Goal: Transaction & Acquisition: Purchase product/service

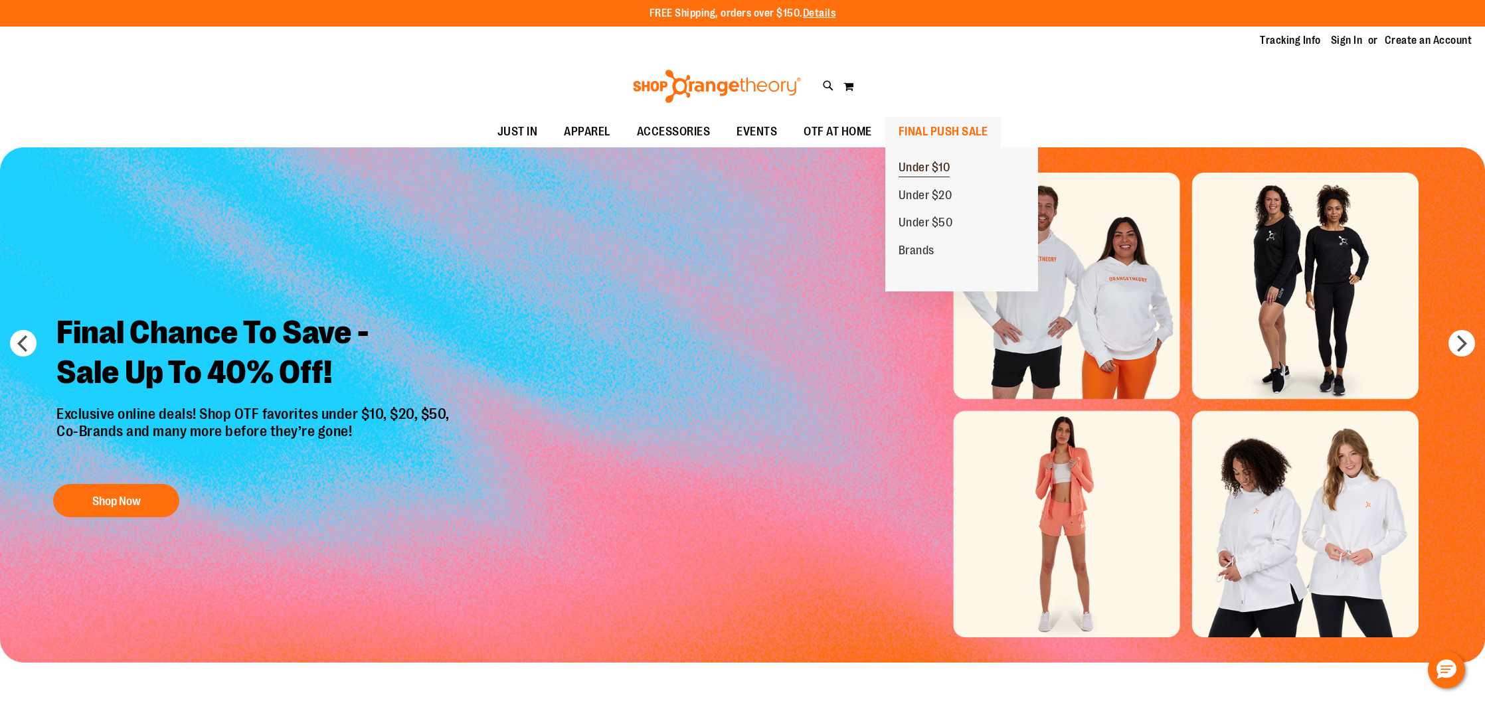
type input "**********"
click at [915, 161] on span "Under $10" at bounding box center [924, 169] width 52 height 17
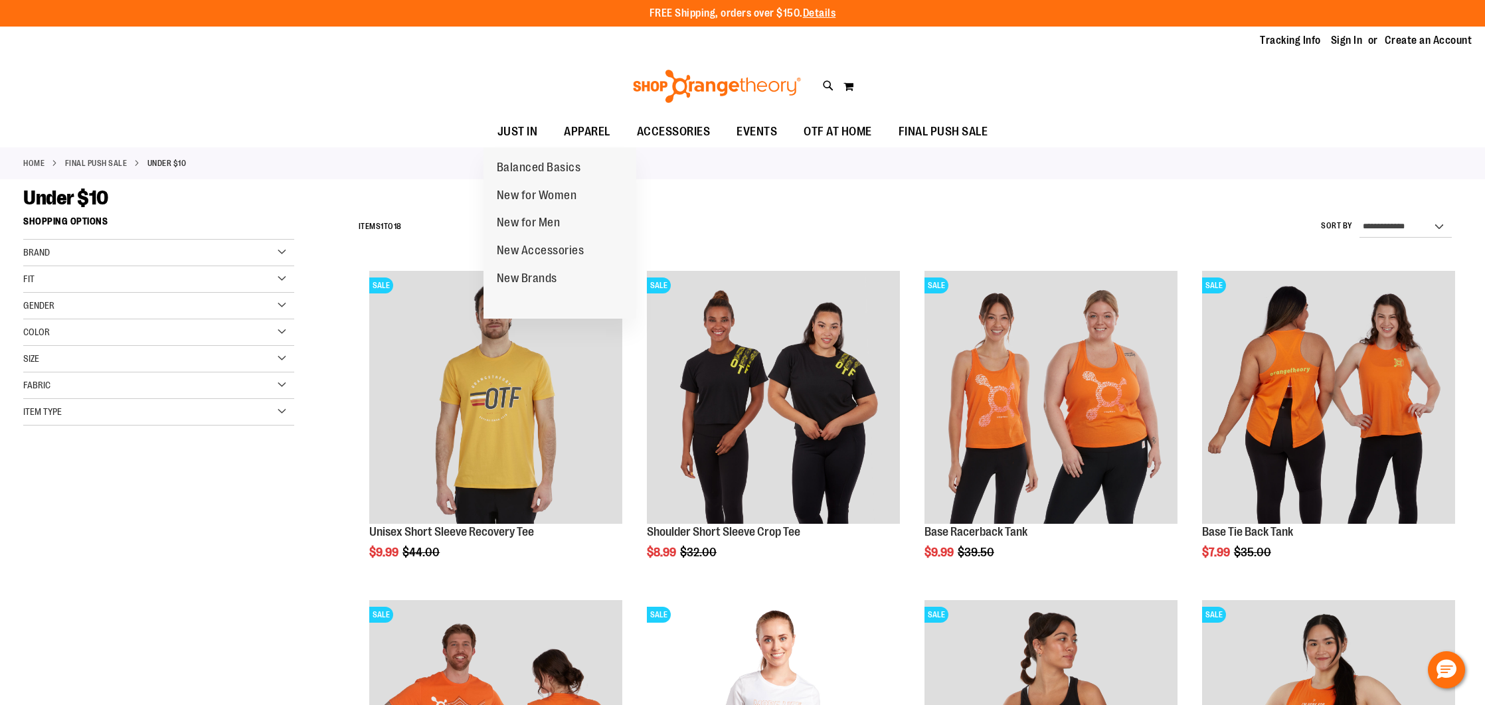
type input "**********"
click at [402, 117] on ul "JUST IN JUST IN Balanced Basics New for Women New for Men New Accessories New B…" at bounding box center [742, 132] width 1485 height 31
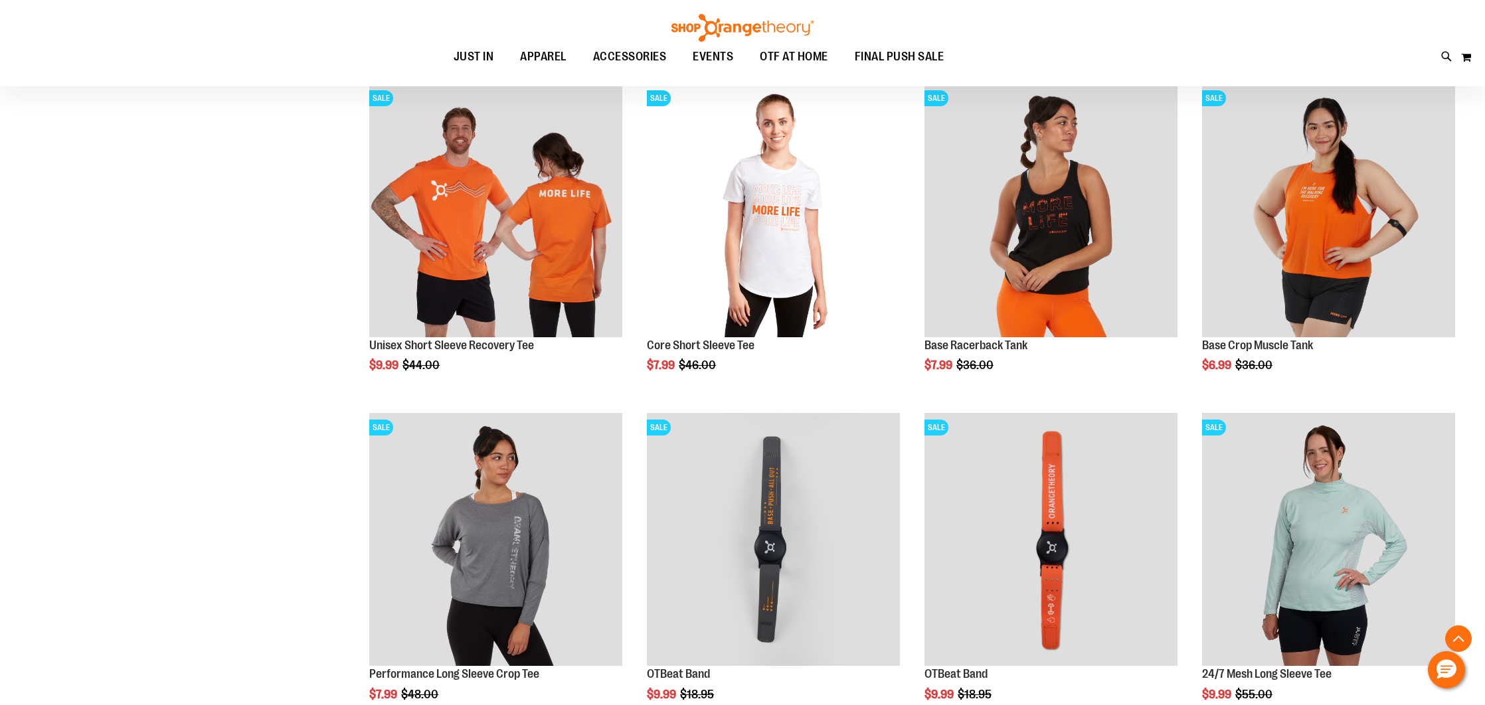
scroll to position [602, 0]
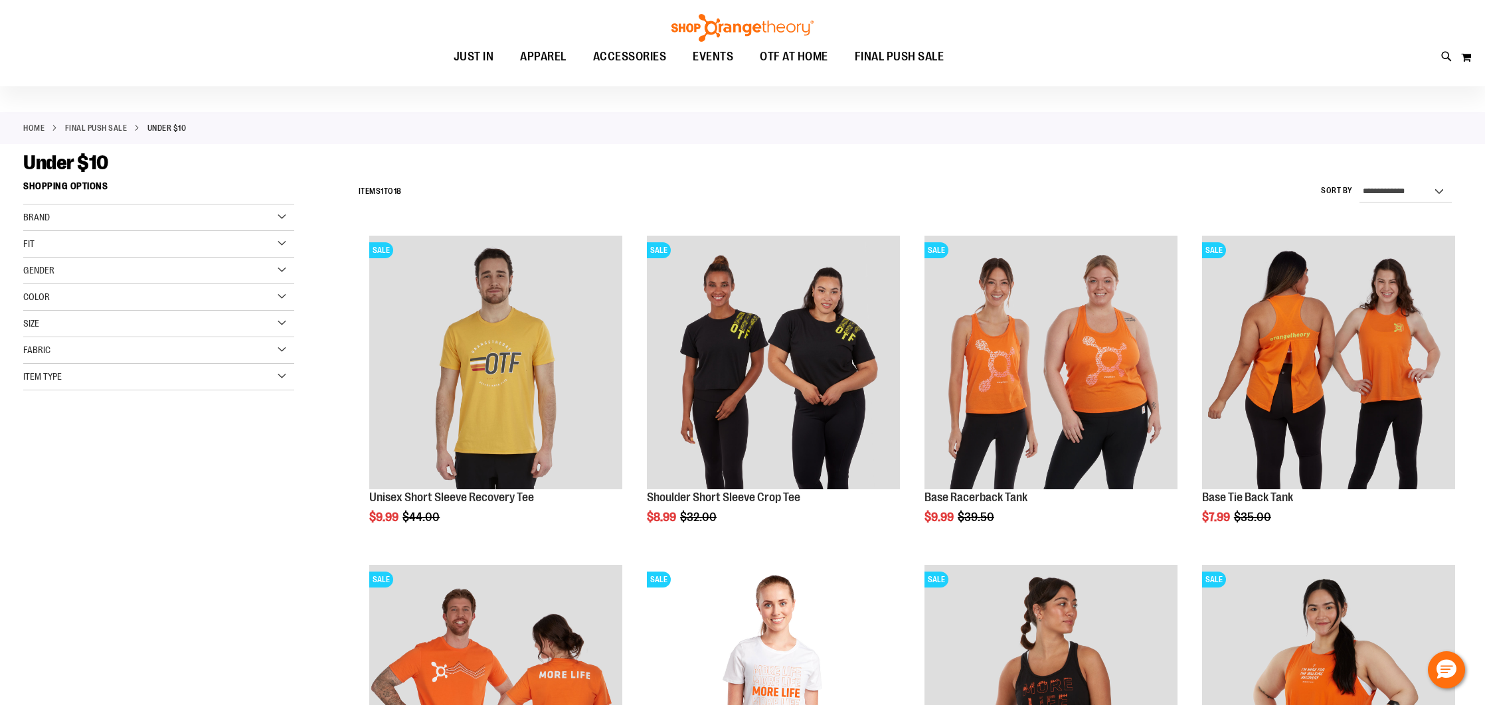
scroll to position [17, 0]
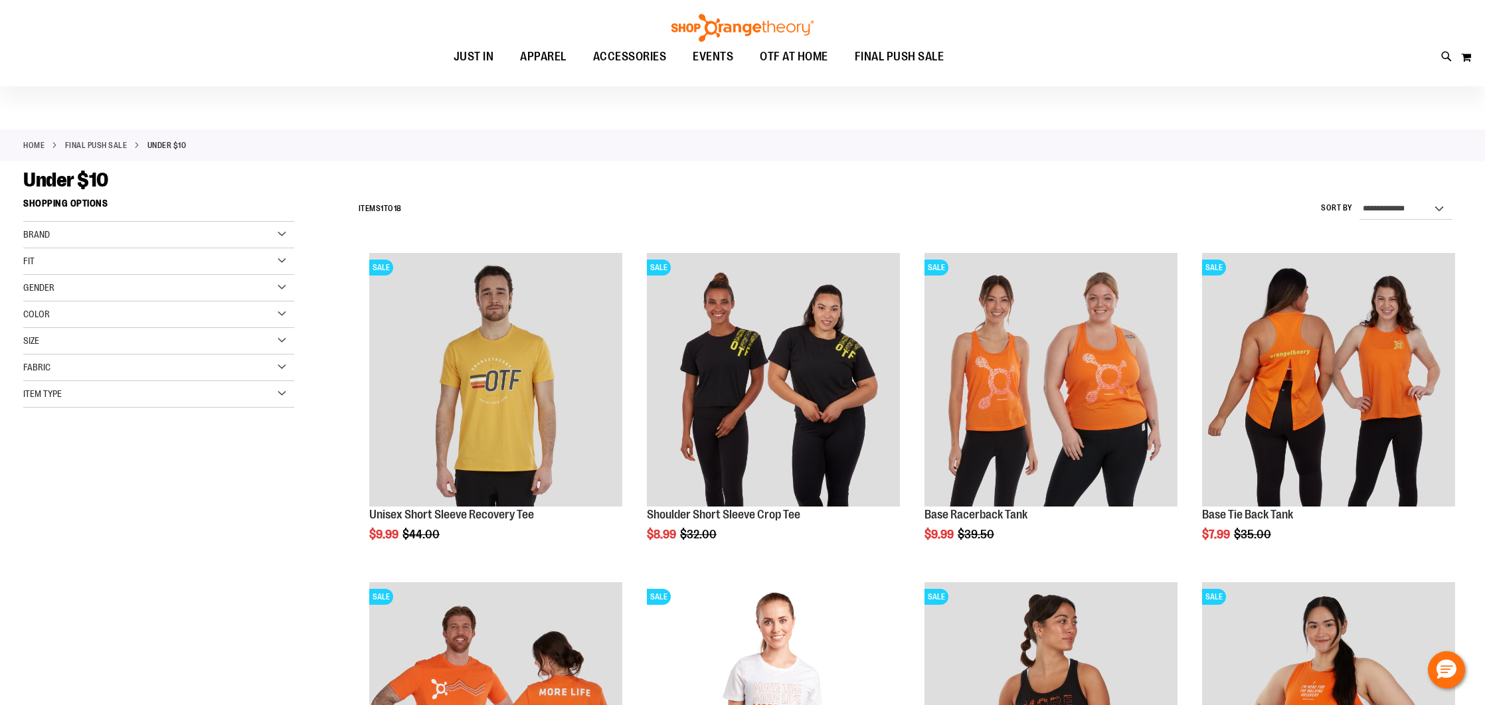
click at [271, 339] on div "Size" at bounding box center [158, 341] width 271 height 27
click at [128, 368] on div "S" at bounding box center [135, 375] width 20 height 20
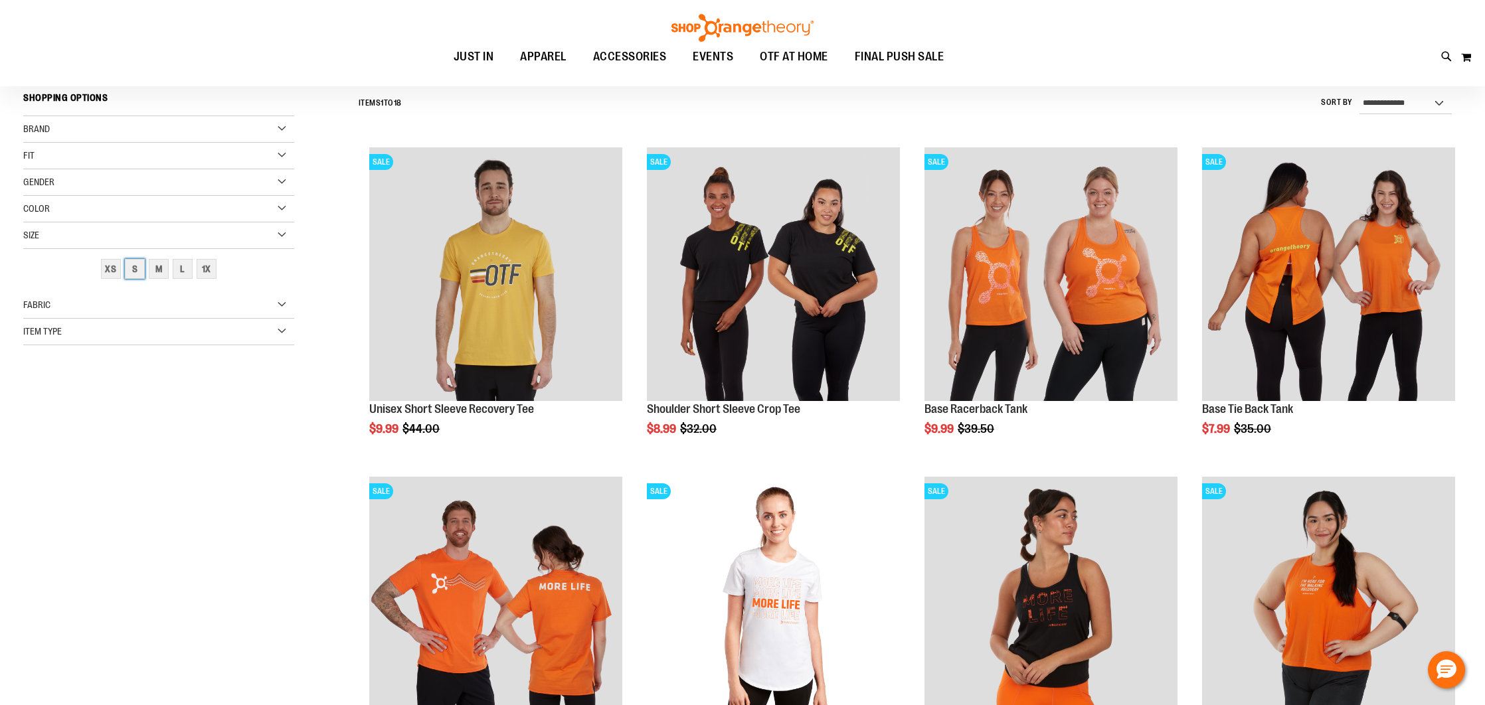
scroll to position [123, 0]
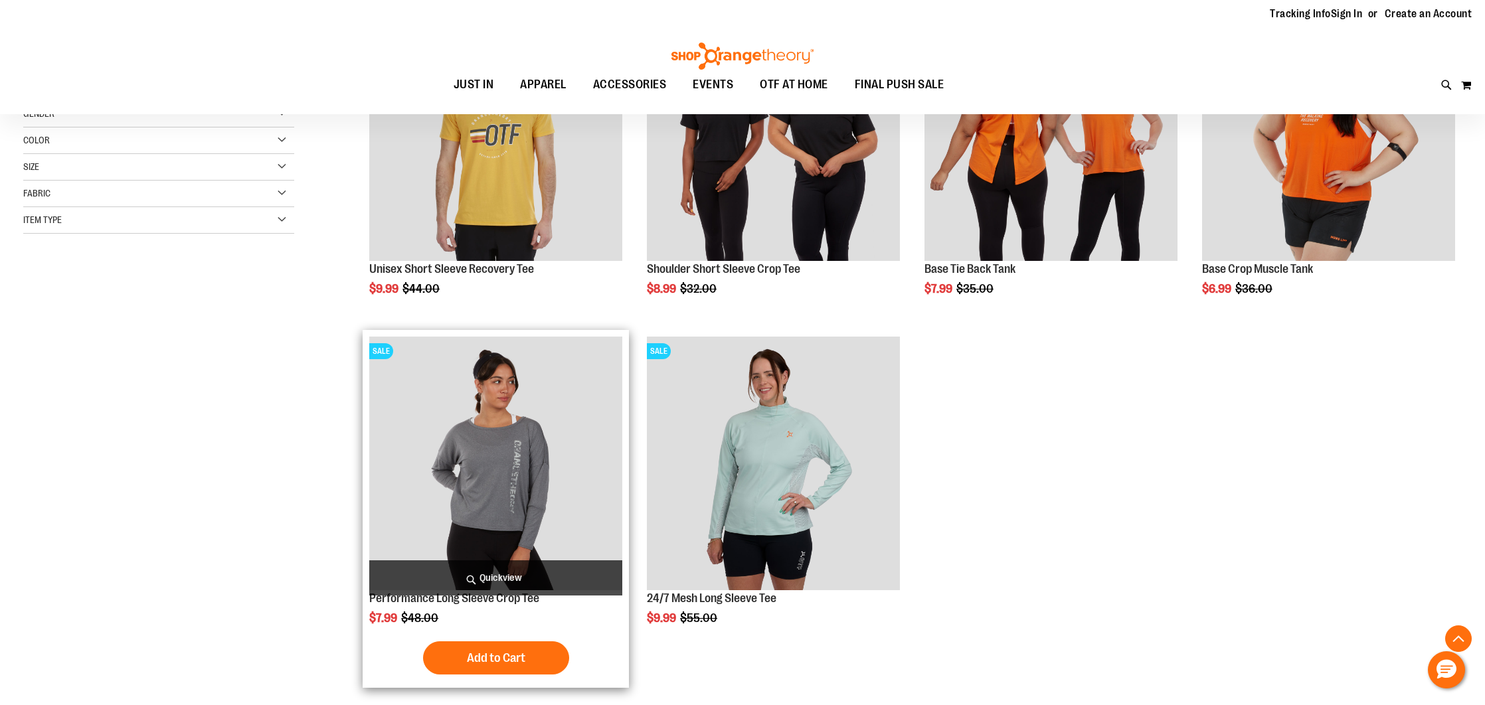
scroll to position [269, 0]
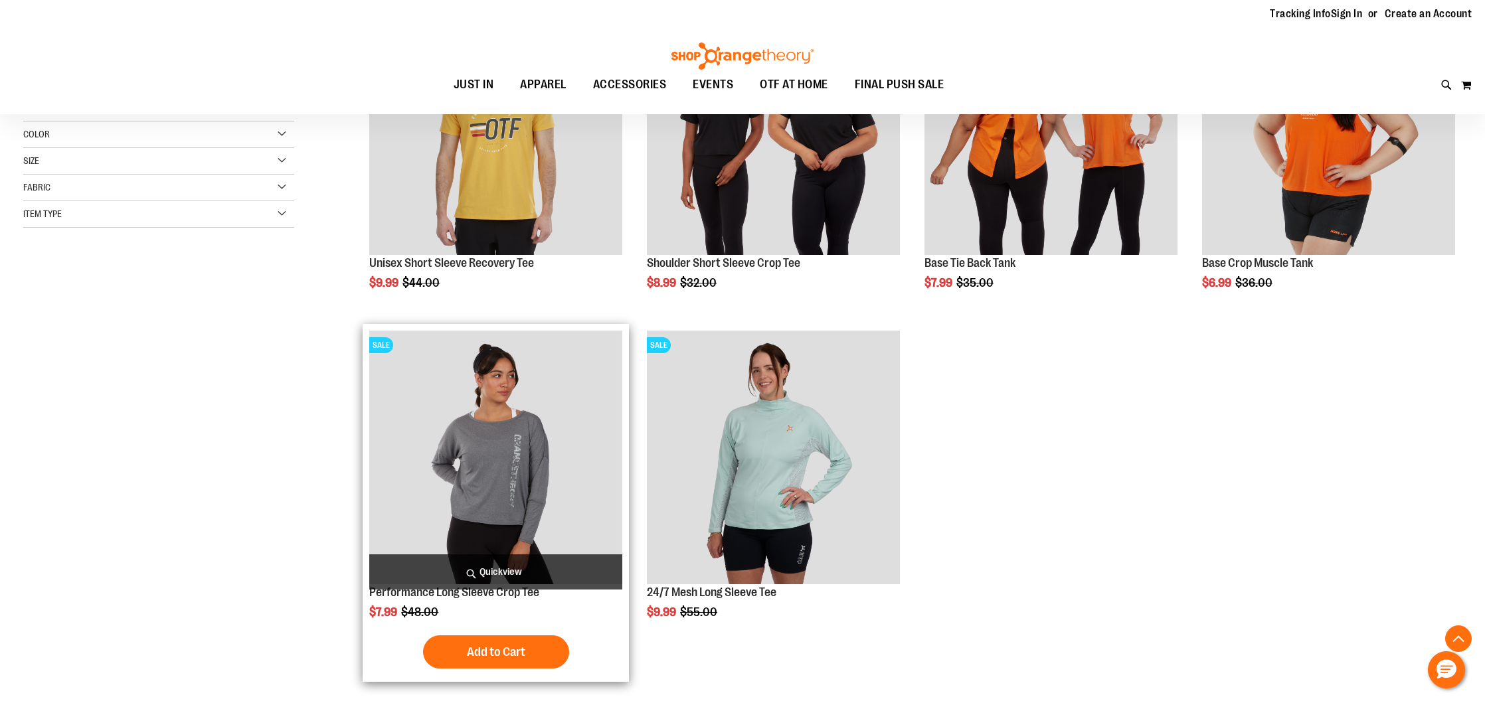
click at [457, 526] on img "product" at bounding box center [495, 457] width 253 height 253
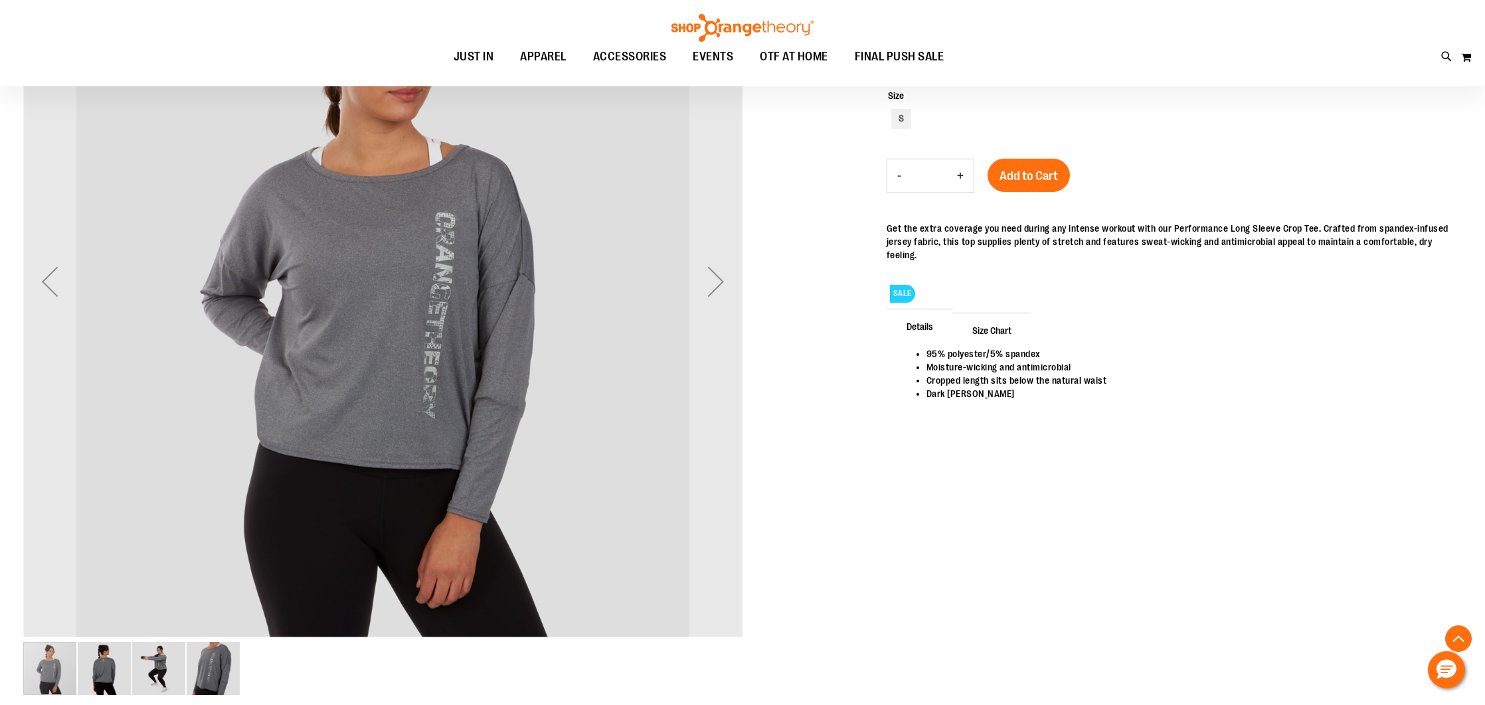
scroll to position [323, 0]
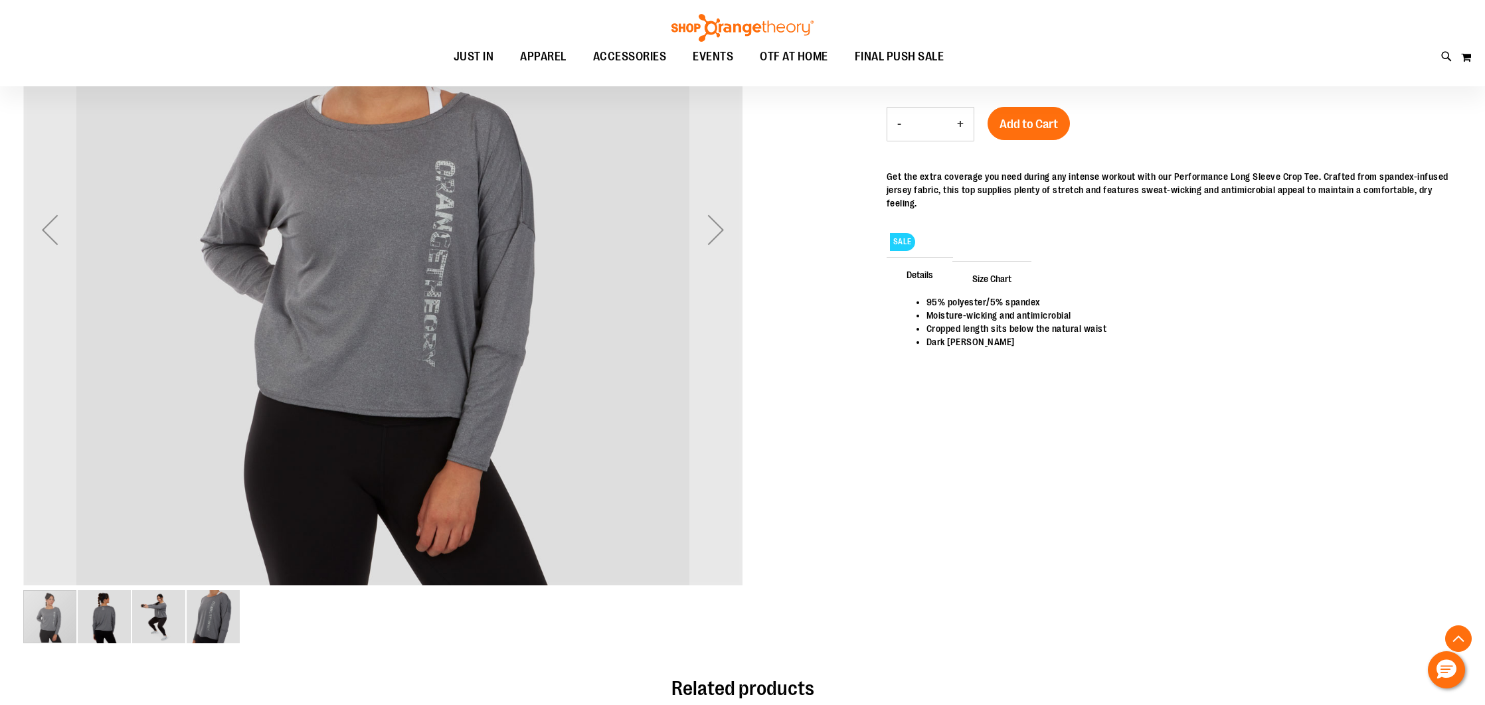
type input "**********"
click at [153, 611] on img "image 3 of 4" at bounding box center [158, 616] width 53 height 53
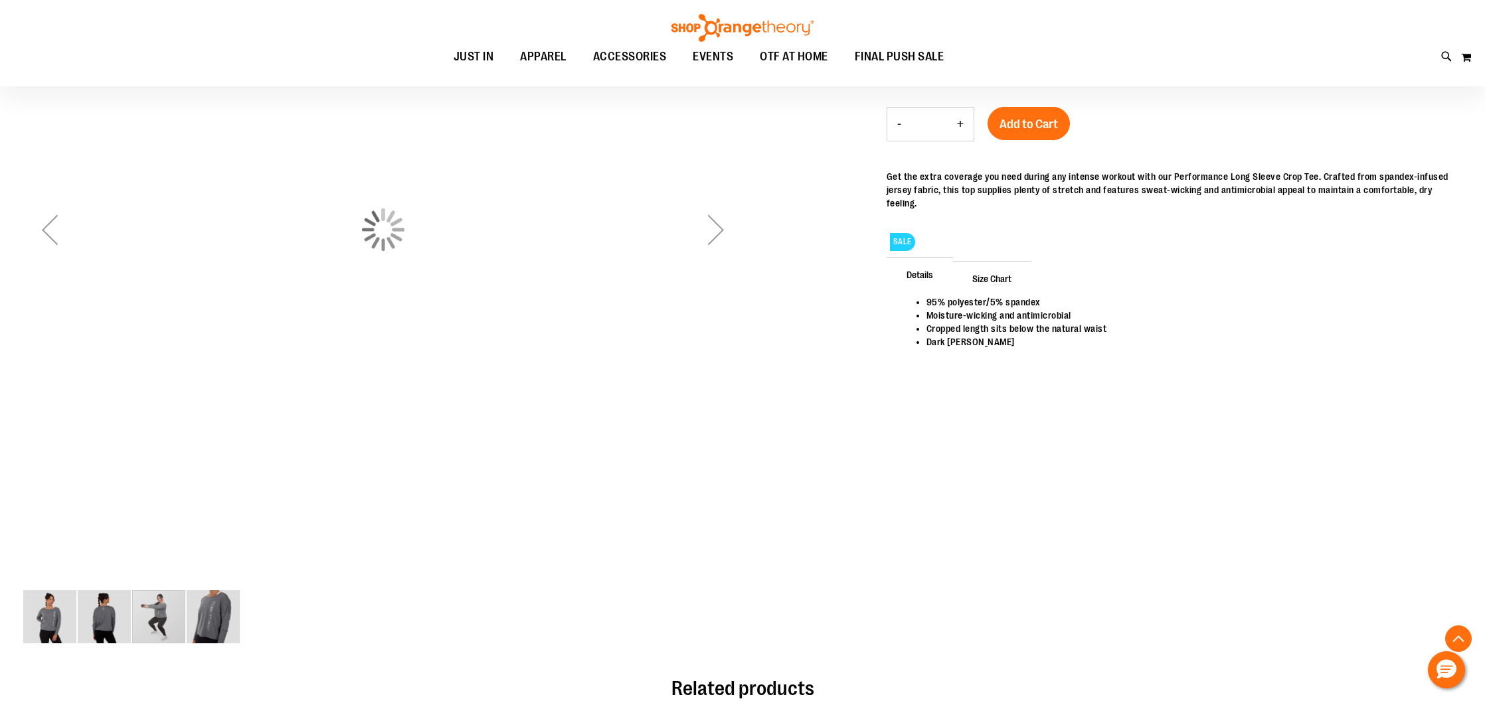
click at [113, 612] on img "image 2 of 4" at bounding box center [104, 616] width 53 height 53
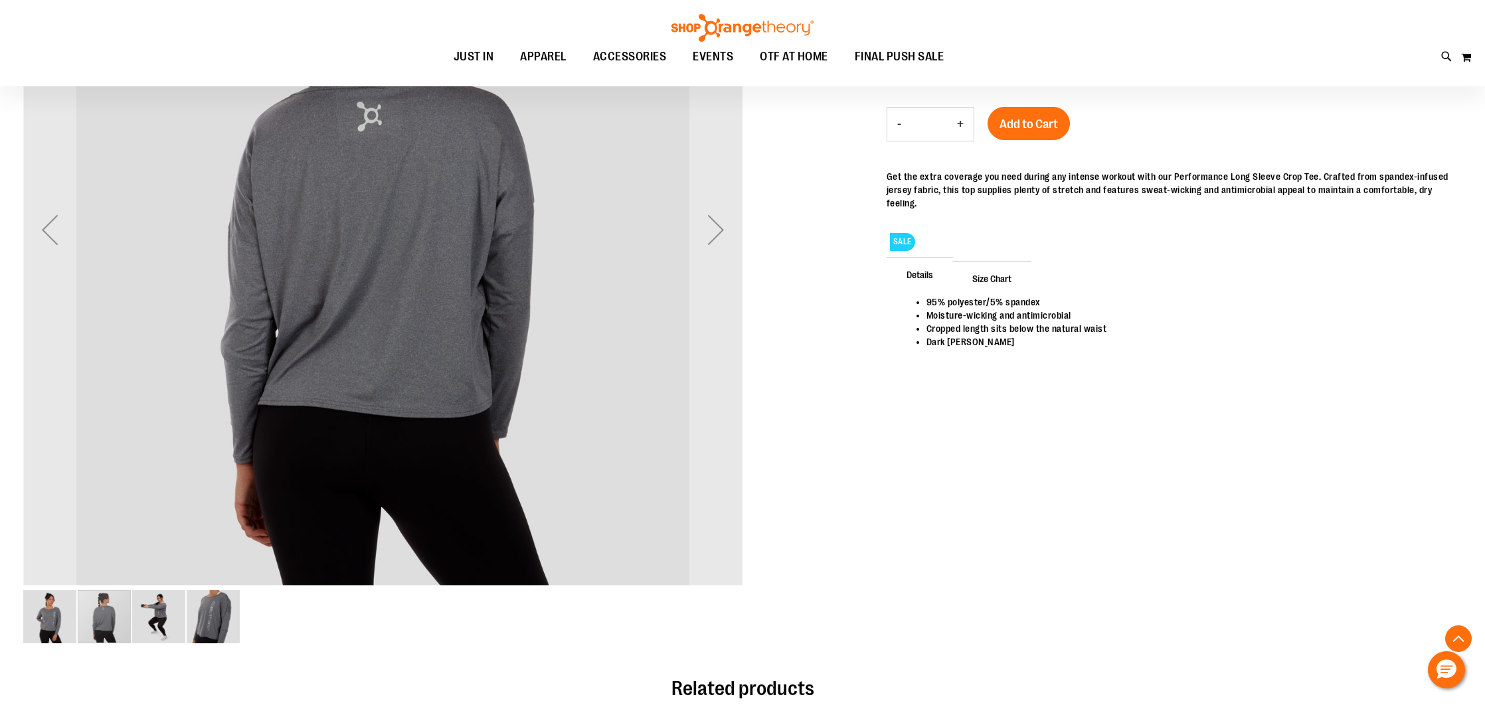
click at [62, 607] on img "image 1 of 4" at bounding box center [49, 616] width 53 height 53
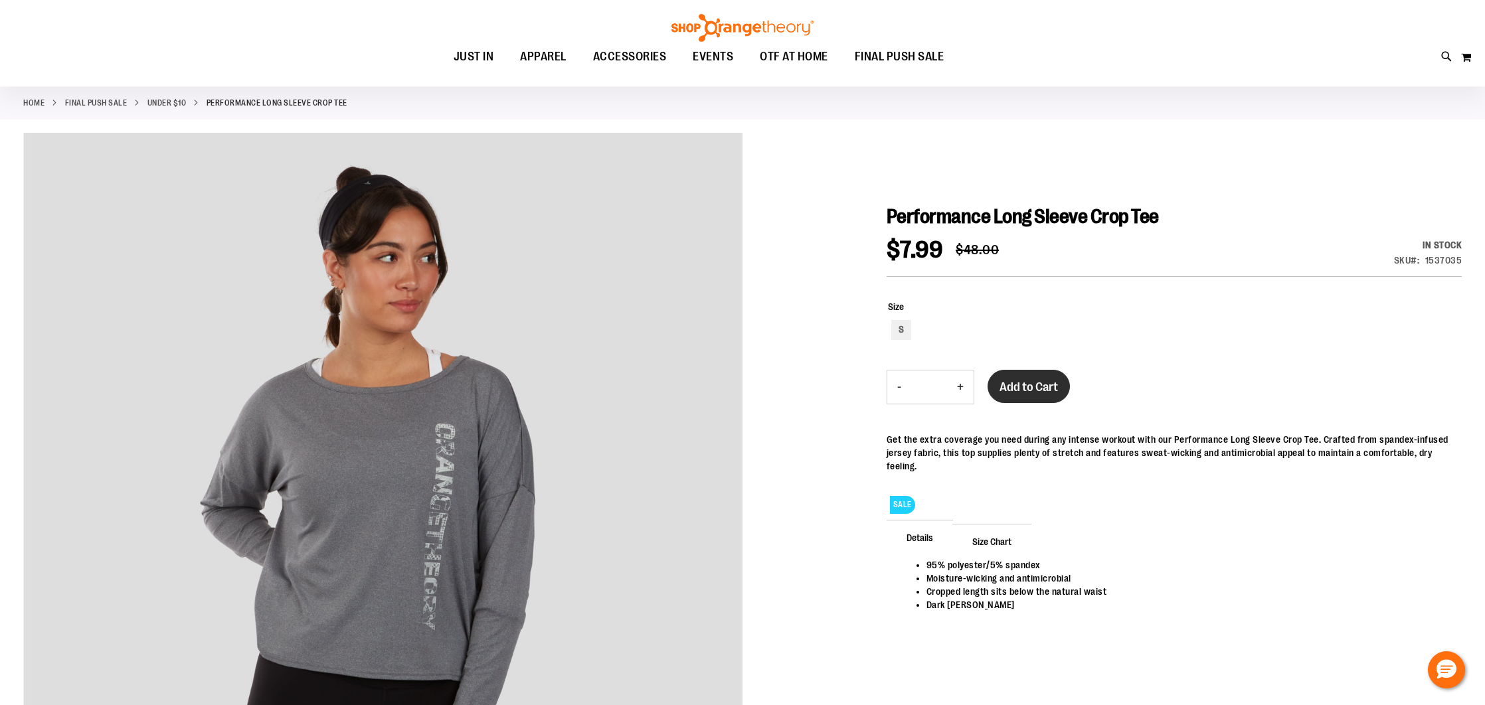
click at [1019, 382] on span "Add to Cart" at bounding box center [1028, 387] width 58 height 15
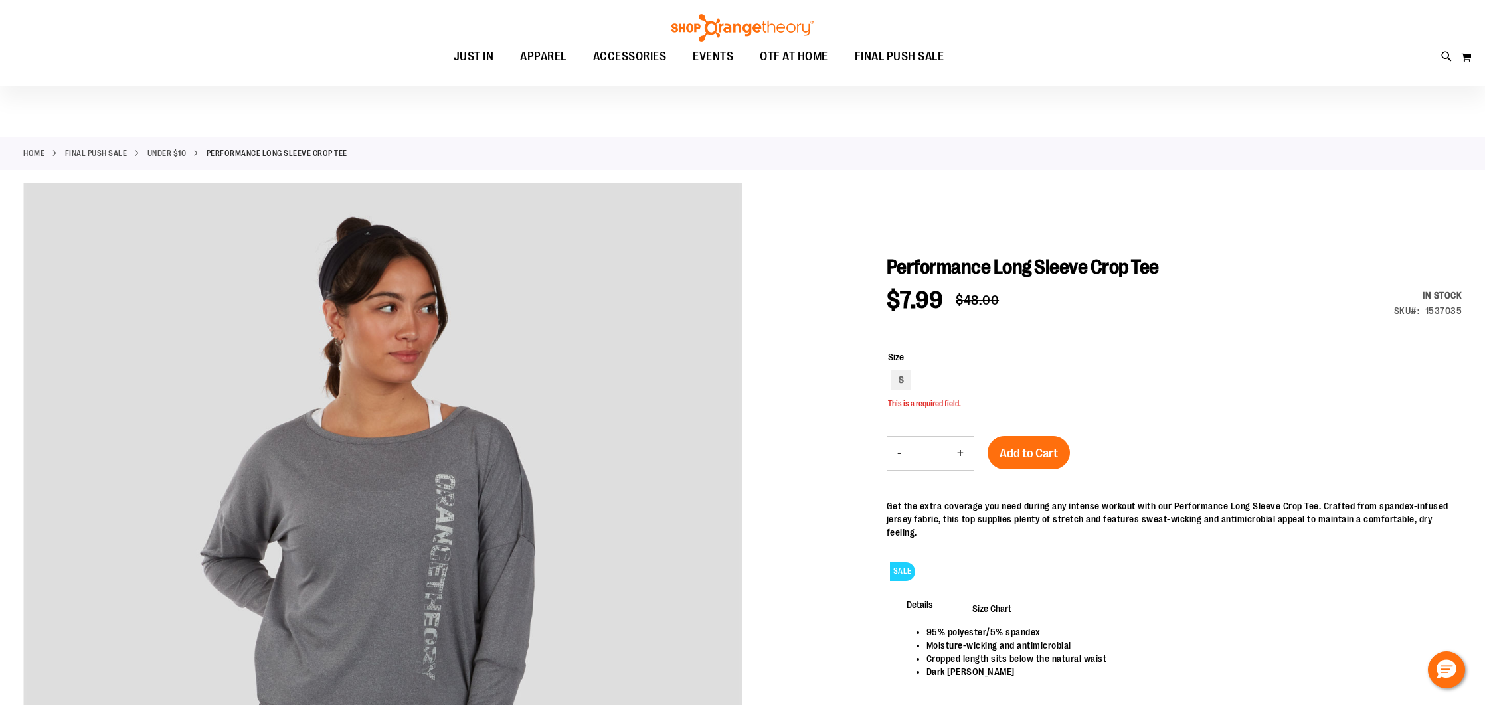
scroll to position [8, 0]
click at [900, 383] on div "S" at bounding box center [901, 382] width 20 height 20
type input "***"
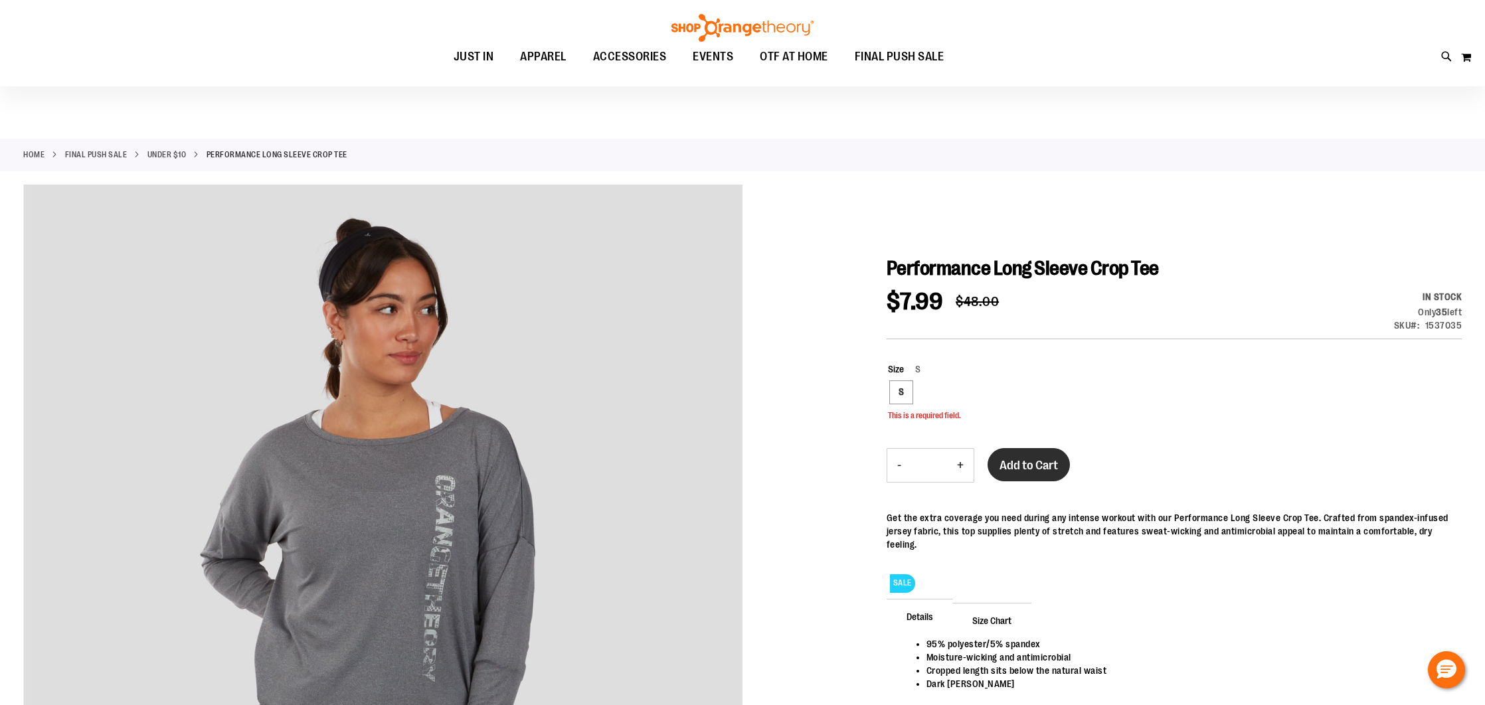
click at [1025, 462] on span "Add to Cart" at bounding box center [1028, 465] width 58 height 15
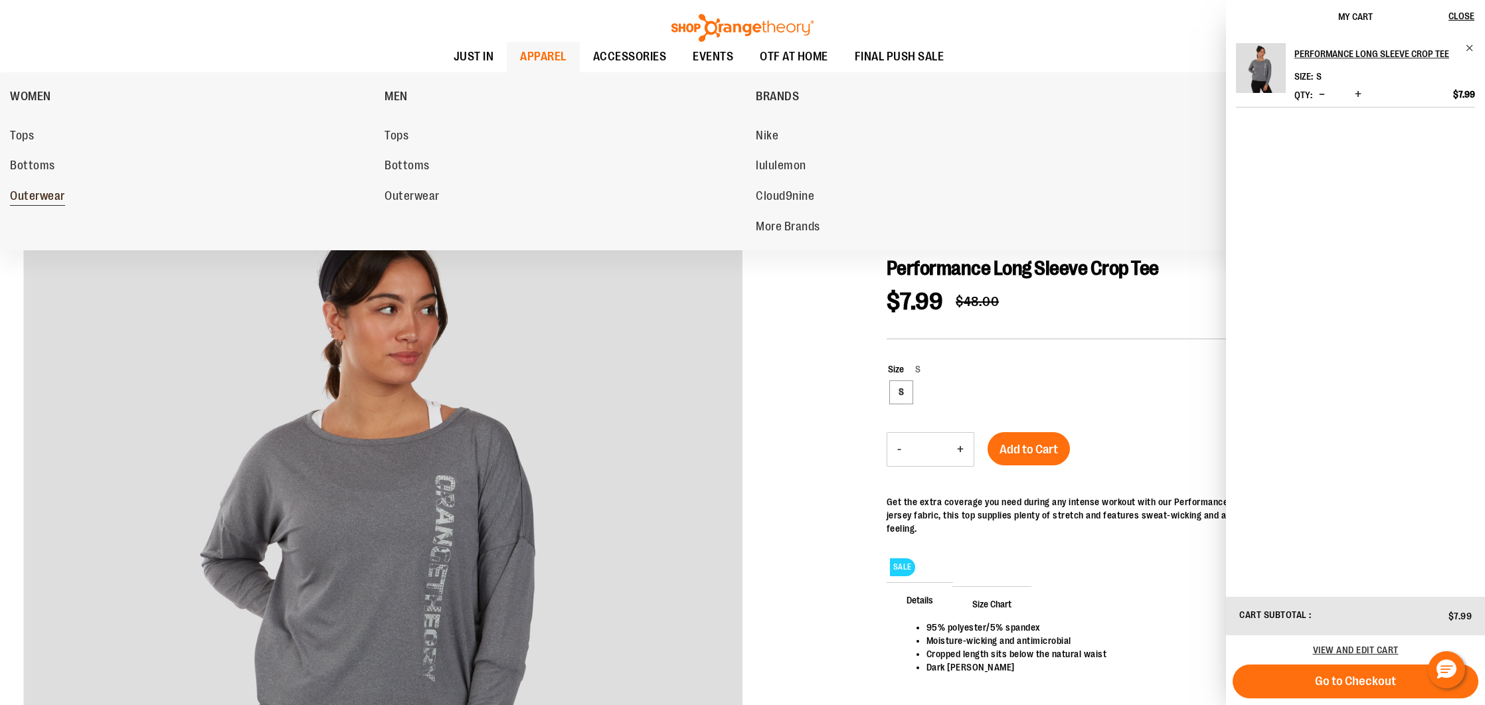
click at [54, 199] on span "Outerwear" at bounding box center [37, 197] width 55 height 17
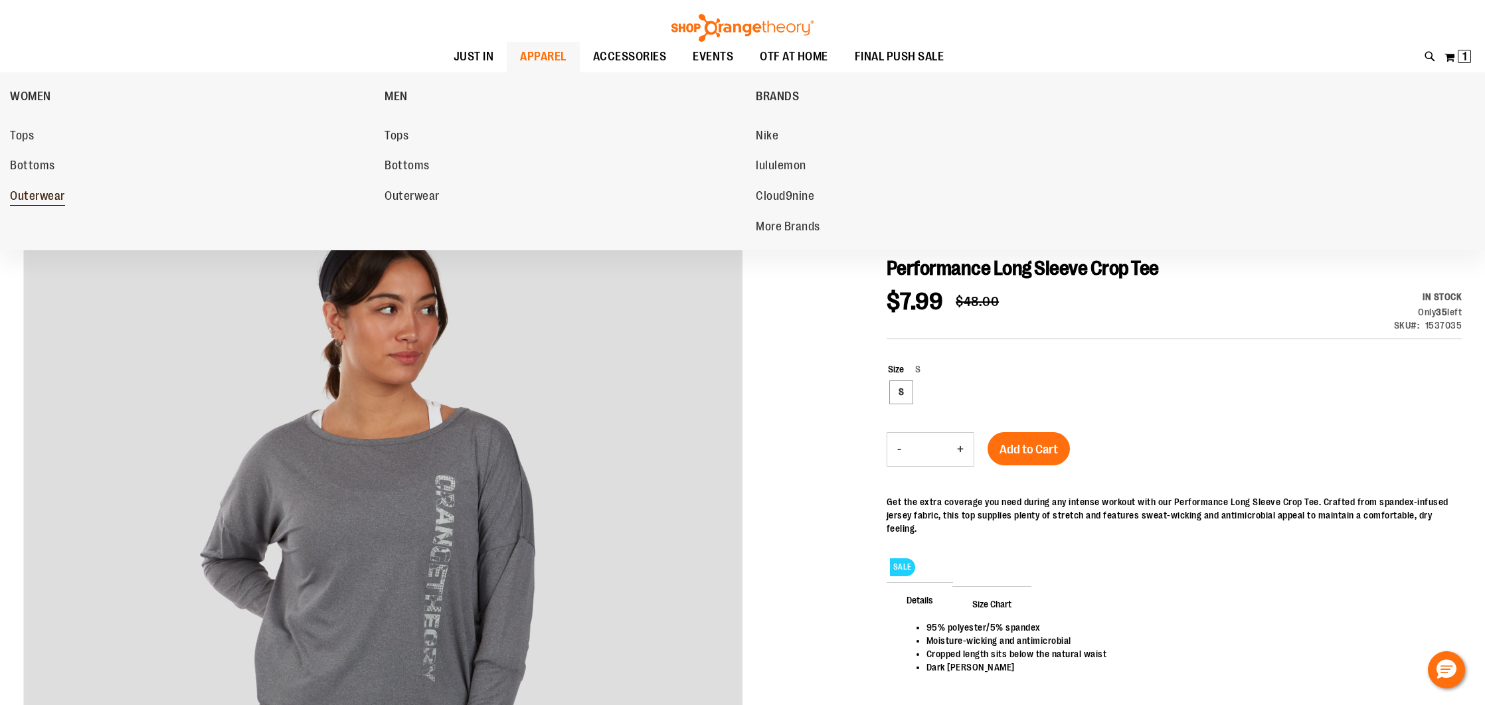
click at [31, 197] on span "Outerwear" at bounding box center [37, 197] width 55 height 17
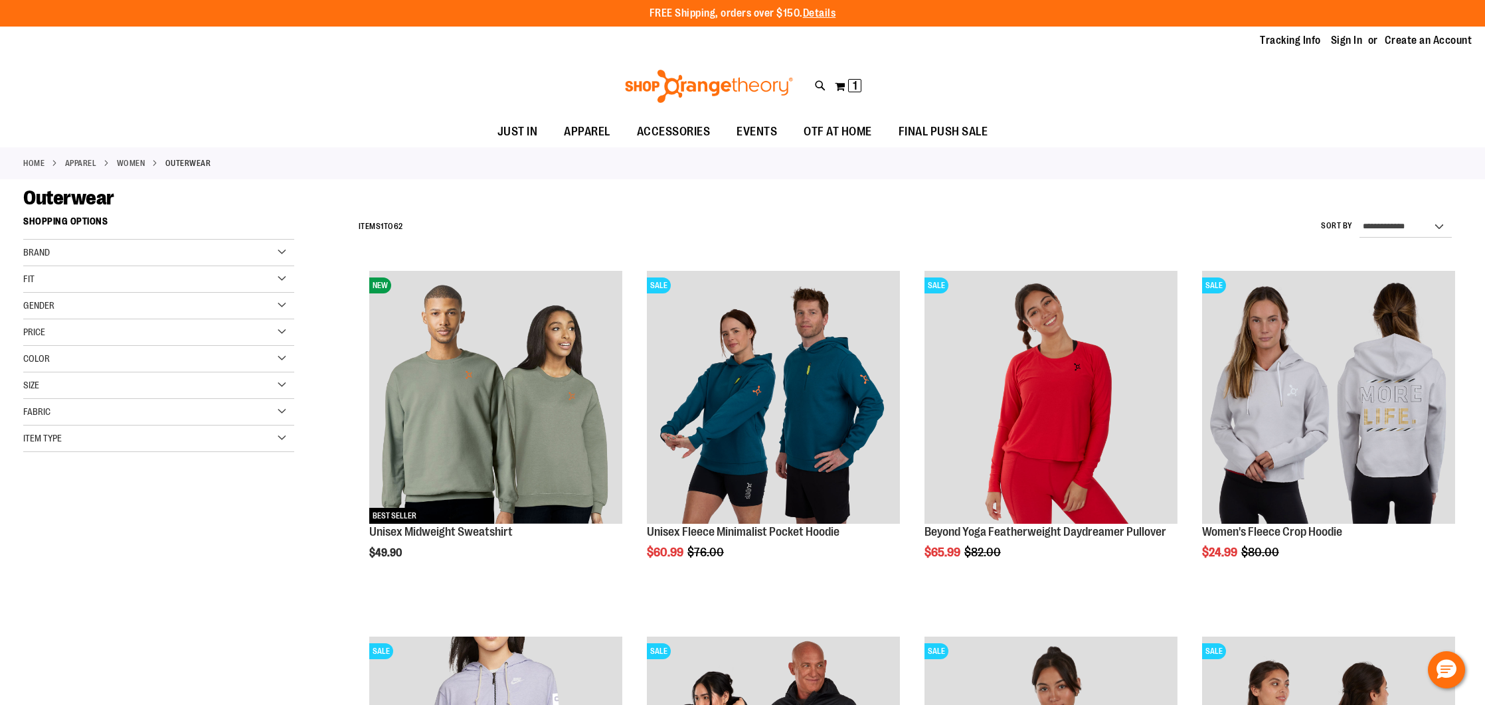
type input "**********"
click at [278, 276] on div "Fit" at bounding box center [158, 279] width 271 height 27
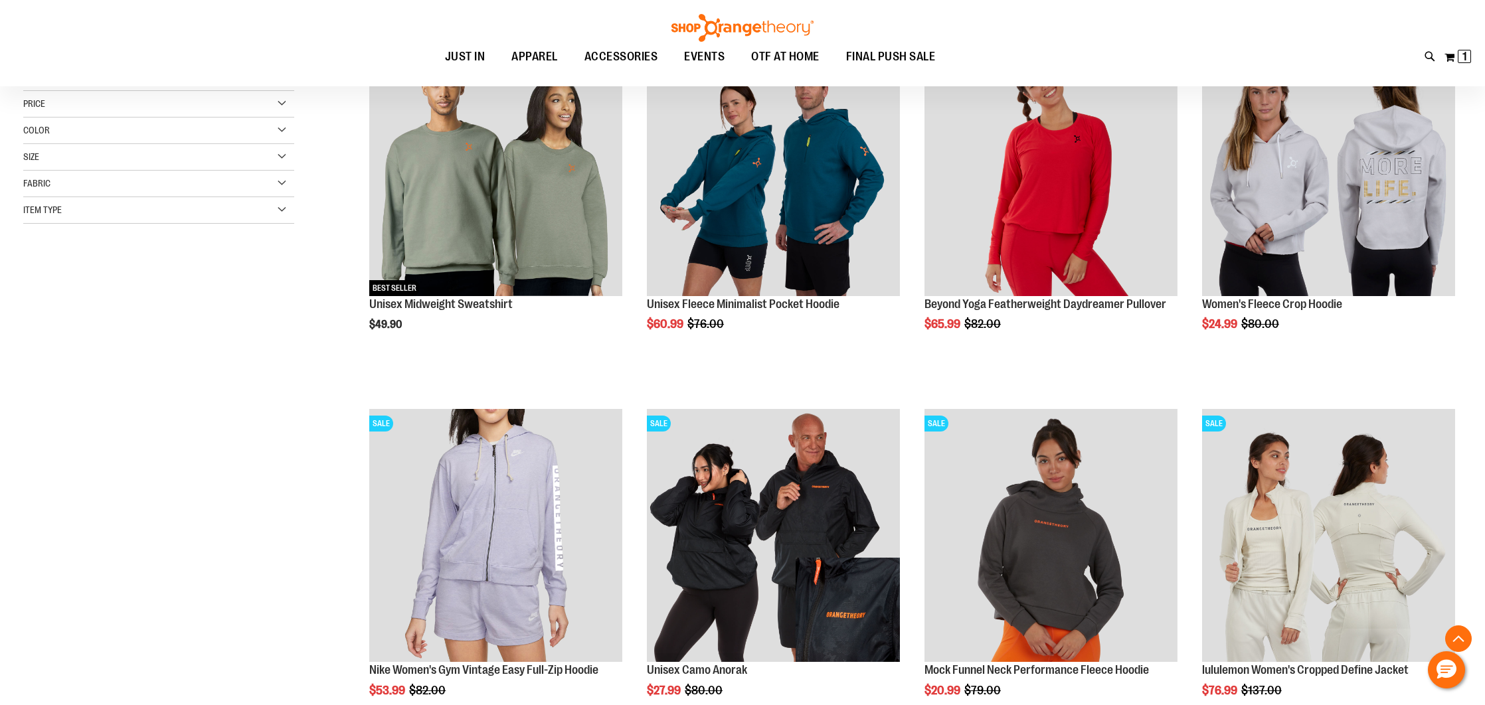
scroll to position [314, 0]
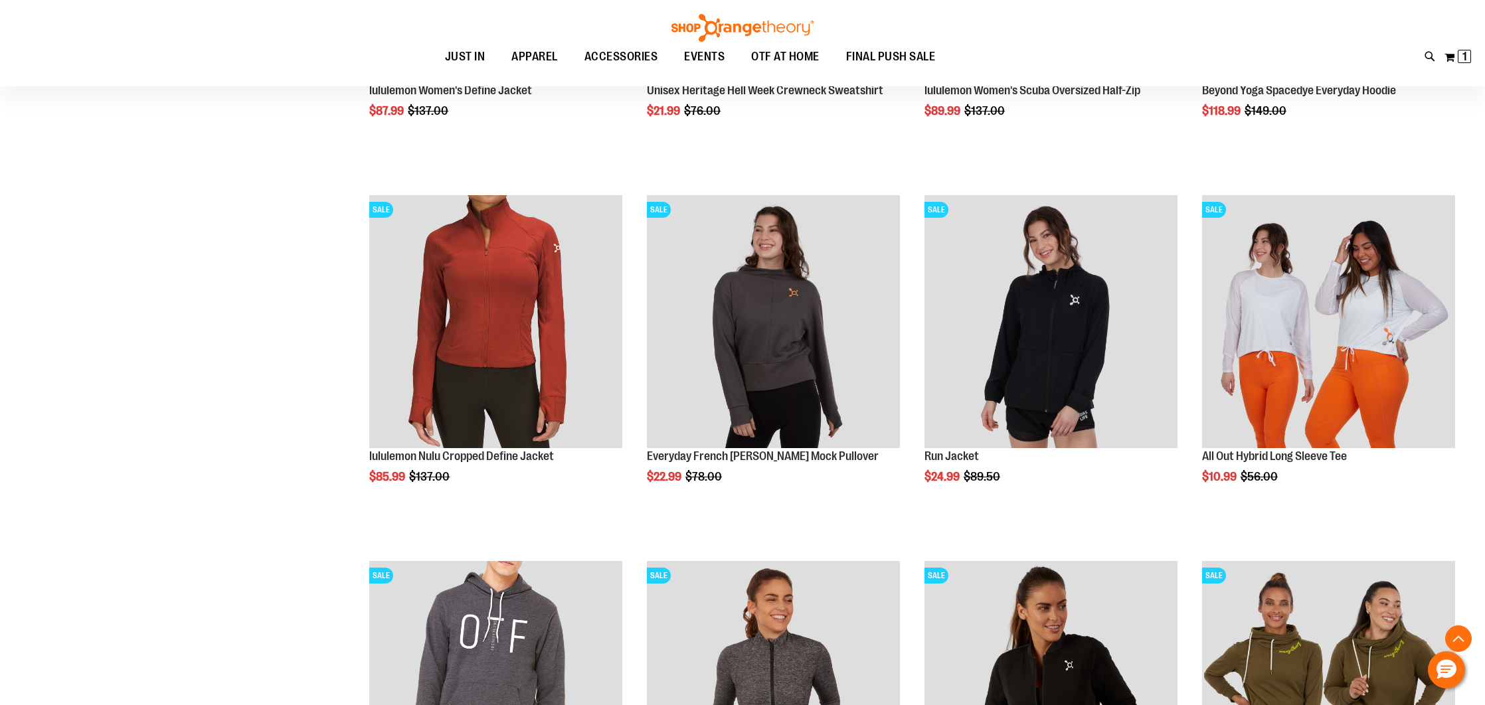
scroll to position [1175, 0]
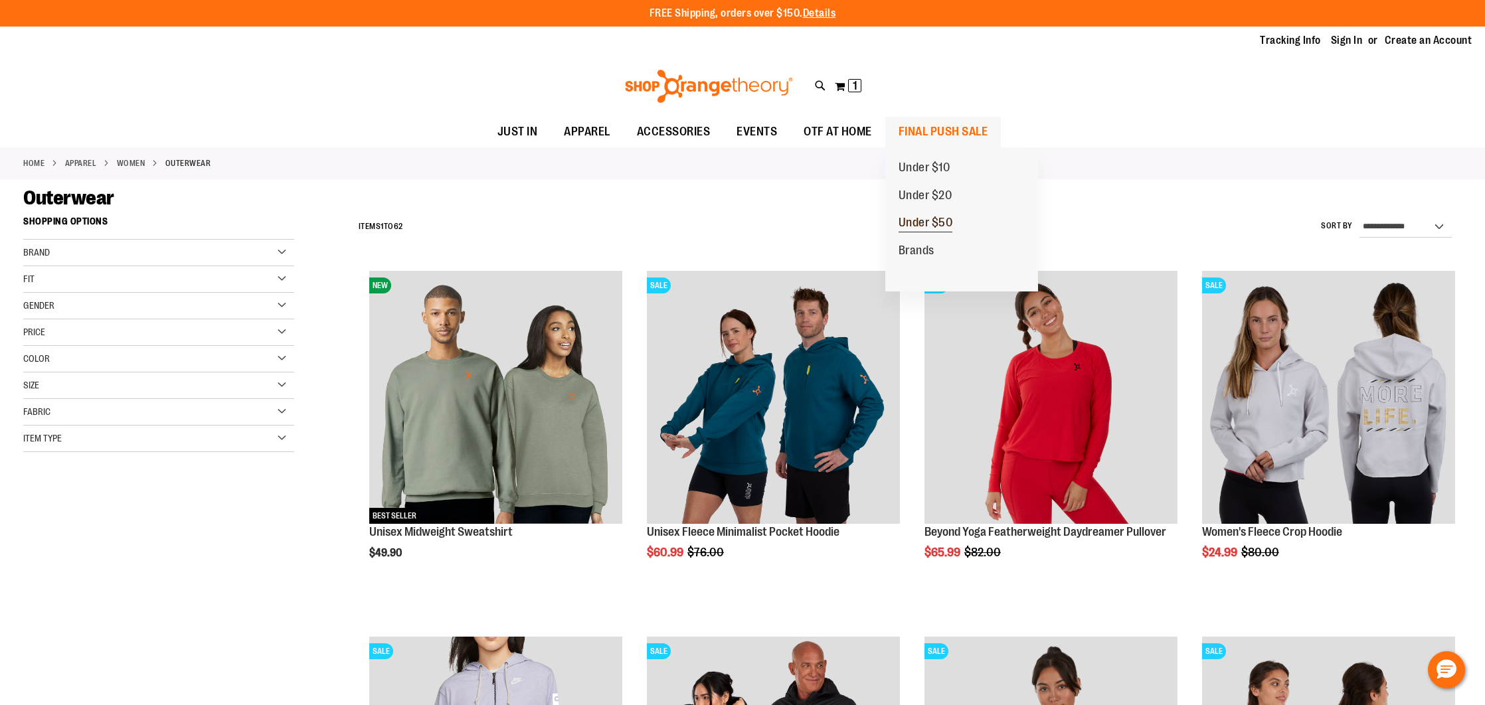
click at [916, 226] on span "Under $50" at bounding box center [925, 224] width 54 height 17
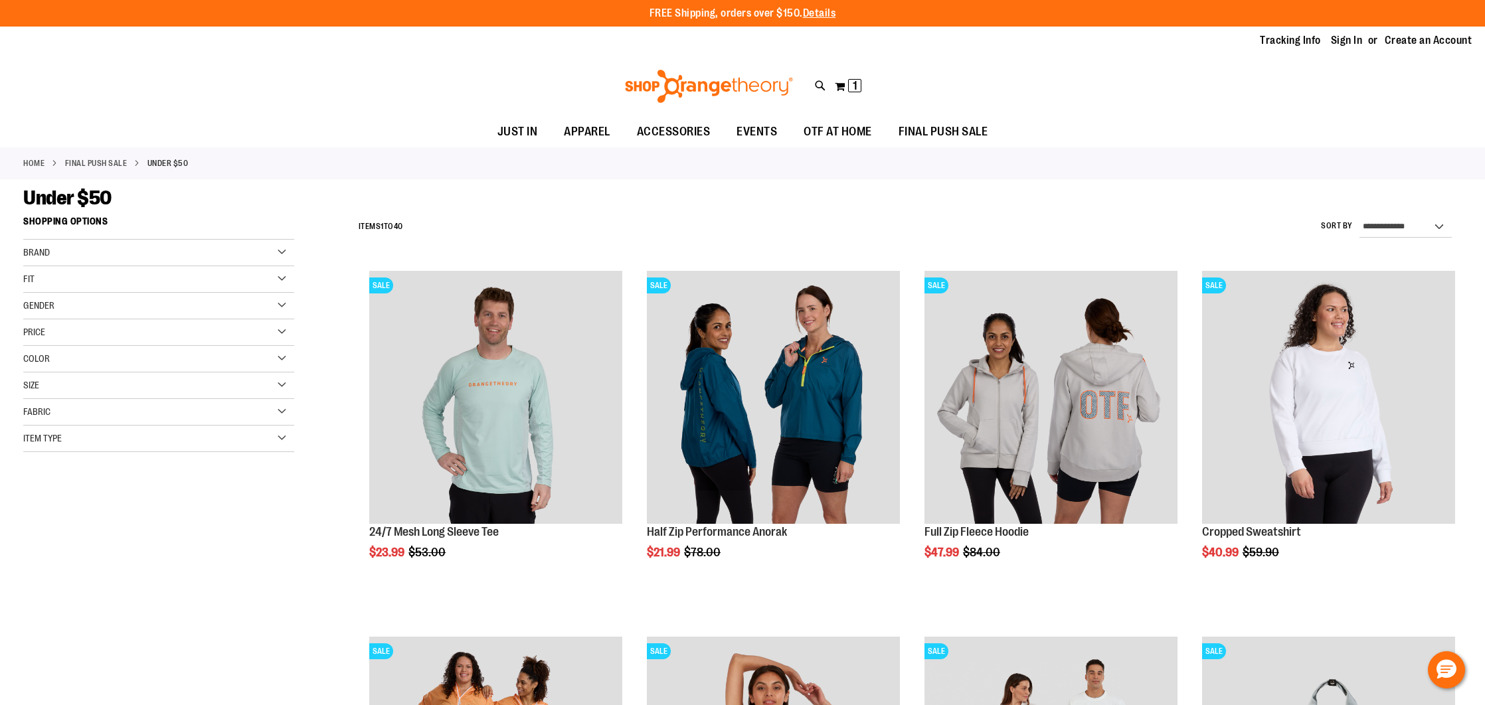
type input "**********"
click at [262, 381] on div "Size" at bounding box center [158, 385] width 271 height 27
click at [82, 424] on div "S" at bounding box center [87, 419] width 20 height 20
click at [92, 490] on div "Item Type" at bounding box center [158, 482] width 271 height 27
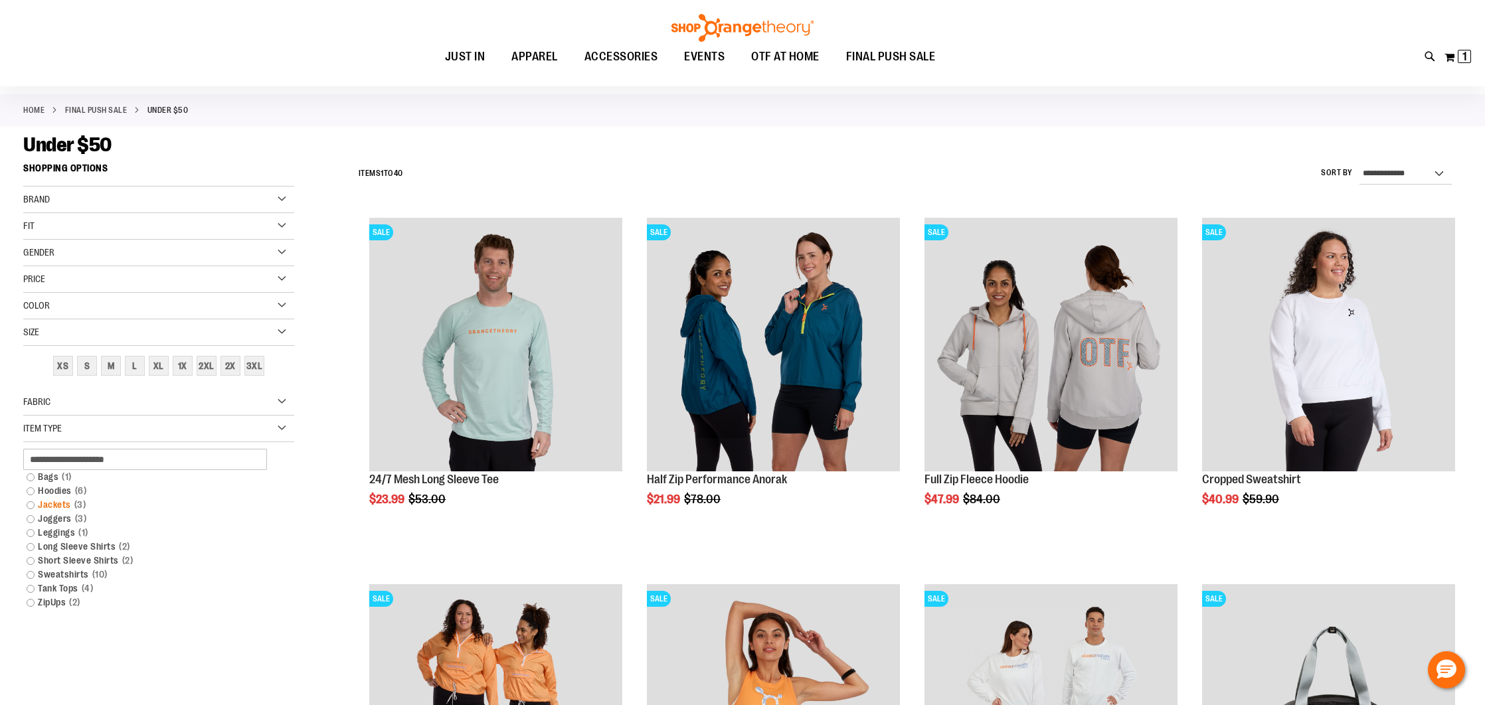
scroll to position [80, 0]
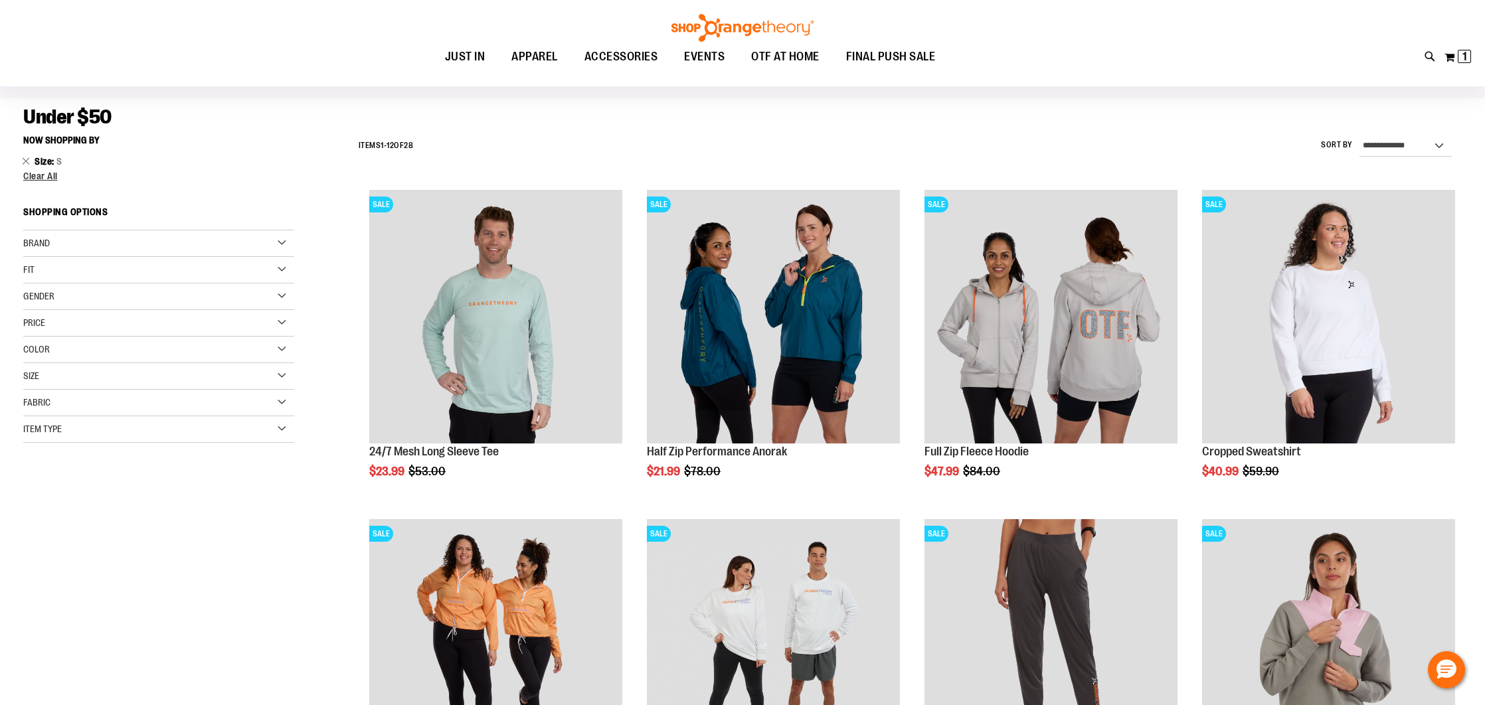
click at [52, 439] on div "Item Type" at bounding box center [158, 429] width 271 height 27
drag, startPoint x: 29, startPoint y: 477, endPoint x: 30, endPoint y: 485, distance: 8.0
click at [29, 477] on link "Hoodies 6 items" at bounding box center [150, 478] width 260 height 14
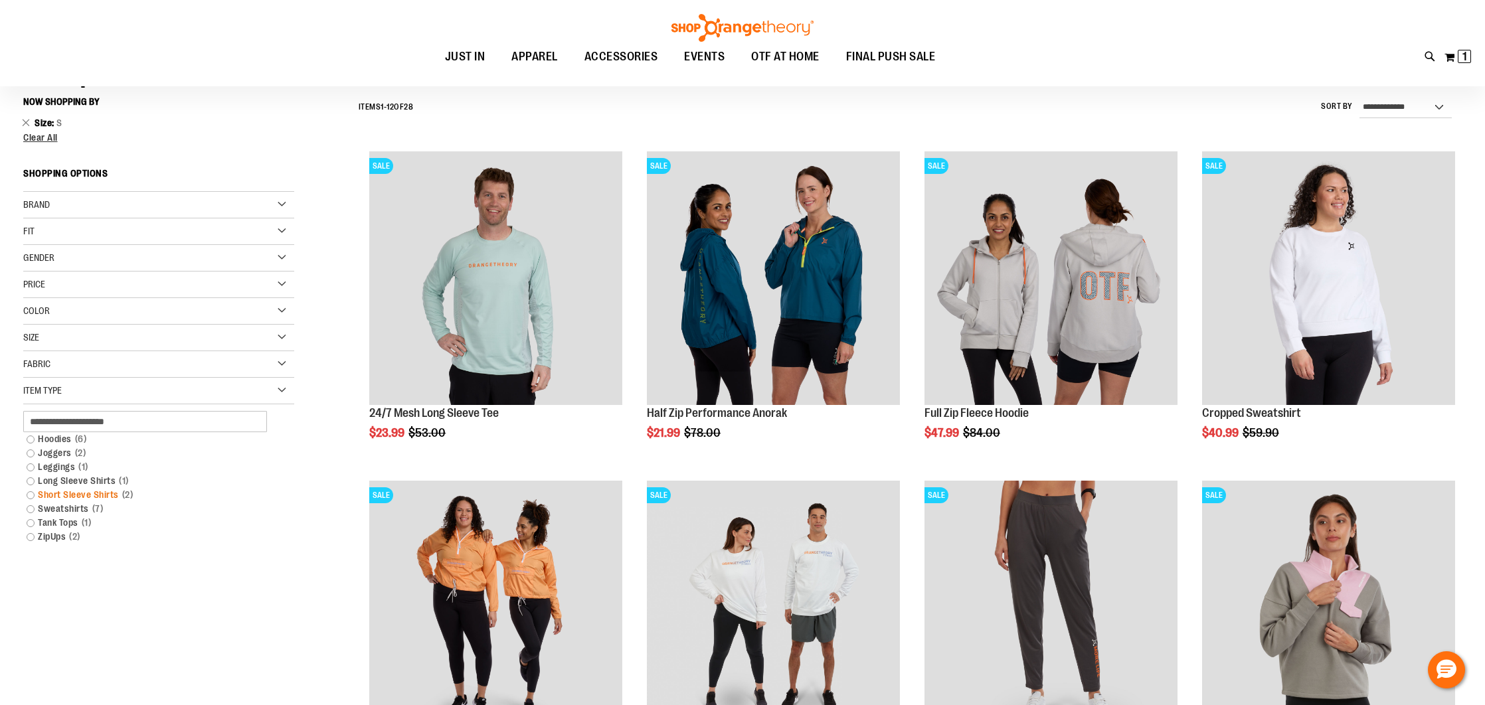
scroll to position [123, 0]
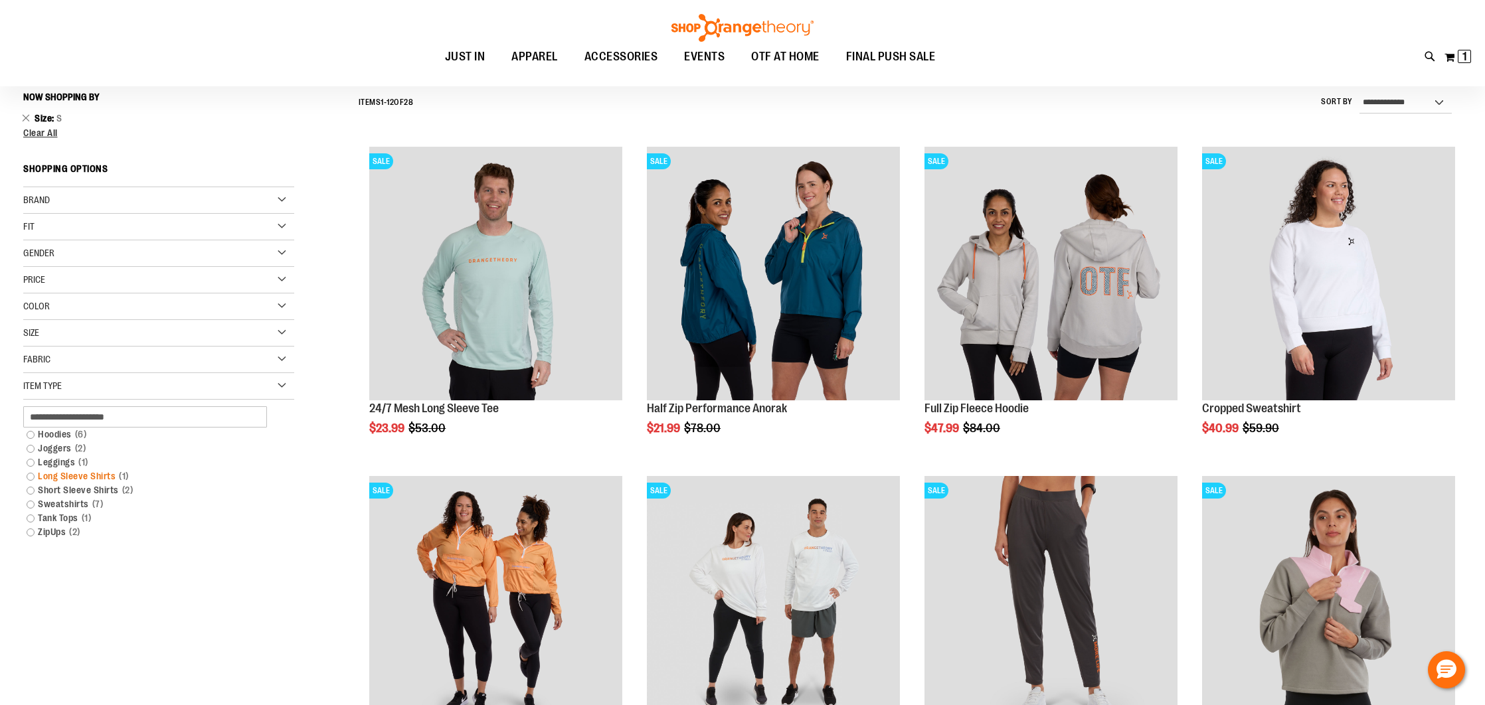
click at [32, 477] on link "Long Sleeve Shirts 1 item" at bounding box center [150, 476] width 260 height 14
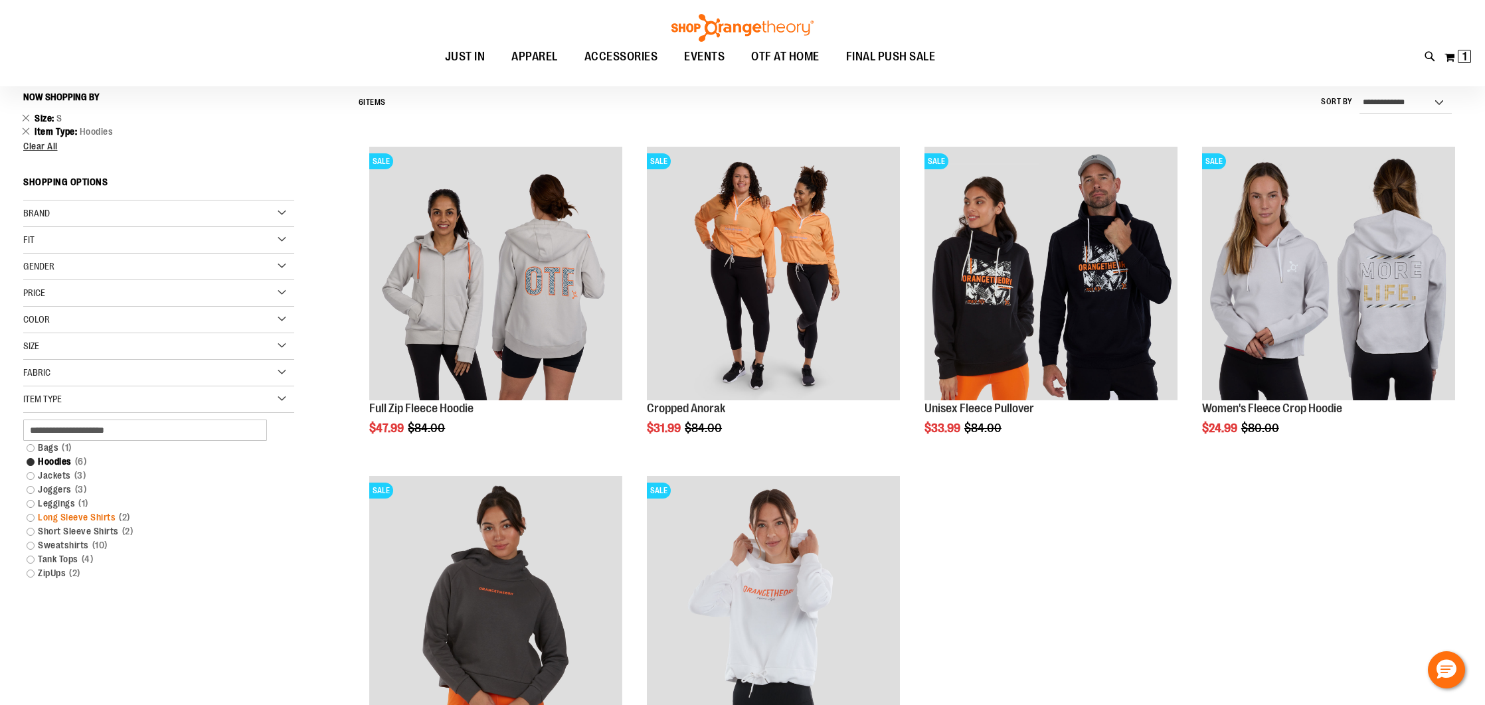
click at [29, 517] on link "Long Sleeve Shirts 2 items" at bounding box center [150, 518] width 260 height 14
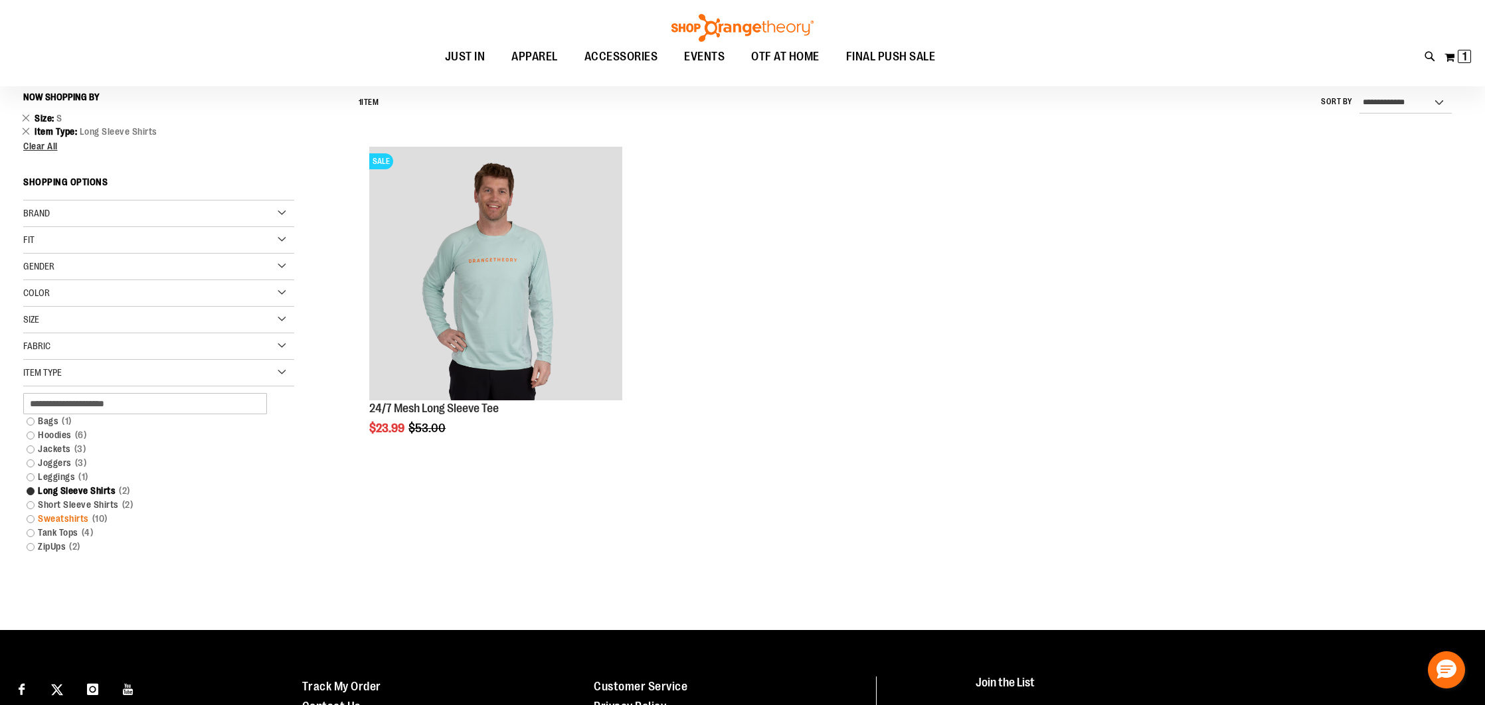
click at [32, 521] on link "Sweatshirts 10 items" at bounding box center [150, 519] width 260 height 14
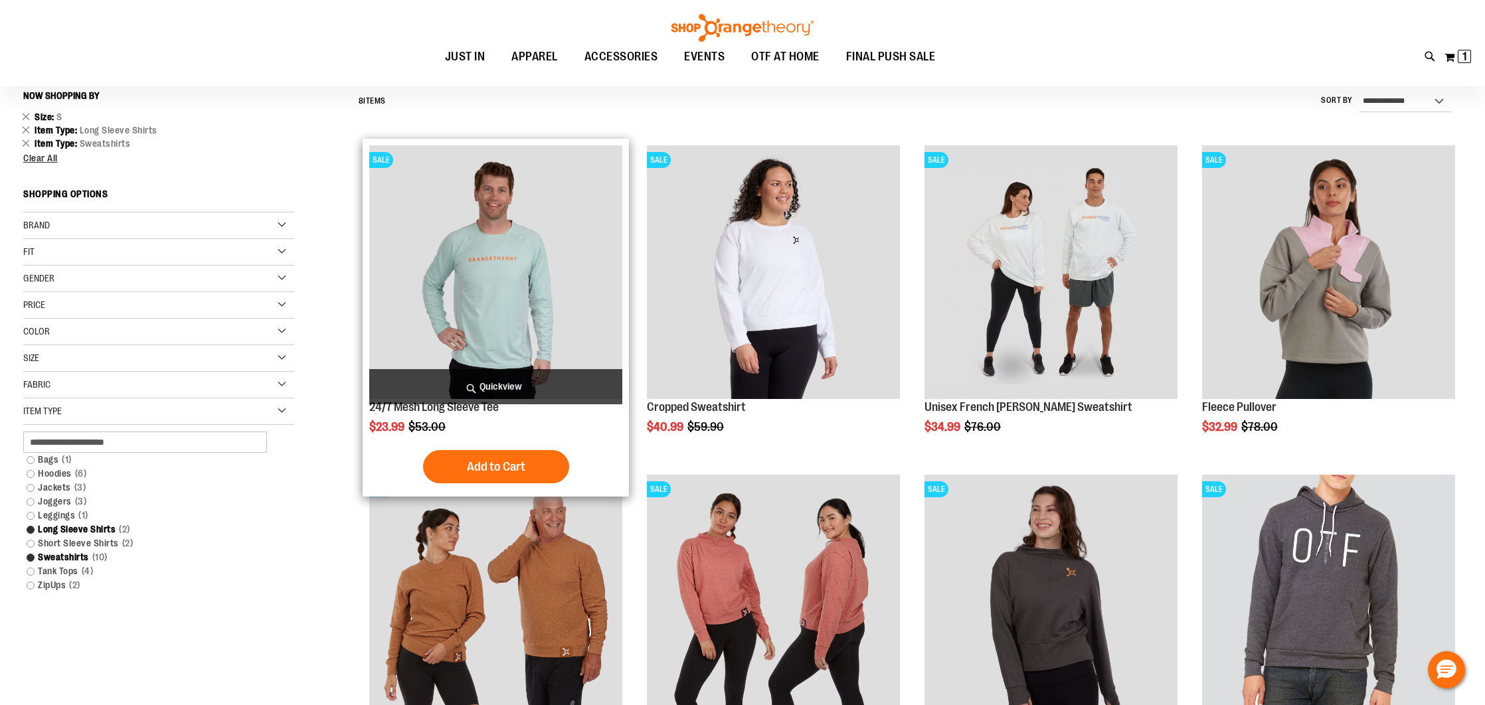
scroll to position [241, 0]
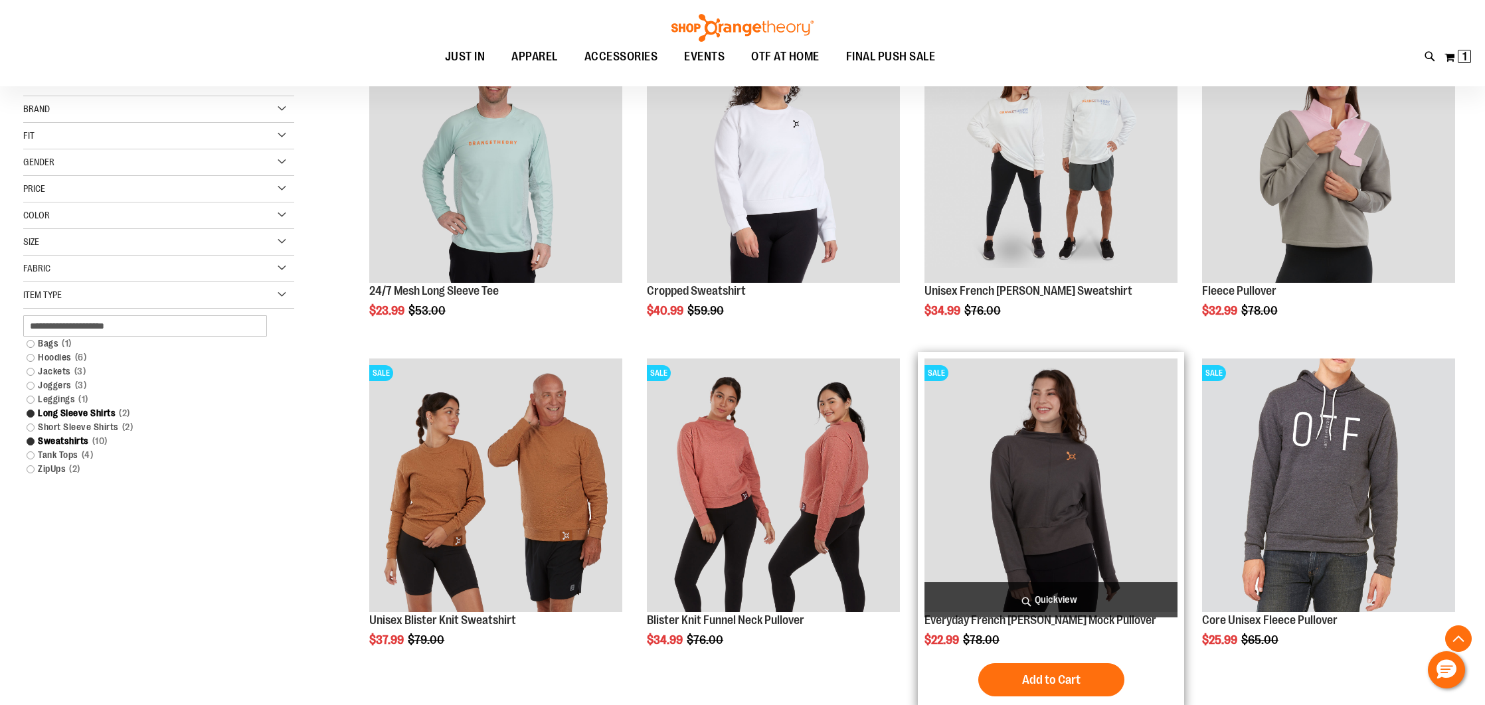
click at [1068, 544] on img "product" at bounding box center [1050, 485] width 253 height 253
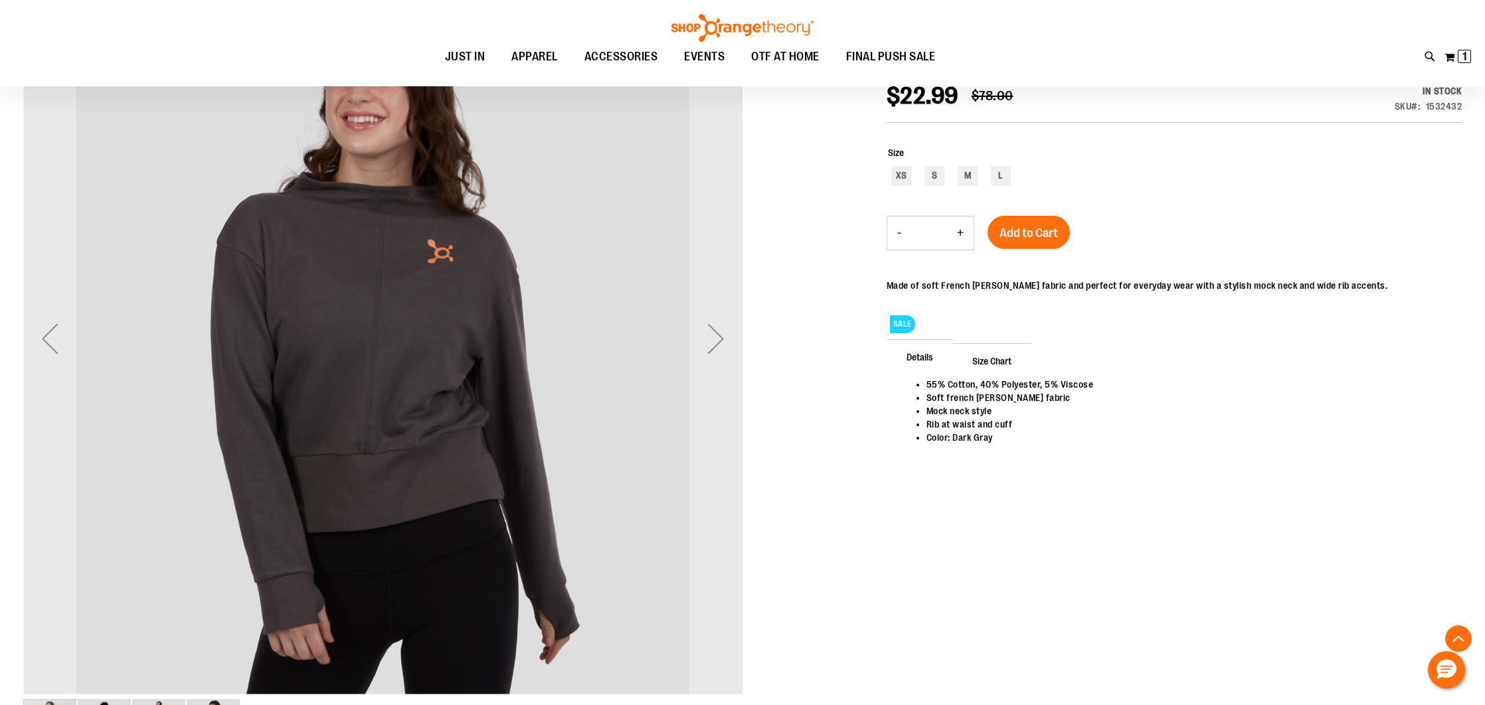
scroll to position [231, 0]
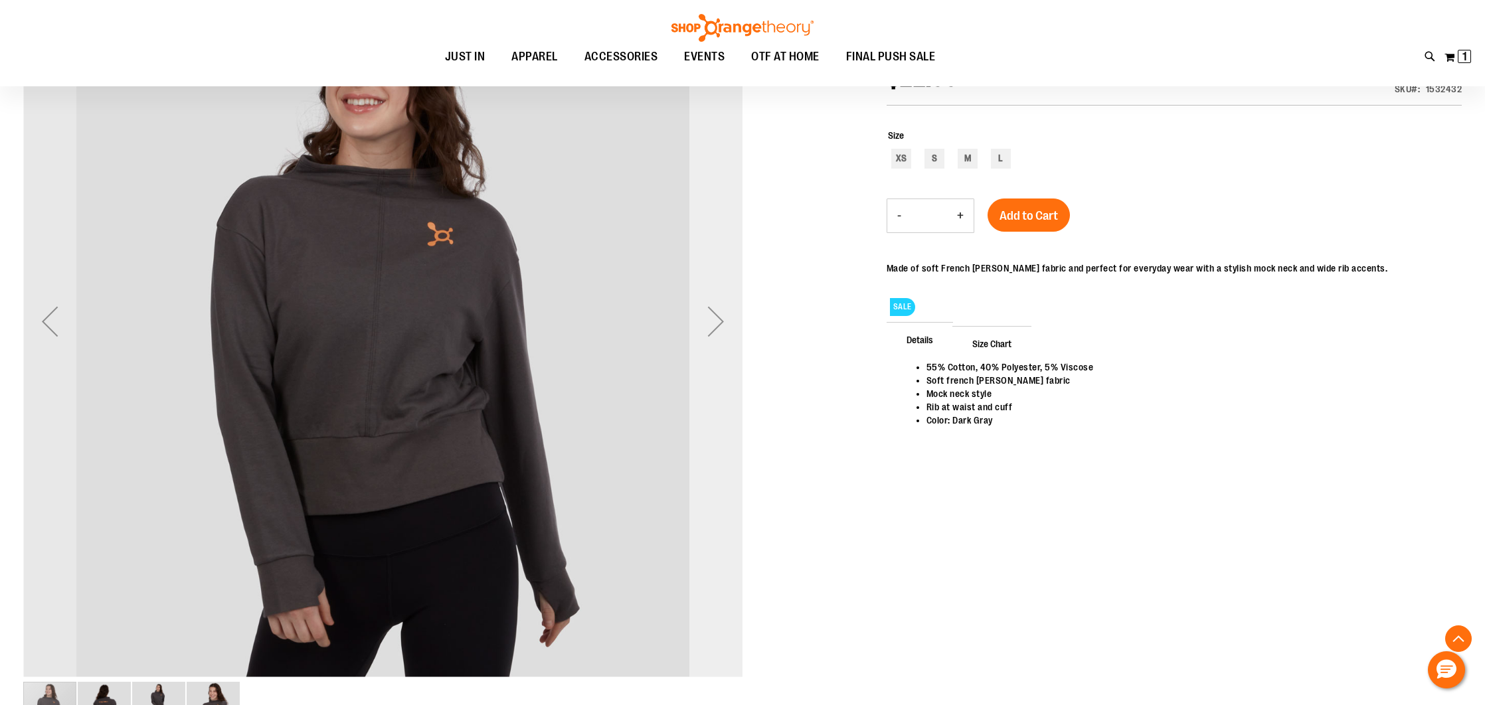
type input "**********"
click at [715, 329] on div "Next" at bounding box center [715, 321] width 53 height 53
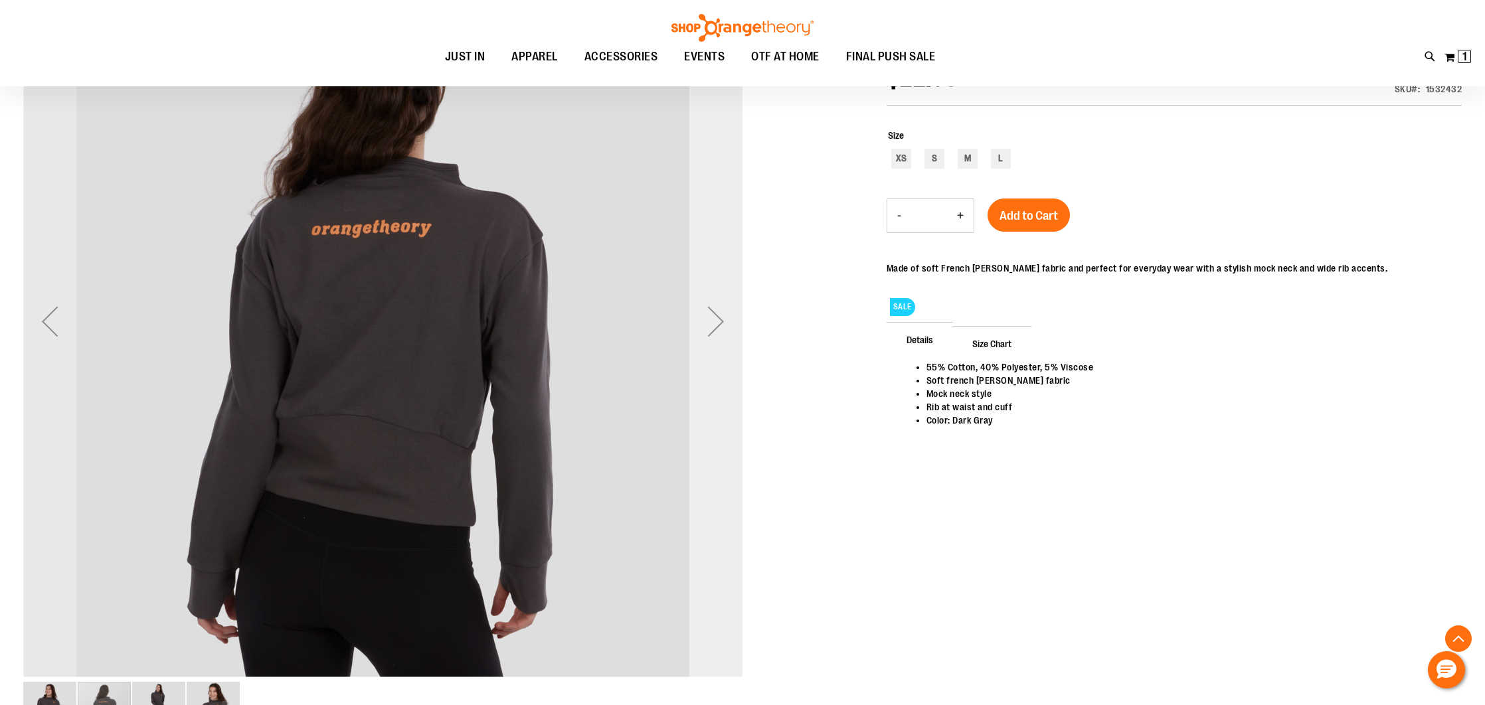
click at [715, 329] on div "Next" at bounding box center [715, 321] width 53 height 53
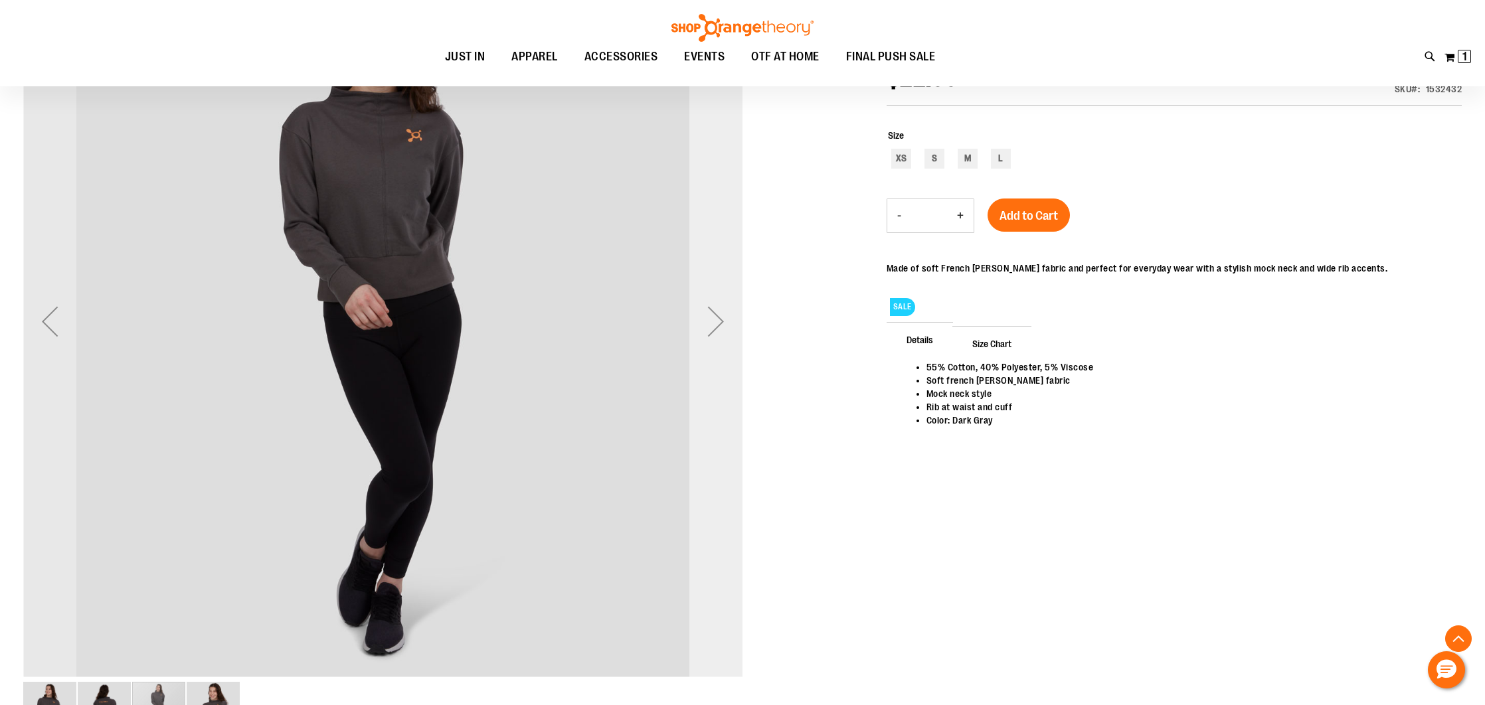
click at [715, 329] on div "Next" at bounding box center [715, 321] width 53 height 53
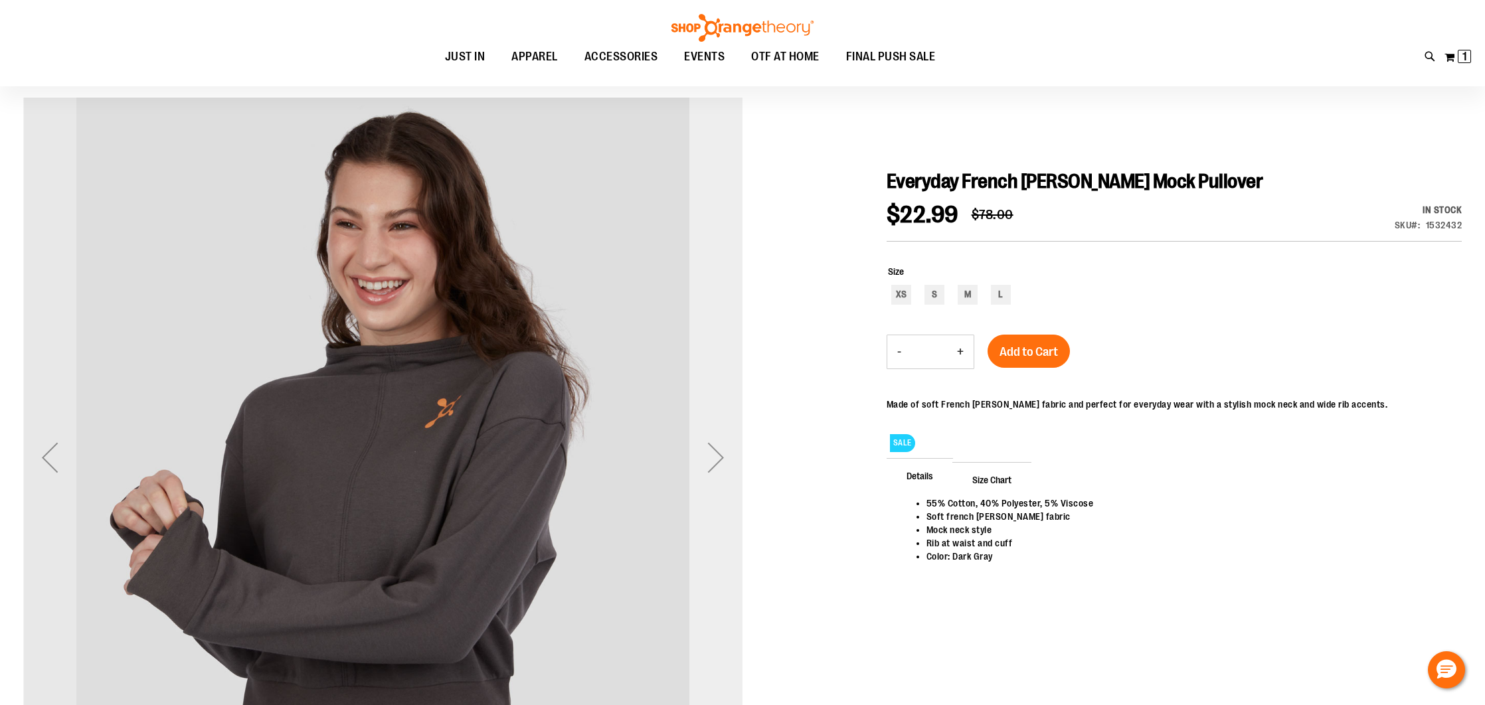
scroll to position [85, 0]
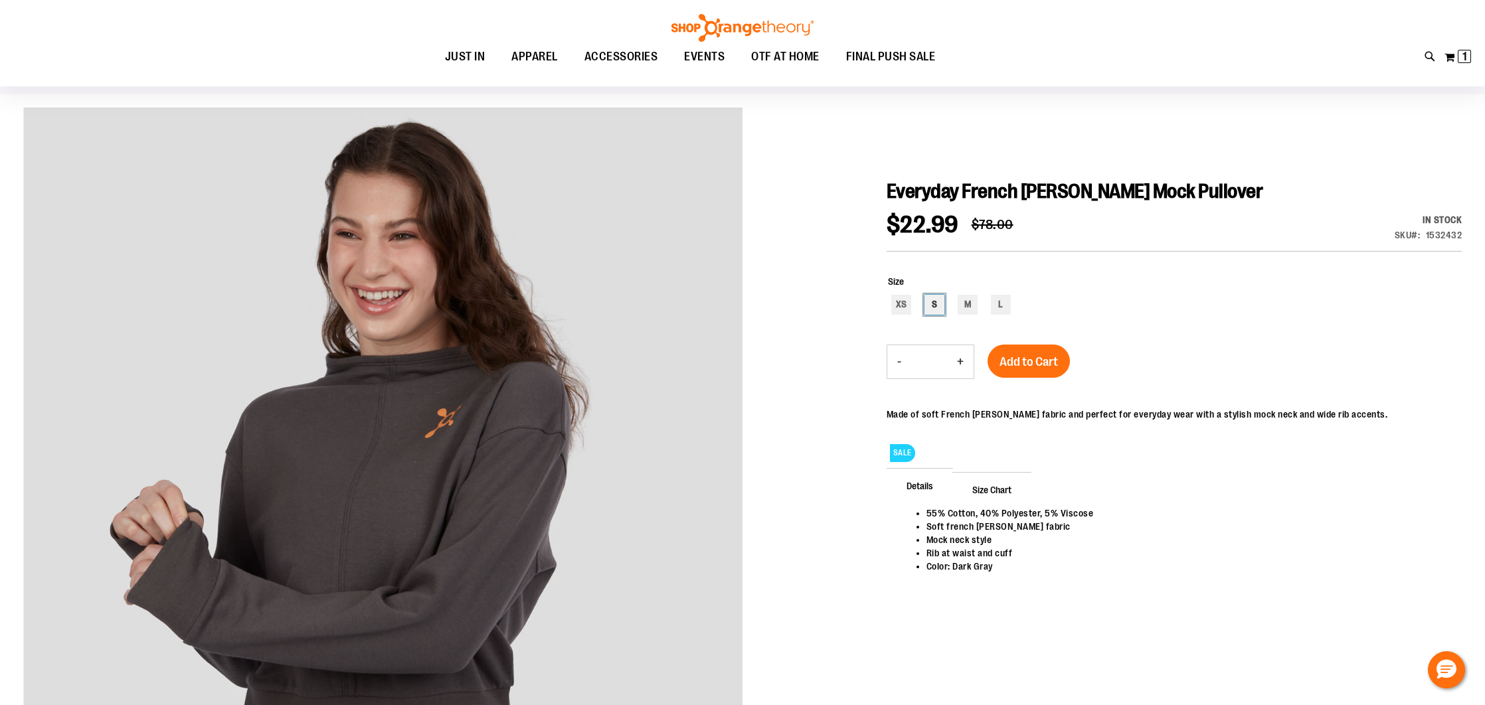
click at [940, 305] on div "S" at bounding box center [934, 305] width 20 height 20
type input "***"
click at [1042, 357] on span "Add to Cart" at bounding box center [1028, 362] width 58 height 15
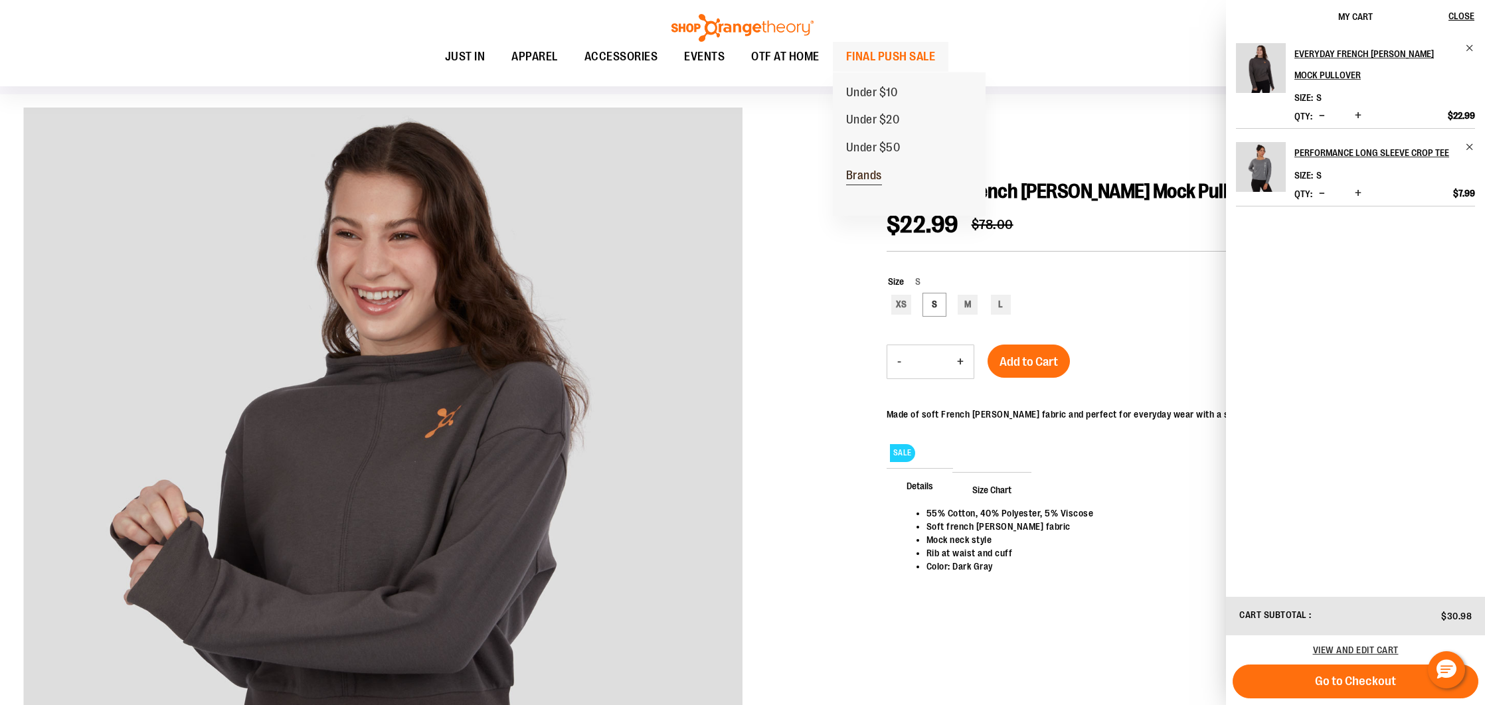
click at [861, 175] on span "Brands" at bounding box center [864, 177] width 36 height 17
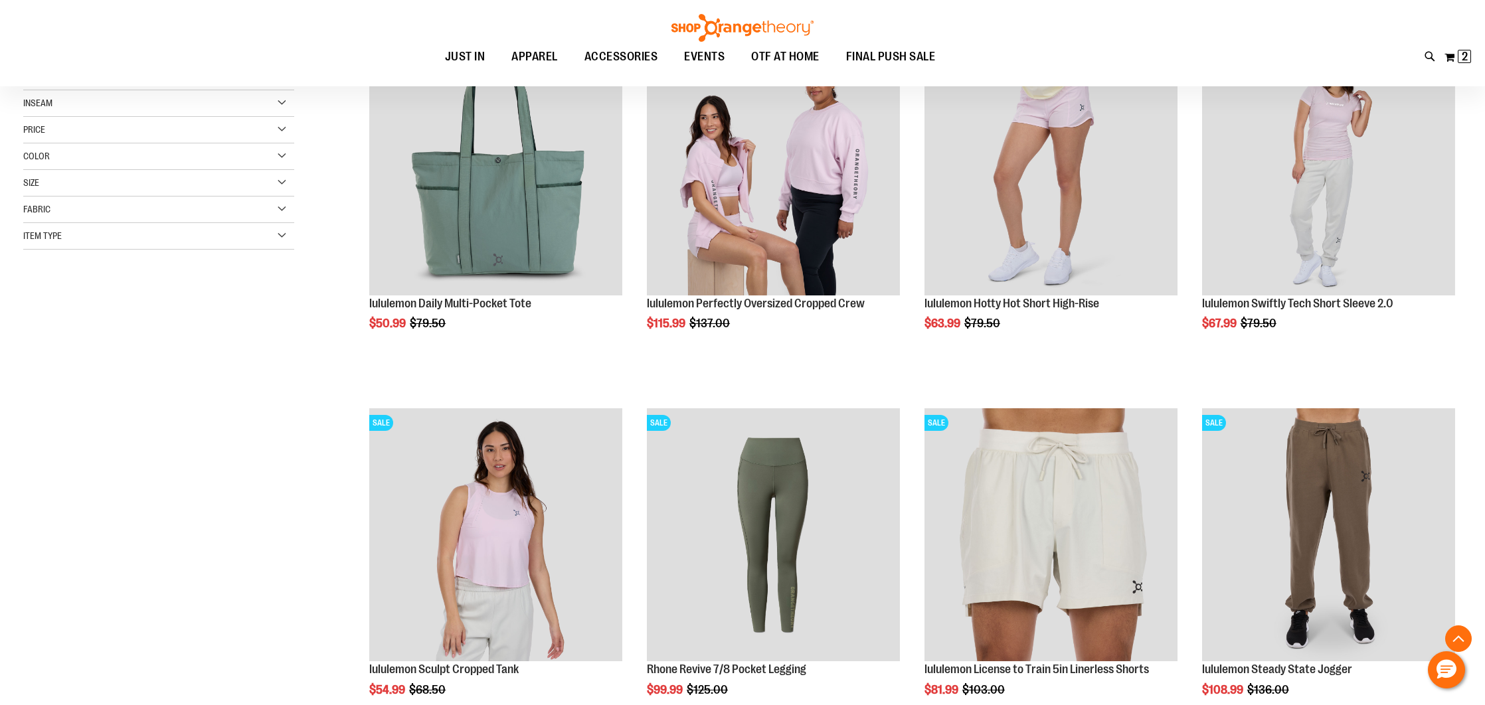
scroll to position [282, 0]
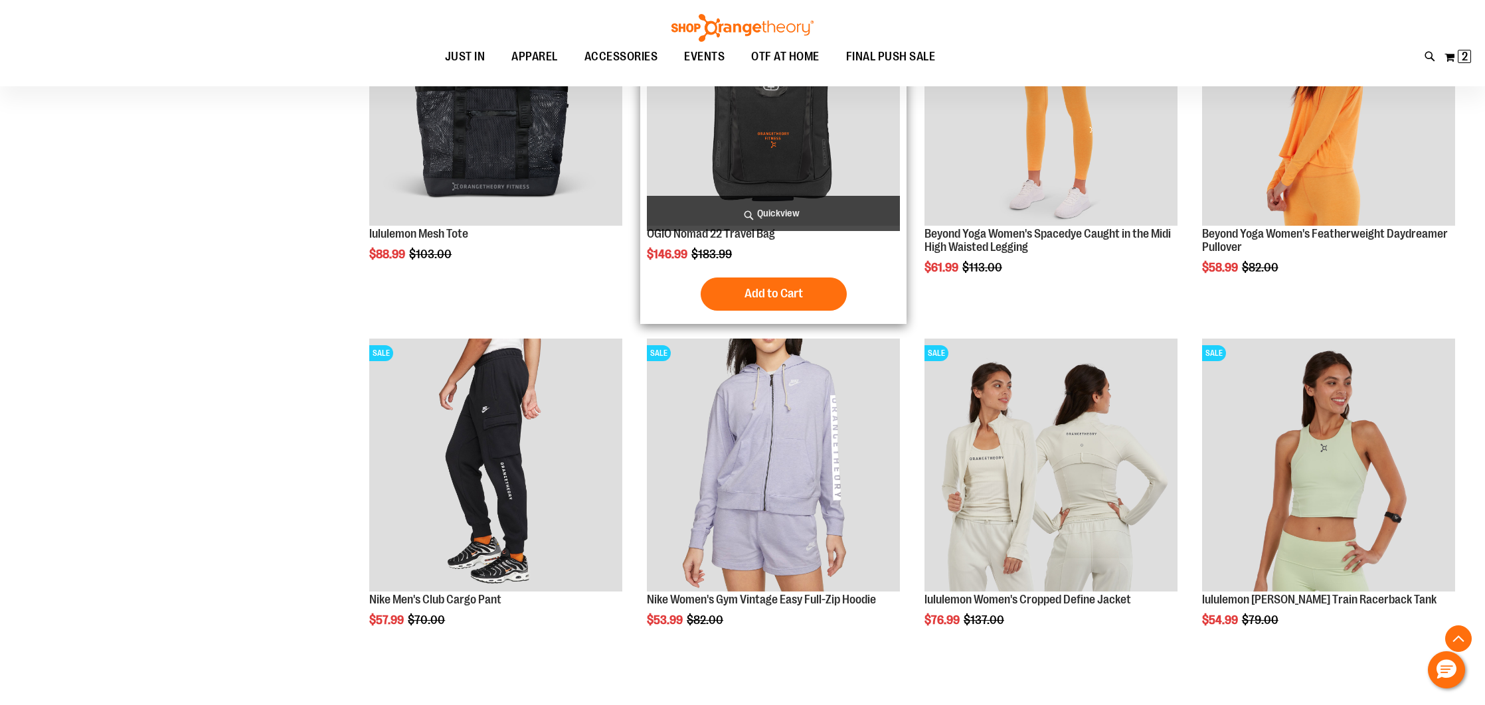
scroll to position [1487, 0]
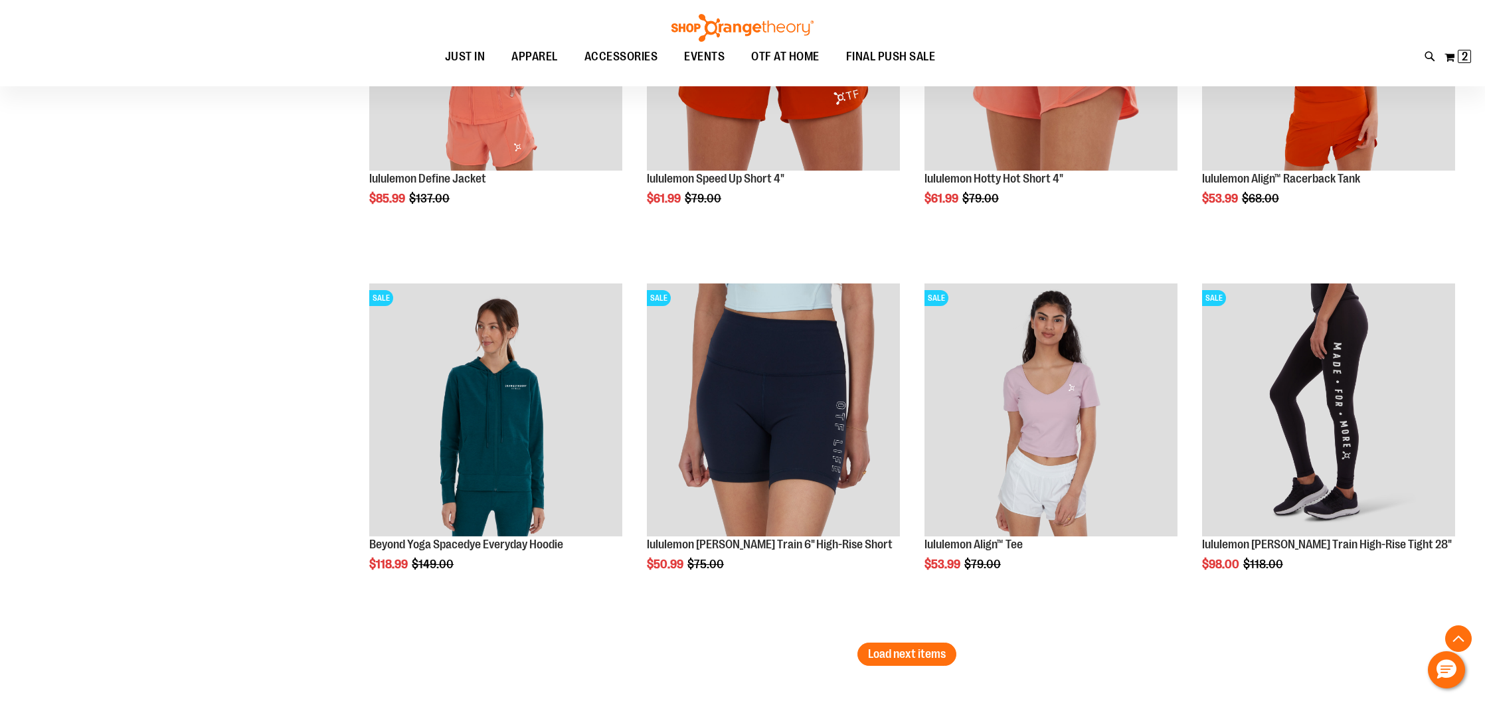
scroll to position [2916, 0]
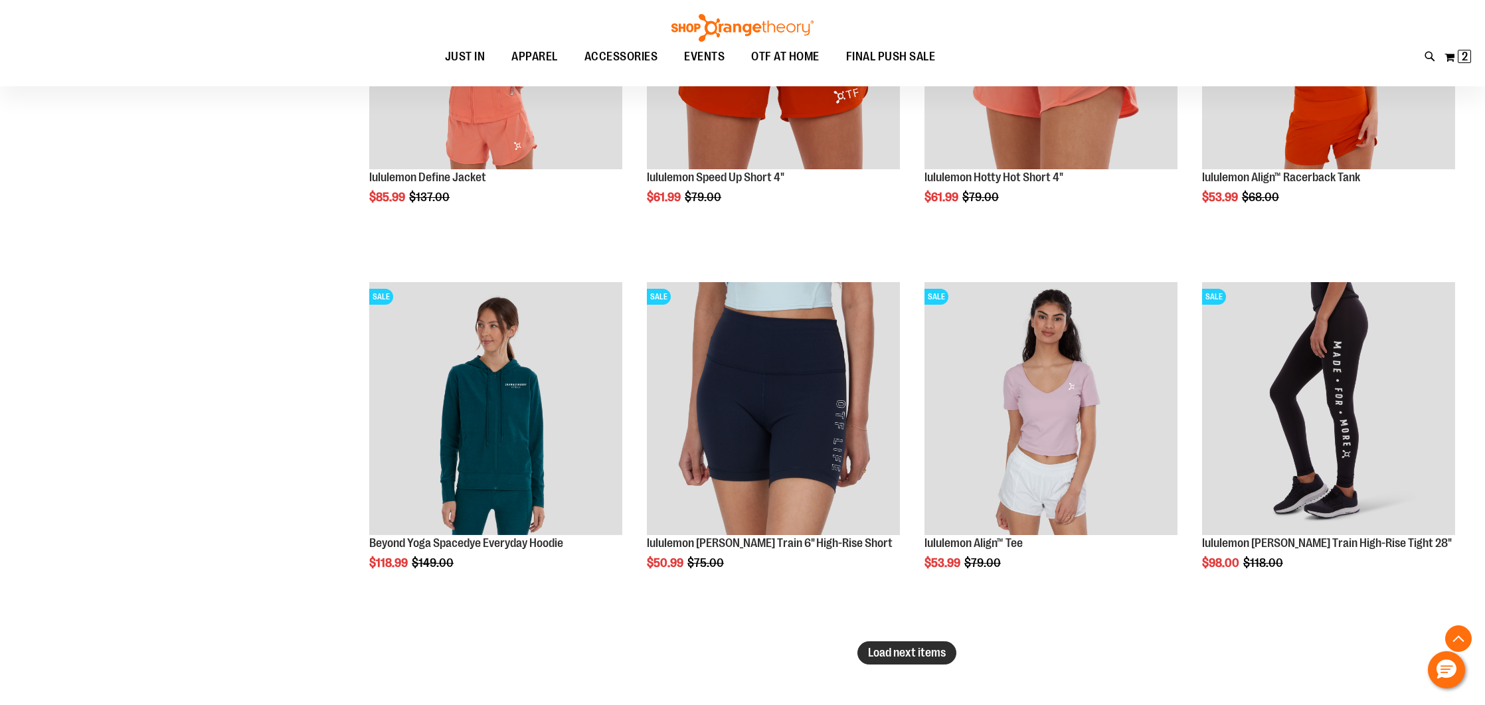
type input "**********"
click at [881, 655] on span "Load next items" at bounding box center [907, 652] width 78 height 13
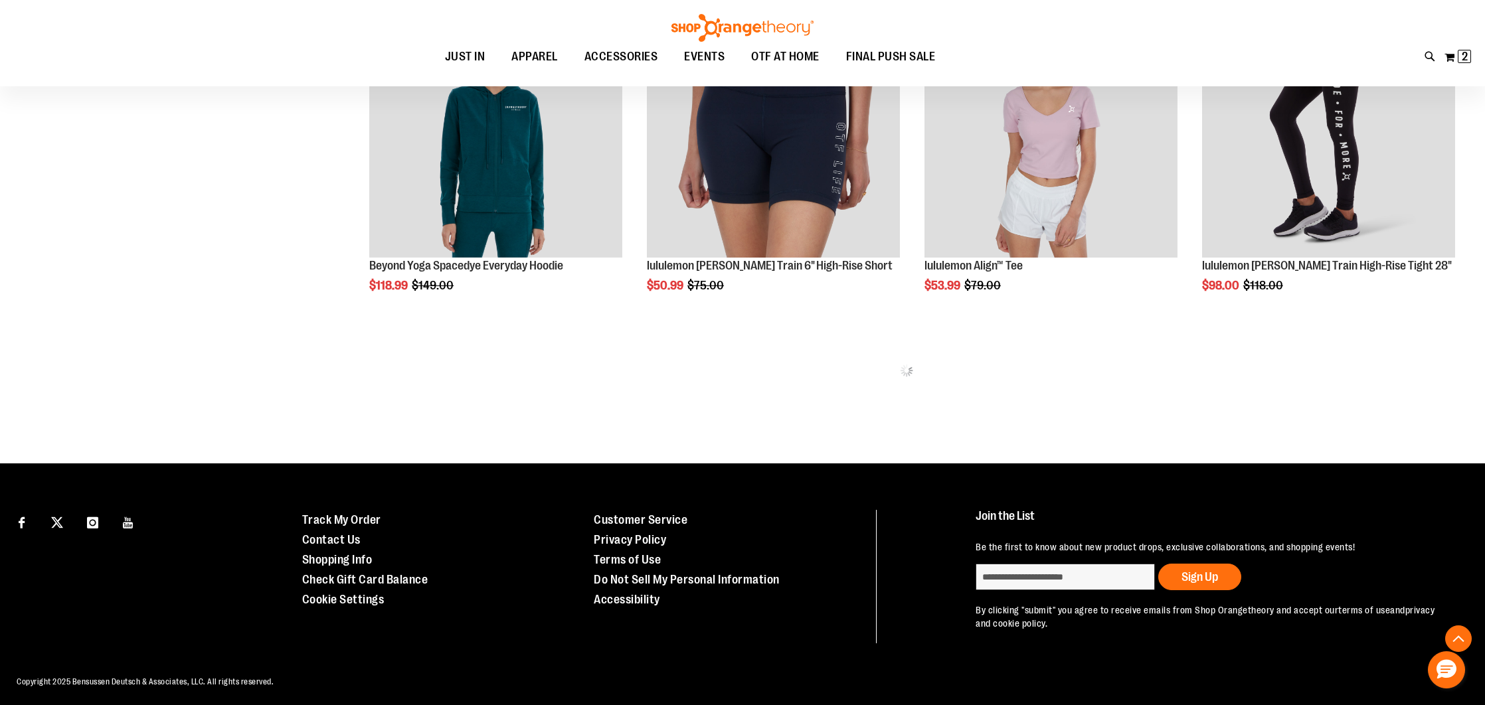
scroll to position [3196, 0]
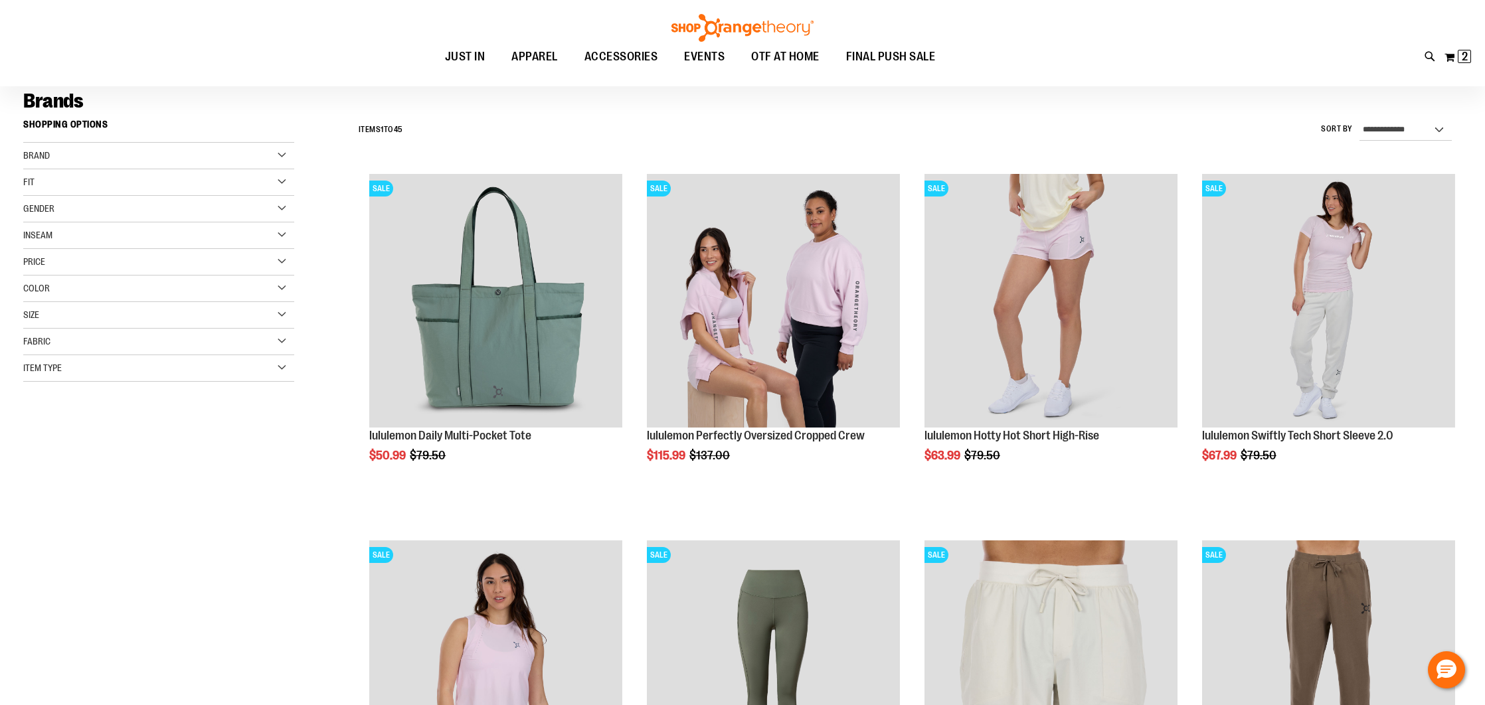
scroll to position [91, 0]
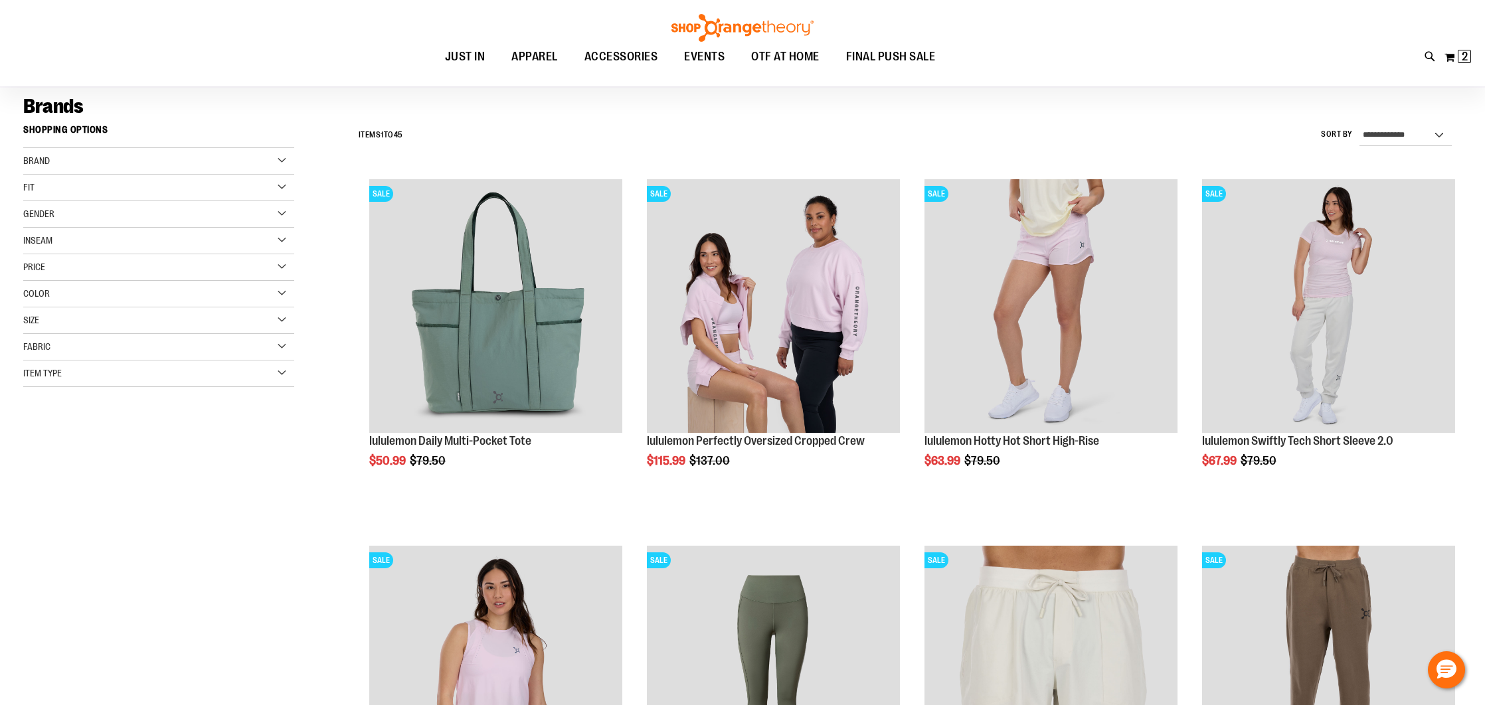
click at [212, 386] on div "Item Type" at bounding box center [158, 374] width 271 height 27
click at [31, 562] on link "Sweatshirts 1 item" at bounding box center [150, 561] width 260 height 14
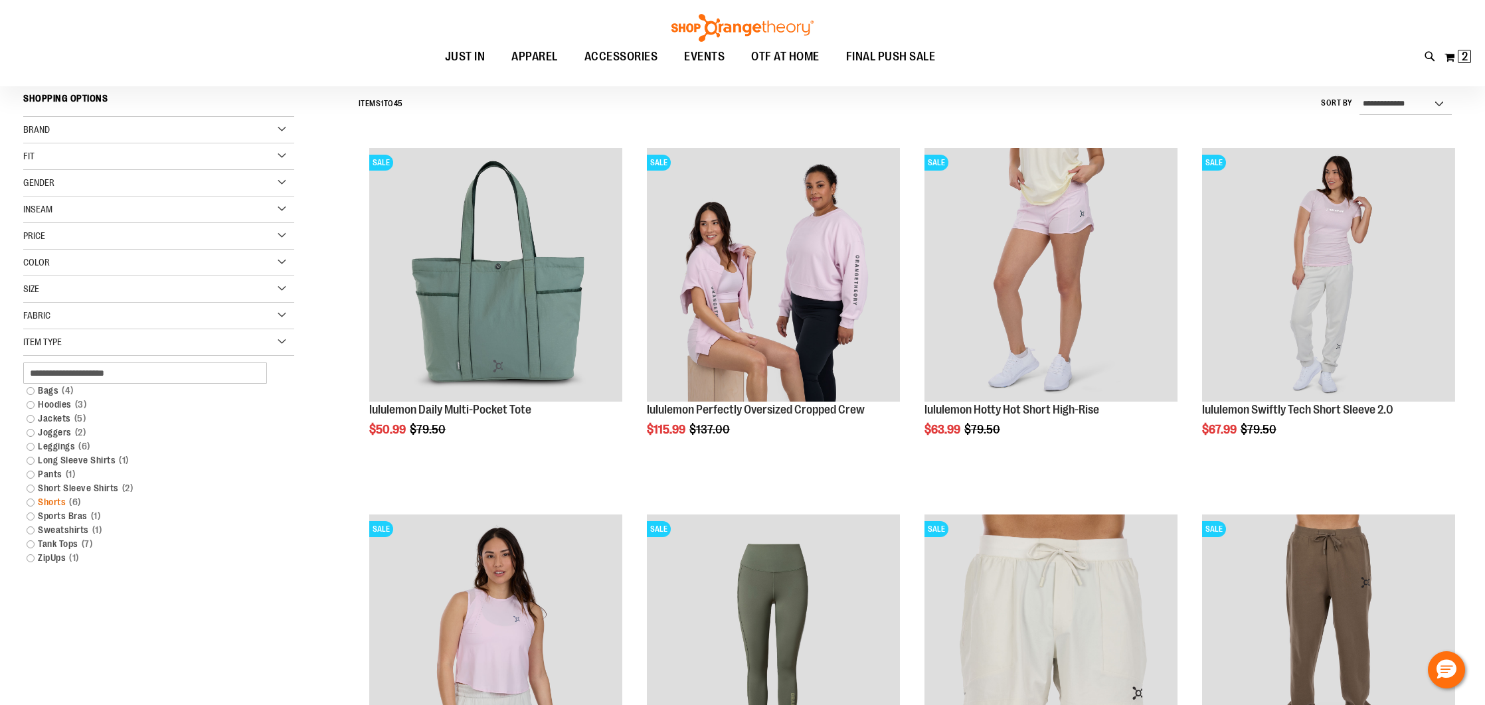
scroll to position [123, 0]
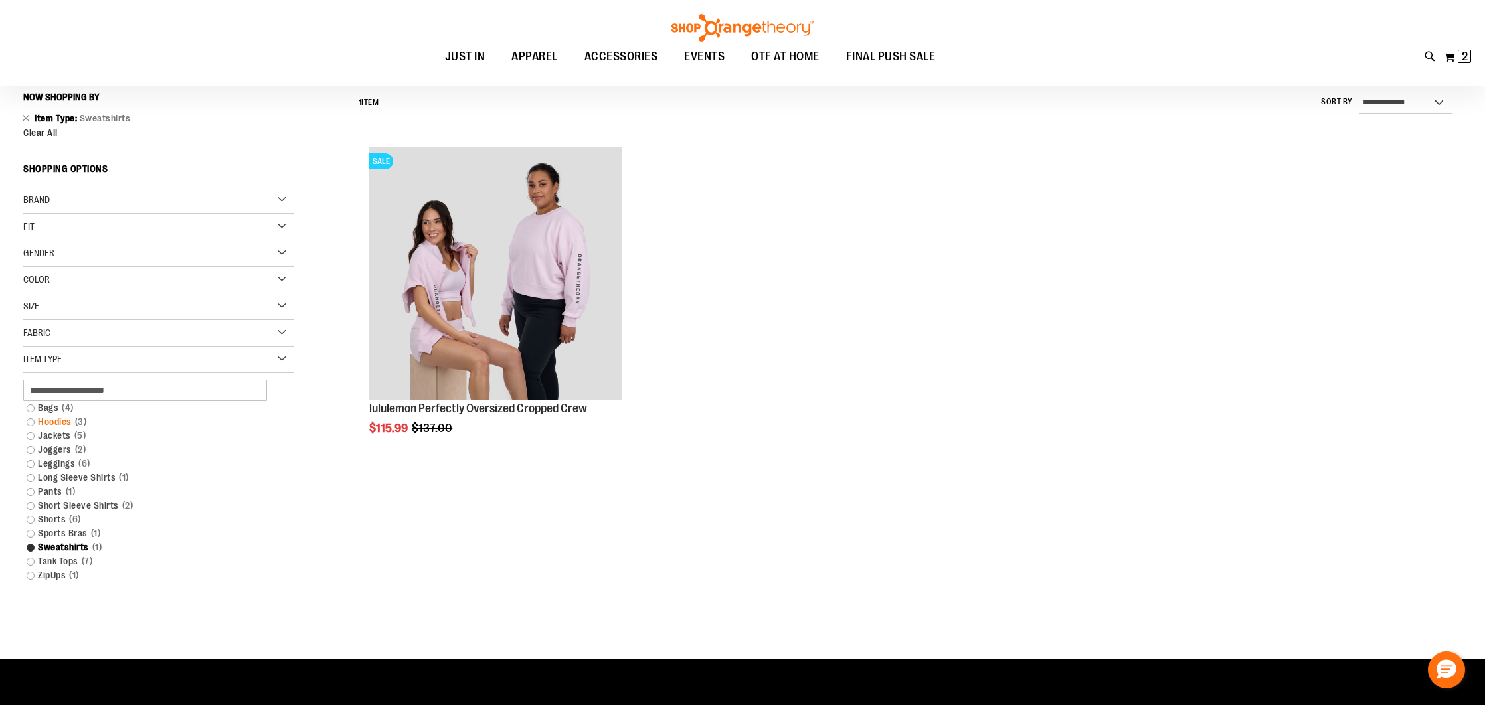
click at [31, 420] on link "Hoodies 3 items" at bounding box center [150, 422] width 260 height 14
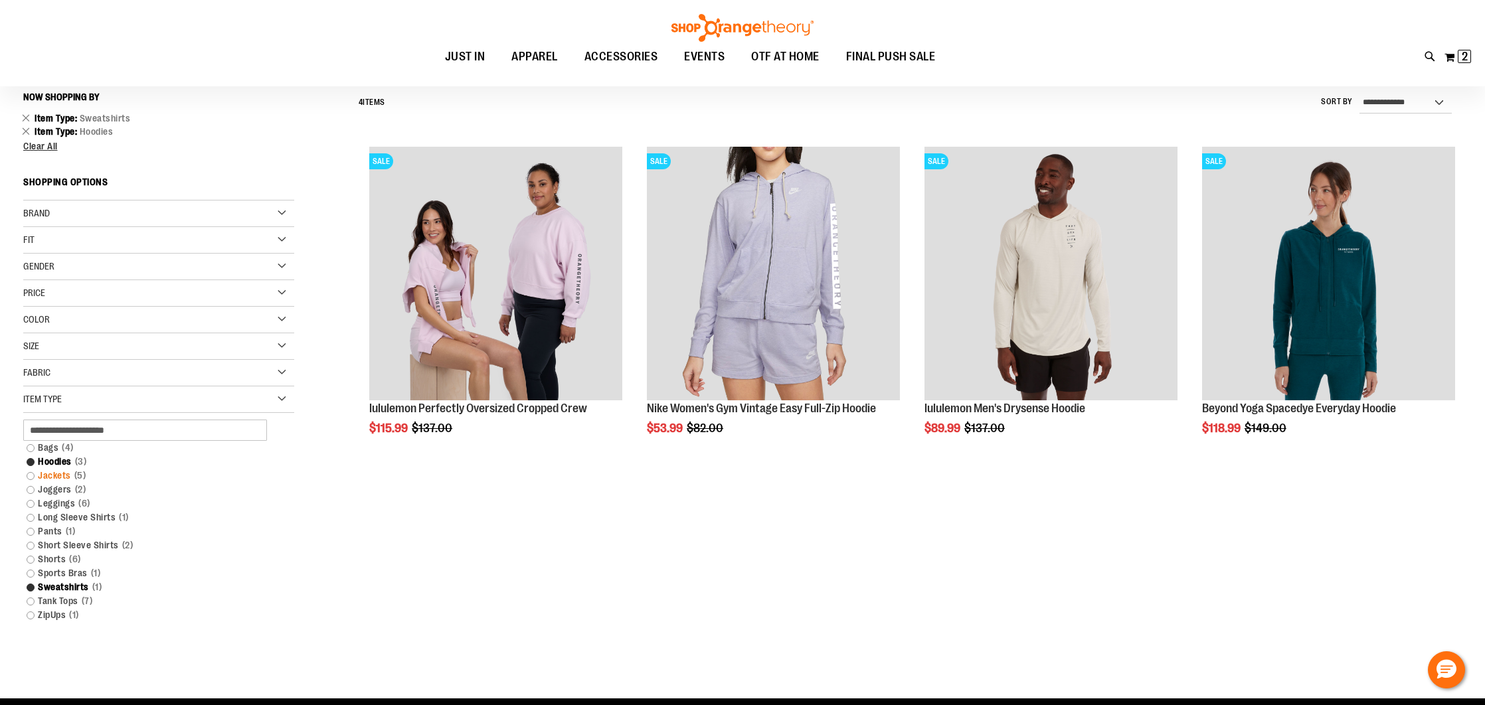
click at [29, 475] on link "Jackets 5 items" at bounding box center [150, 476] width 260 height 14
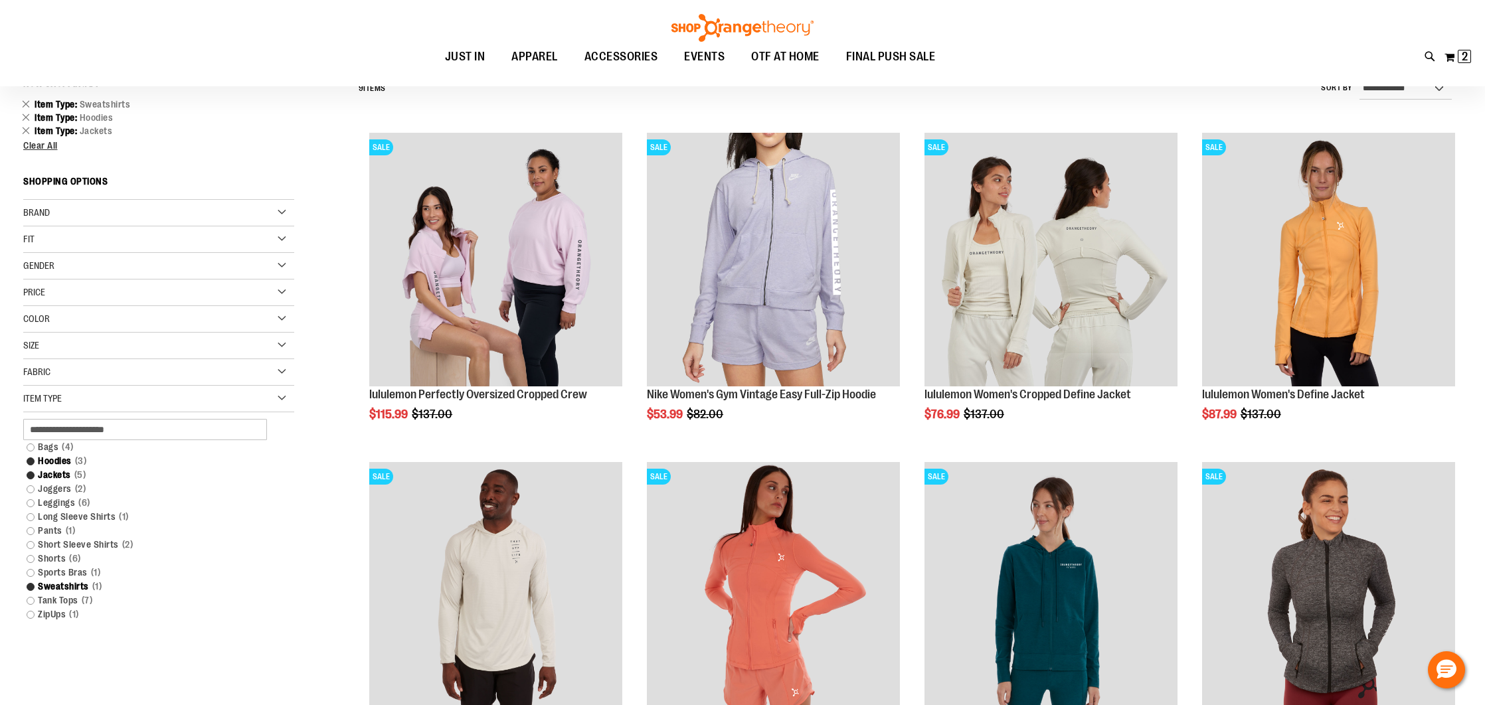
scroll to position [141, 0]
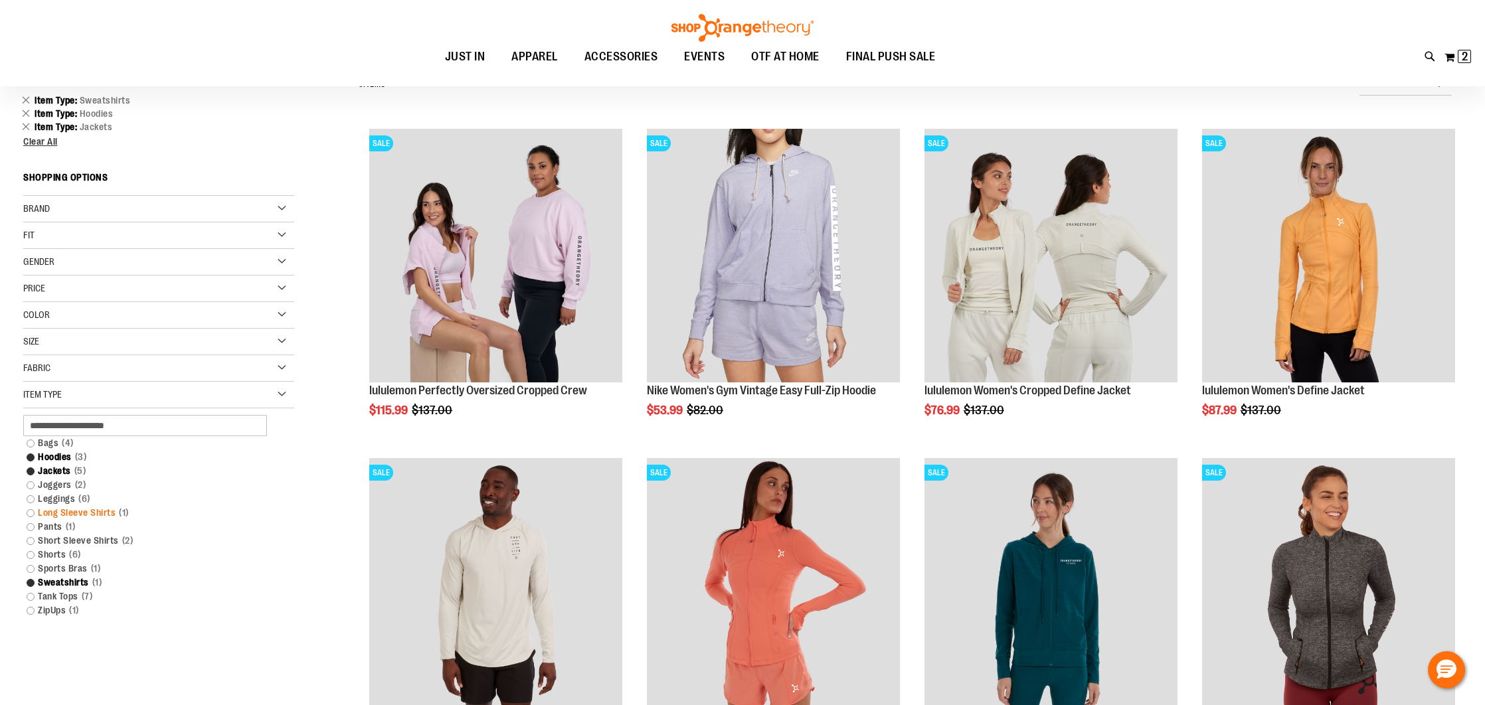
click at [29, 511] on link "Long Sleeve Shirts 1 item" at bounding box center [150, 513] width 260 height 14
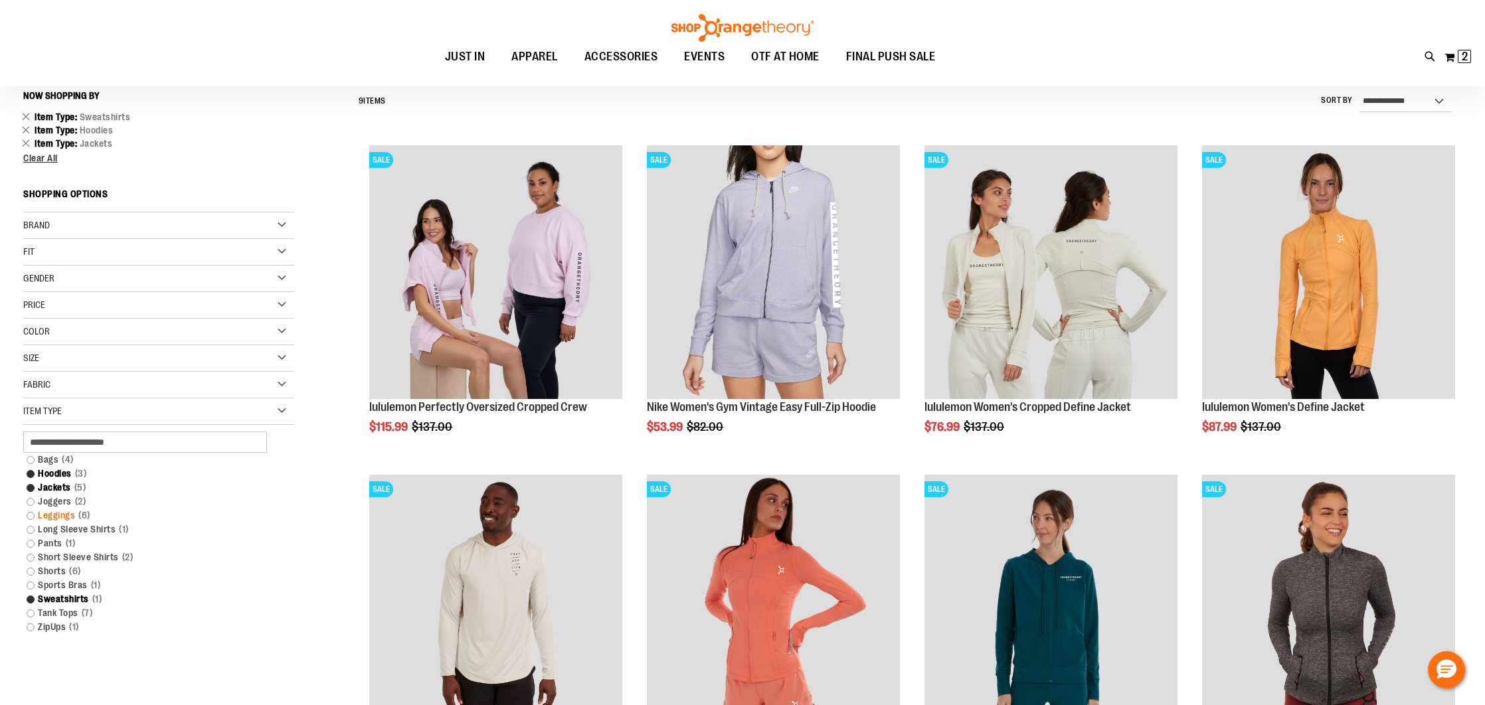
scroll to position [123, 0]
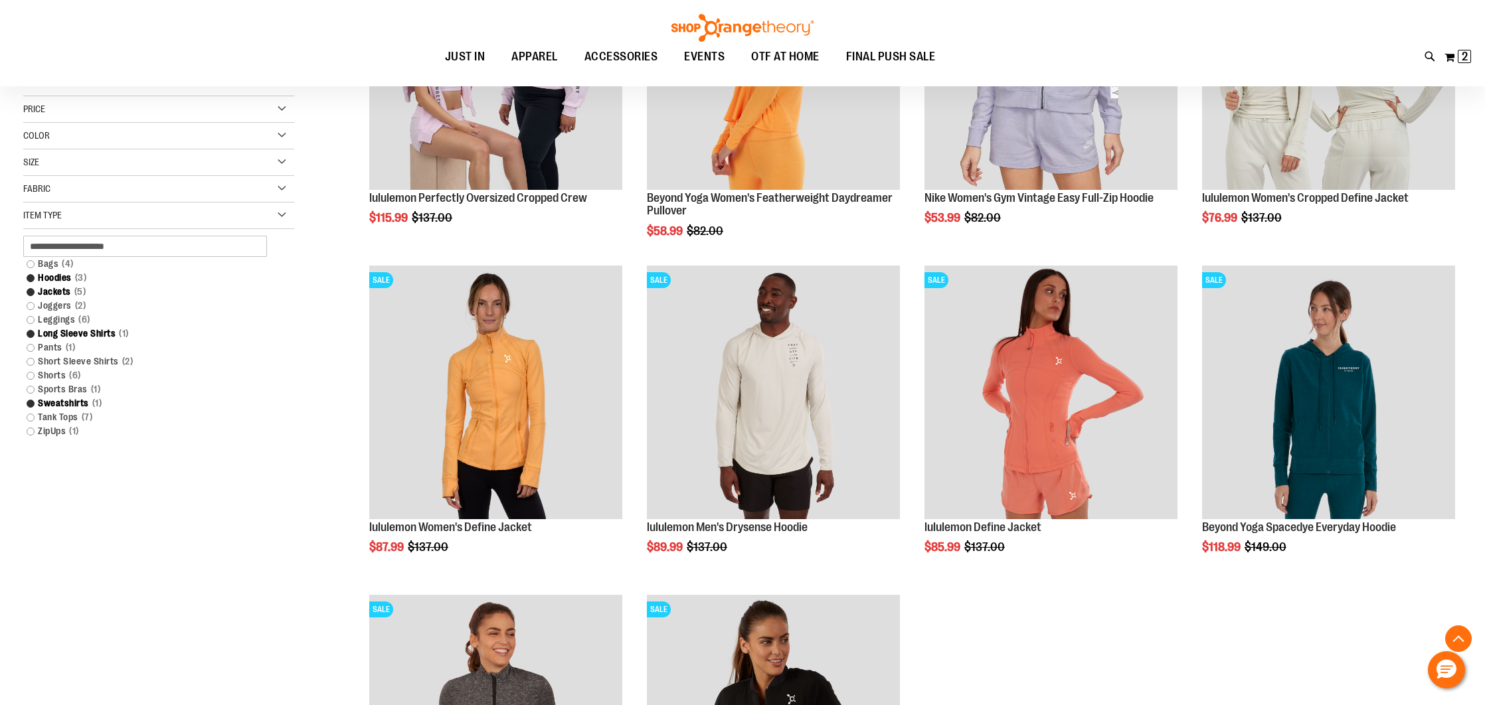
scroll to position [357, 0]
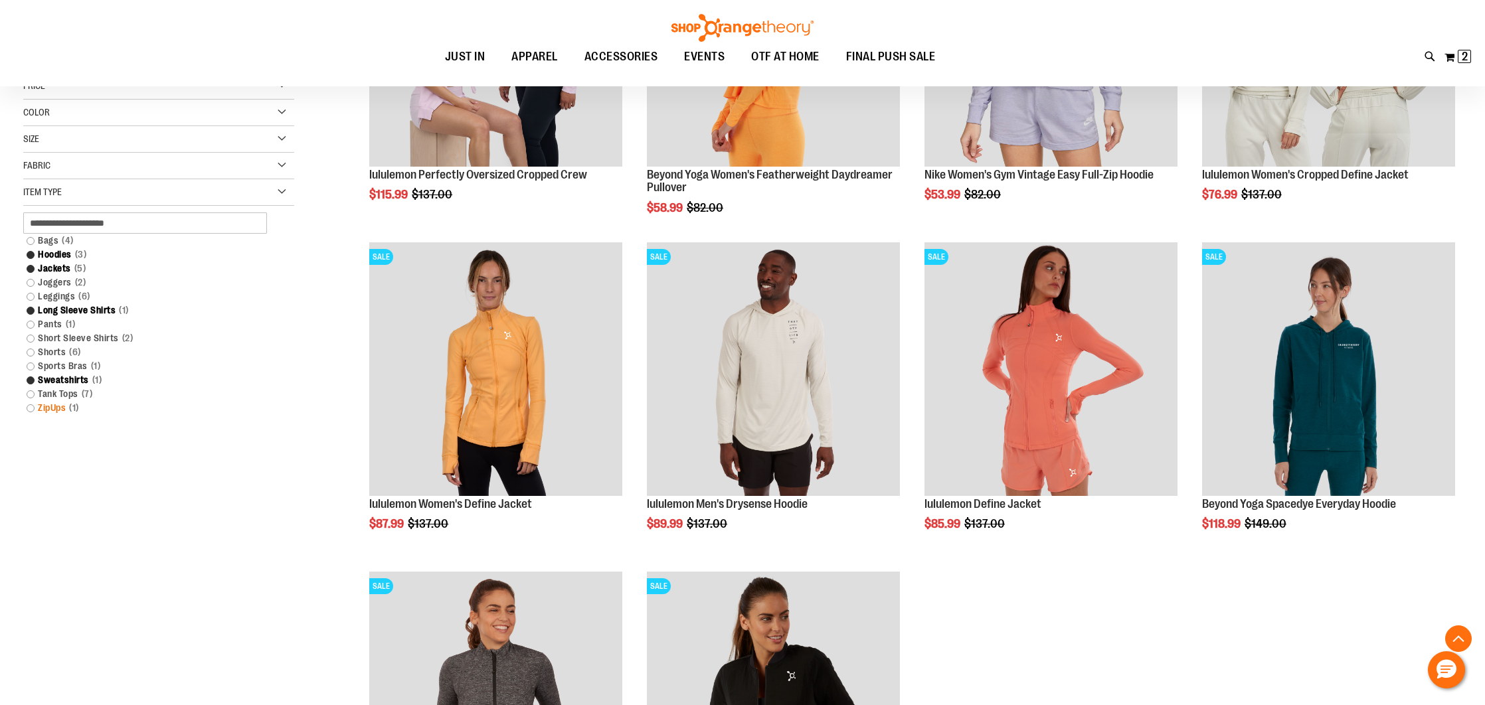
click at [31, 406] on link "ZipUps 1 item" at bounding box center [150, 408] width 260 height 14
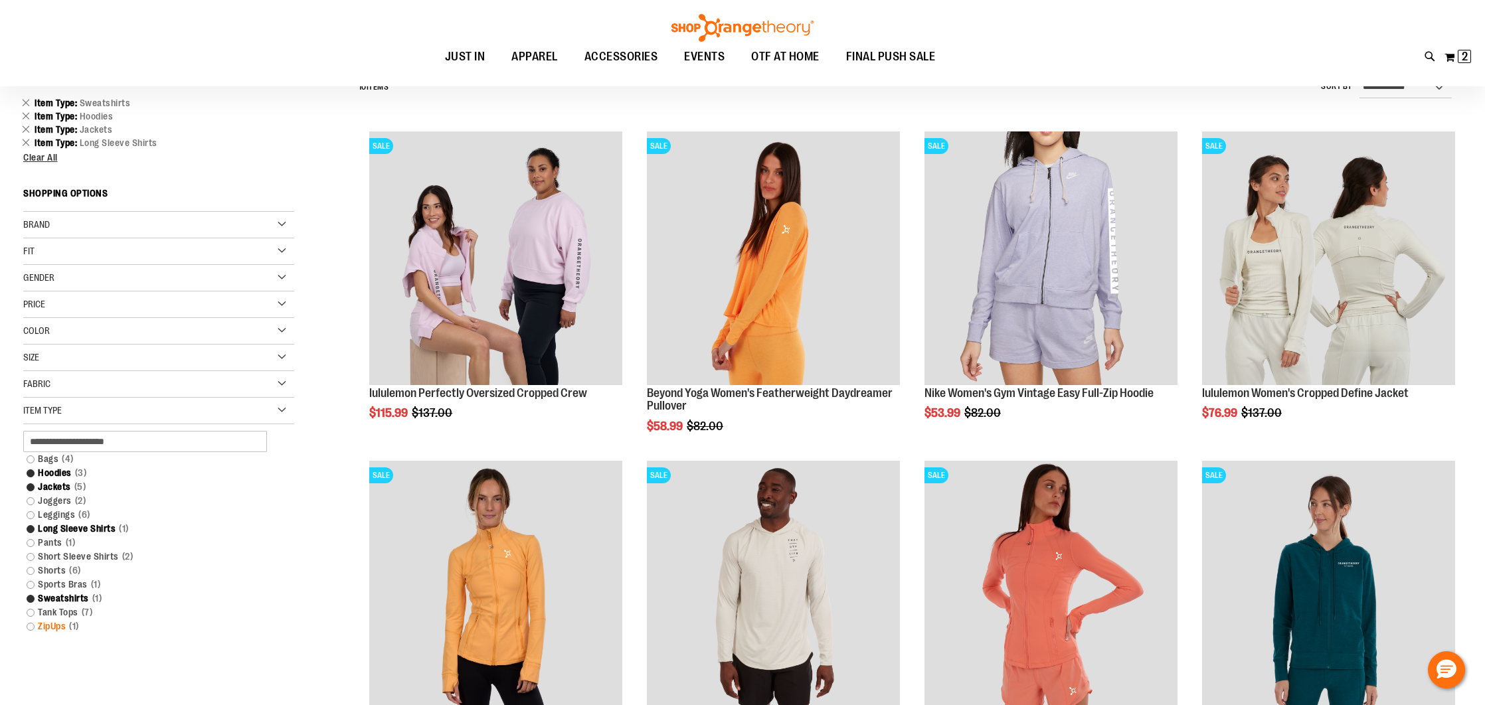
scroll to position [123, 0]
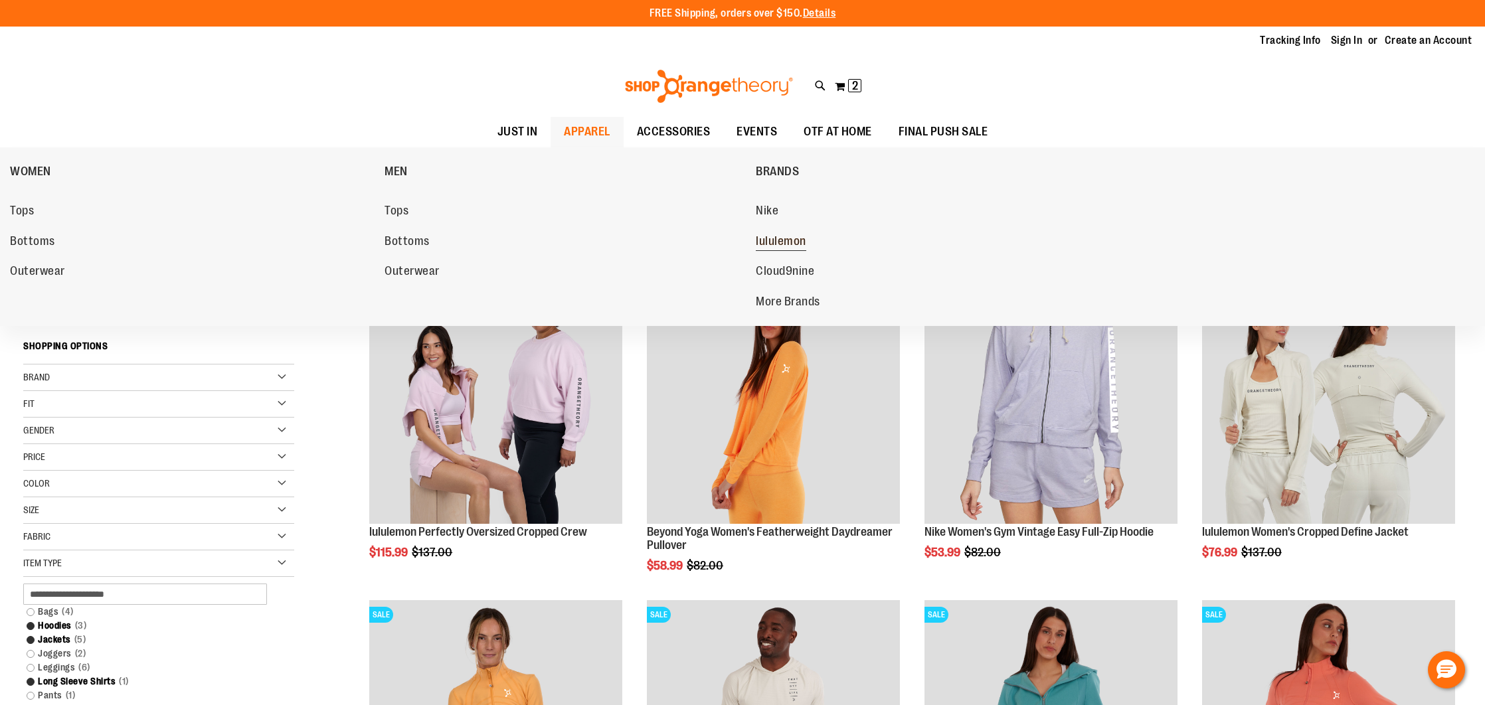
click at [791, 240] on span "lululemon" at bounding box center [781, 242] width 50 height 17
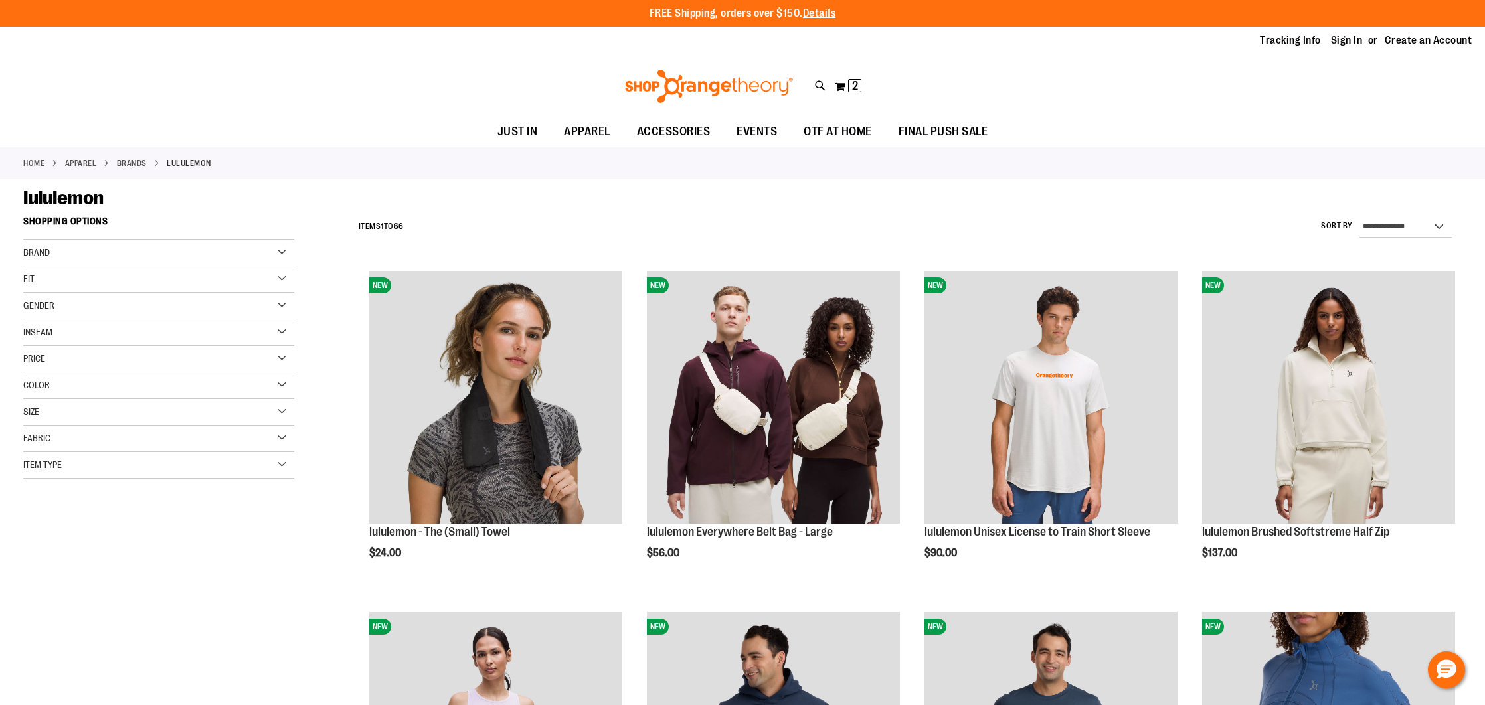
type input "**********"
click at [270, 470] on div "Item Type" at bounding box center [158, 465] width 271 height 27
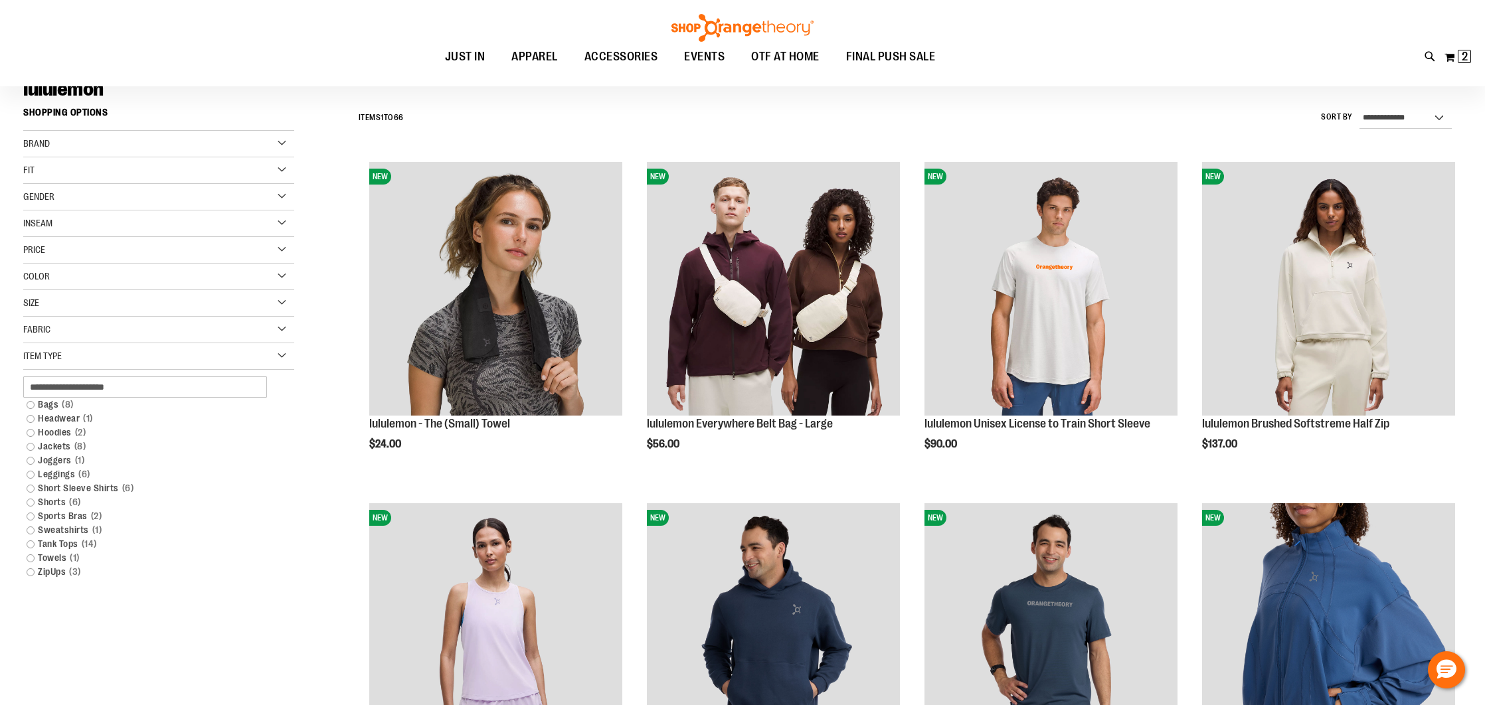
scroll to position [110, 0]
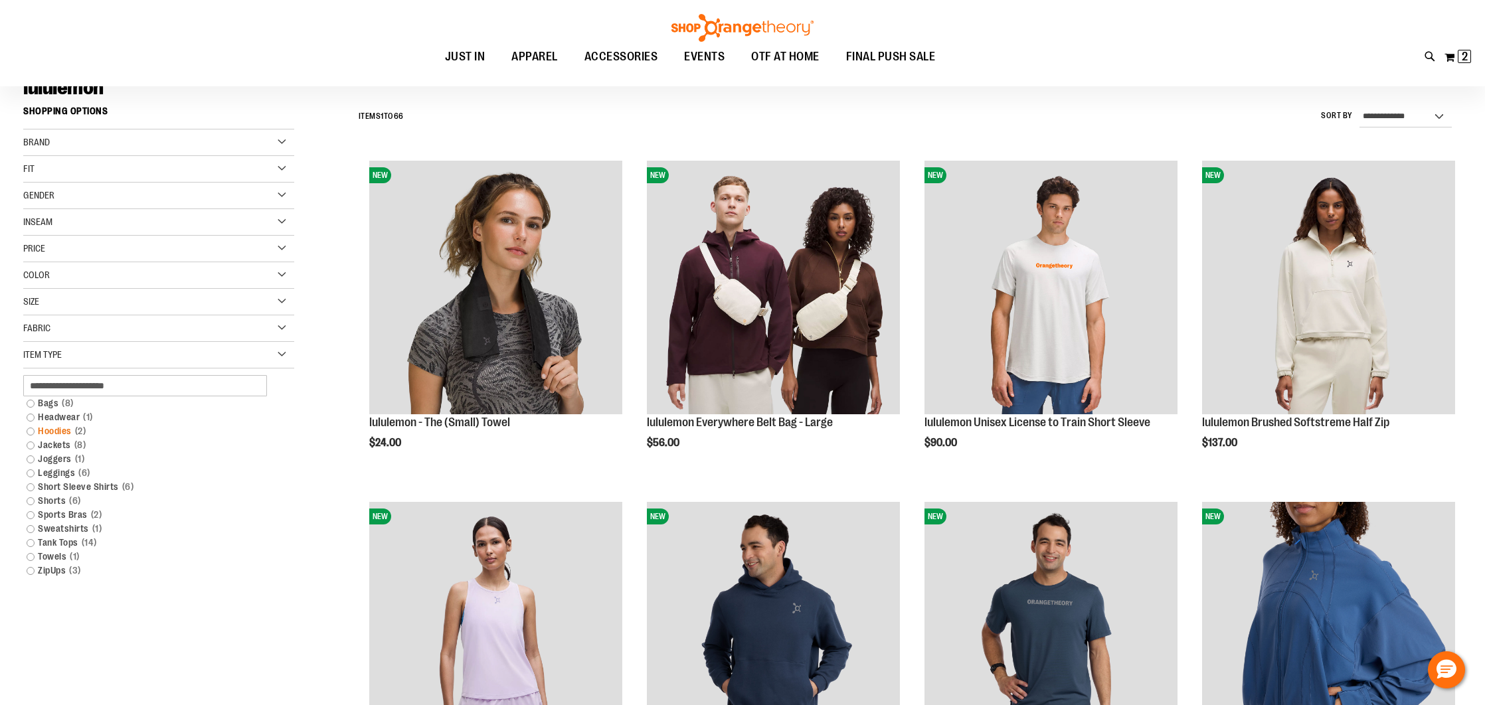
click at [31, 429] on link "Hoodies 2 items" at bounding box center [150, 431] width 260 height 14
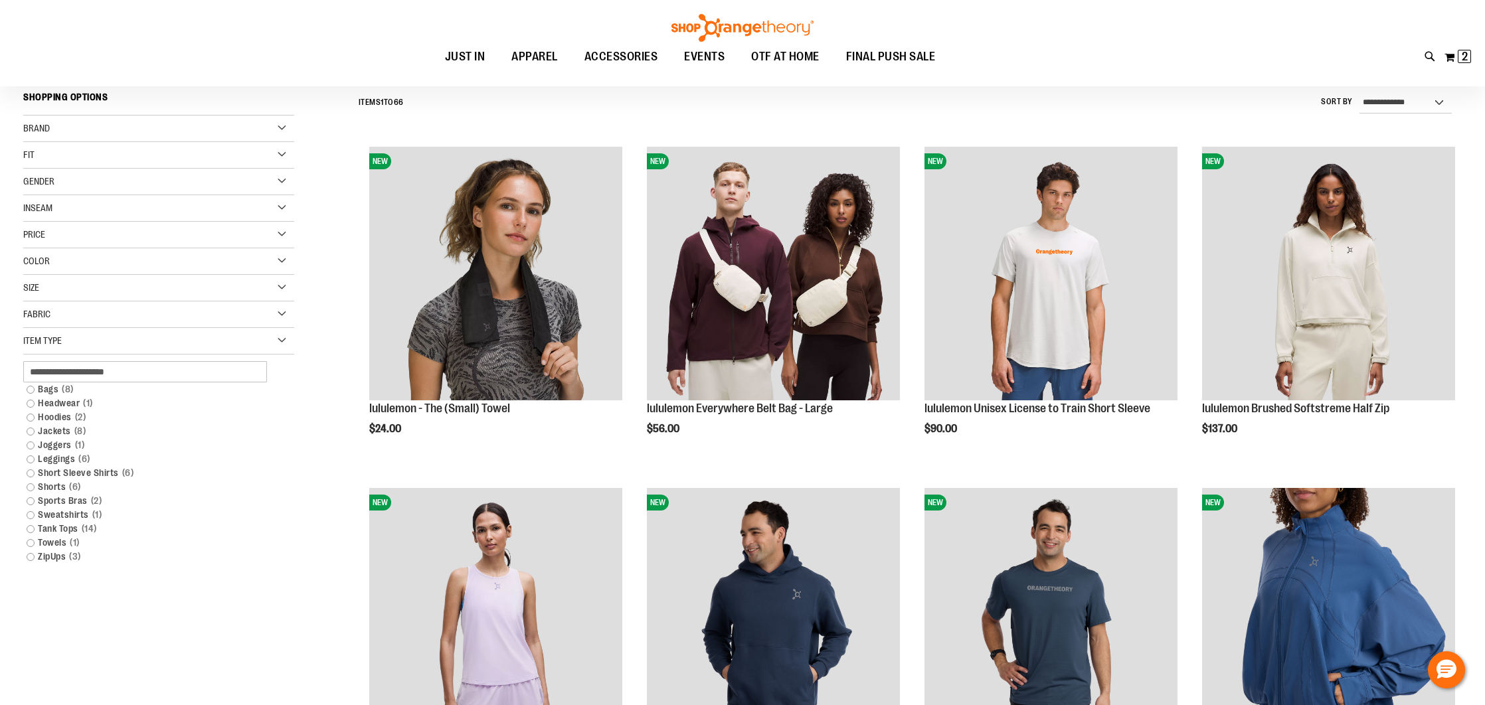
scroll to position [123, 0]
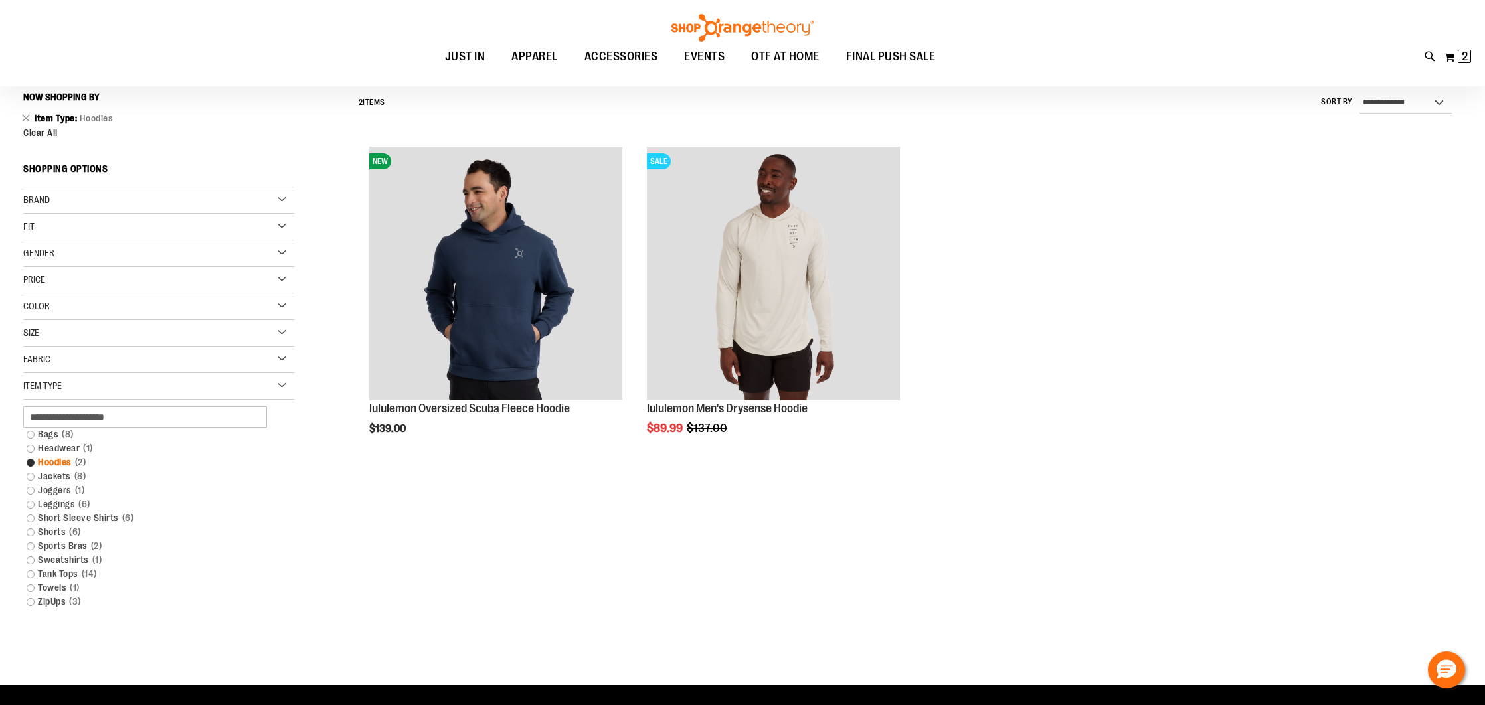
click at [27, 461] on link "Hoodies 2 items" at bounding box center [150, 462] width 260 height 14
click at [32, 479] on link "Jackets 8 items" at bounding box center [150, 476] width 260 height 14
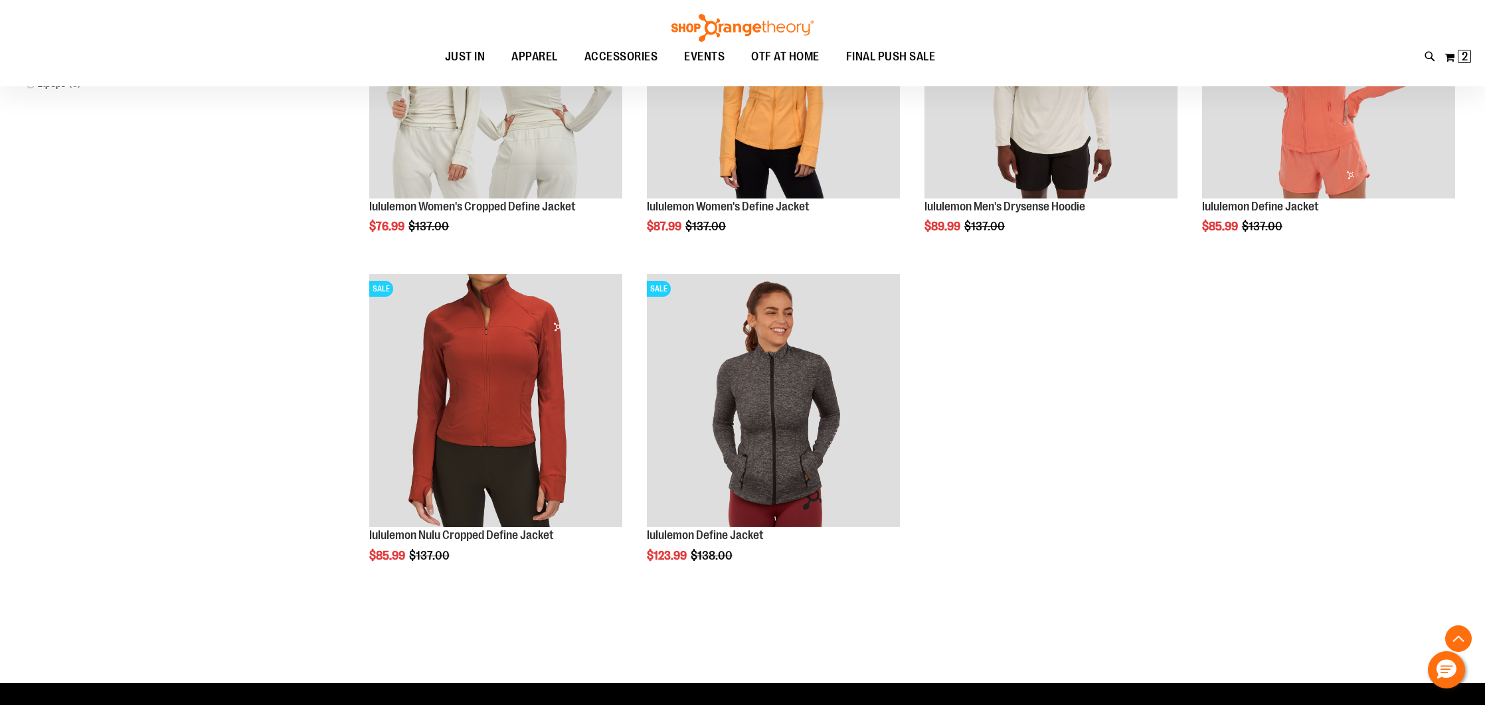
scroll to position [668, 0]
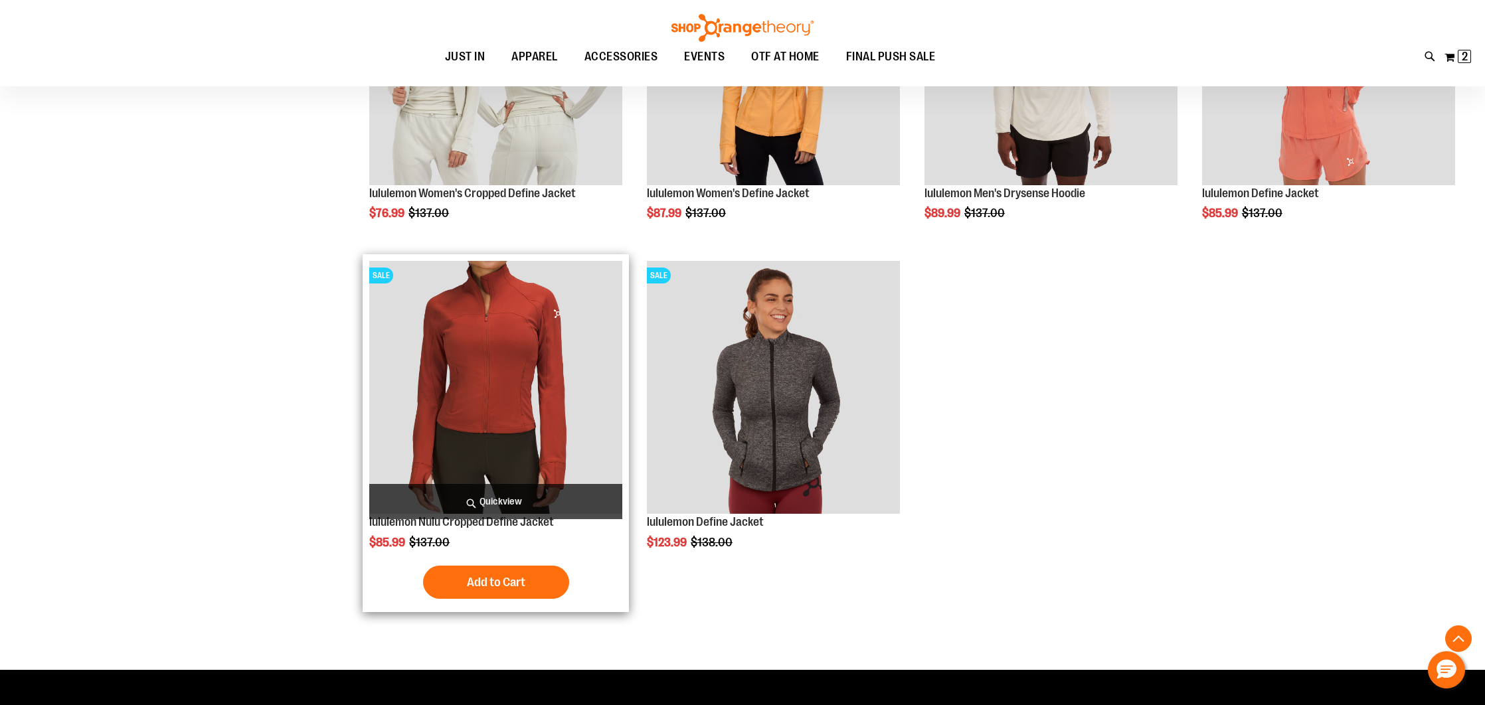
click at [459, 416] on img "product" at bounding box center [495, 387] width 253 height 253
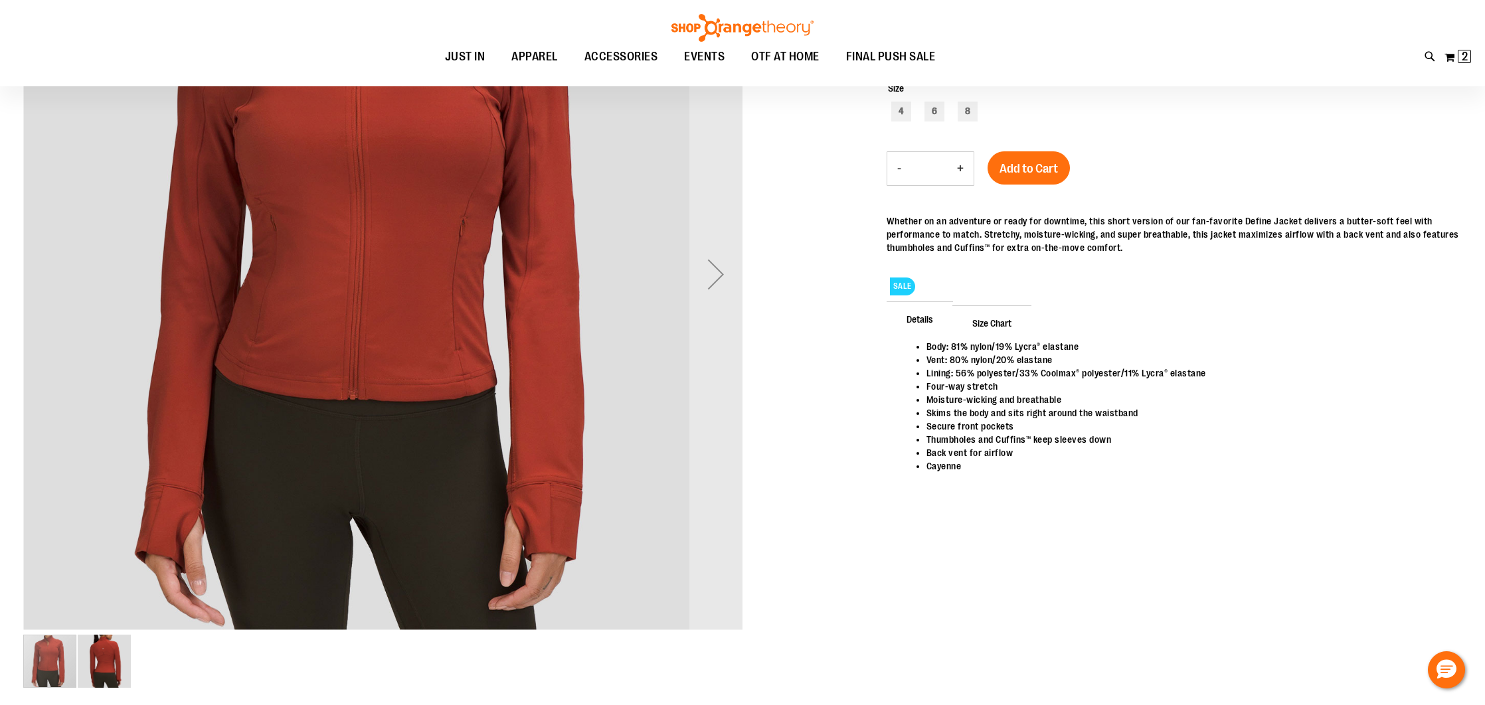
scroll to position [365, 0]
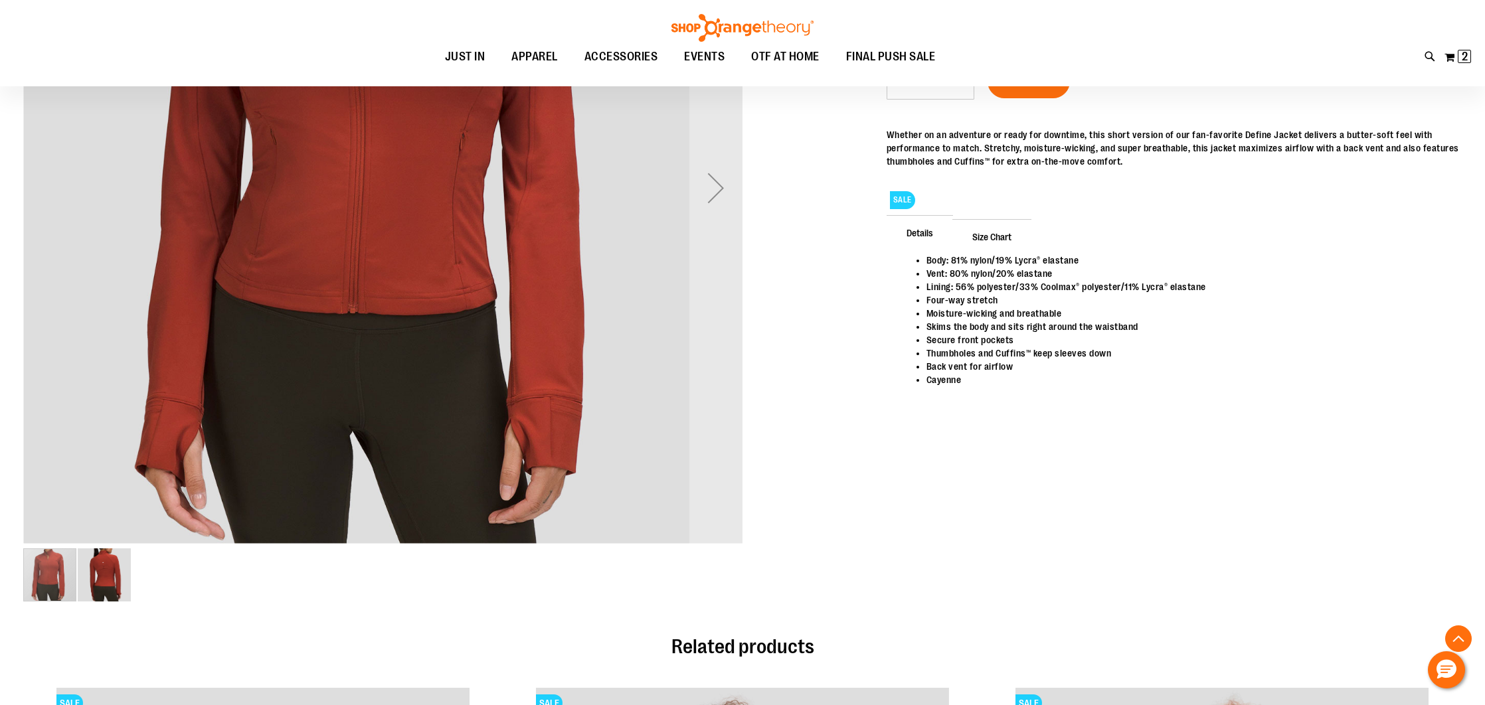
type input "**********"
click at [101, 572] on img "image 2 of 2" at bounding box center [104, 574] width 53 height 53
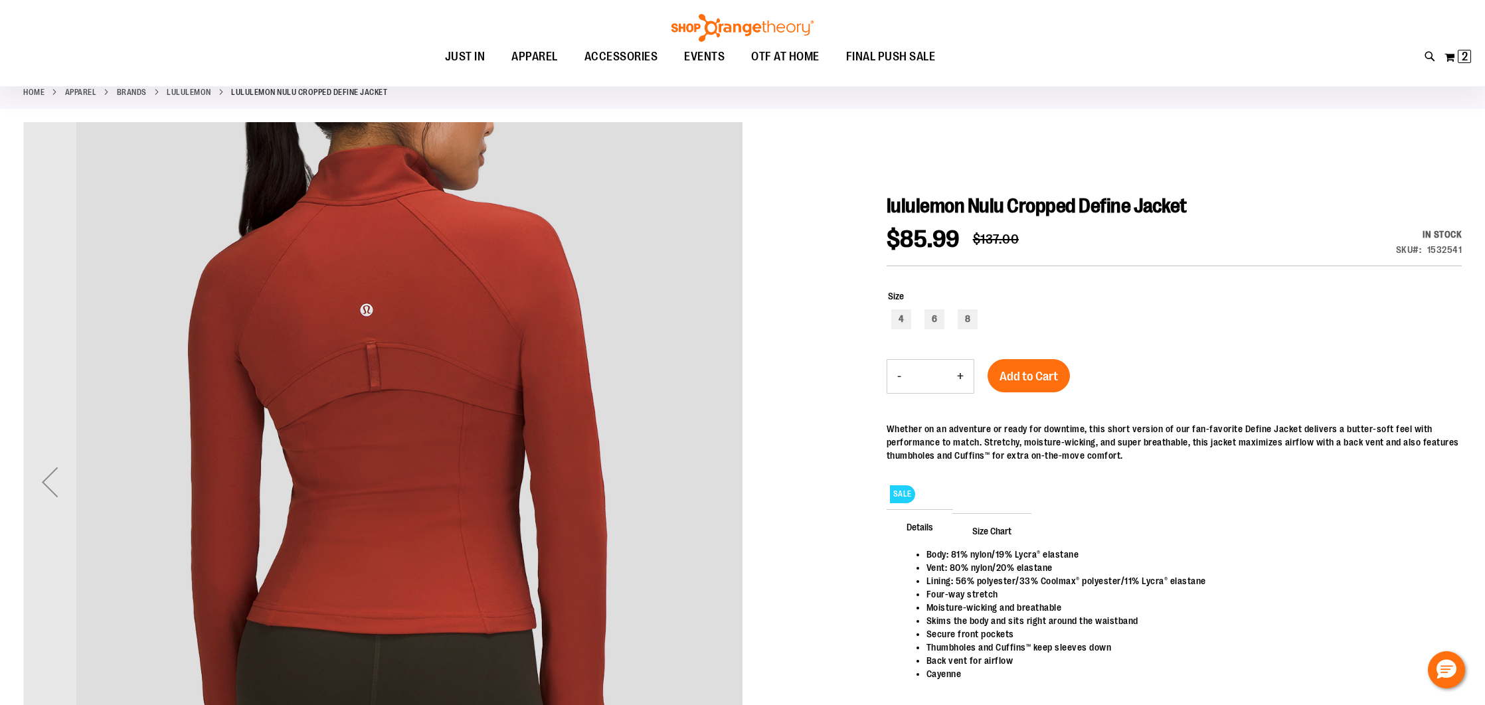
scroll to position [0, 0]
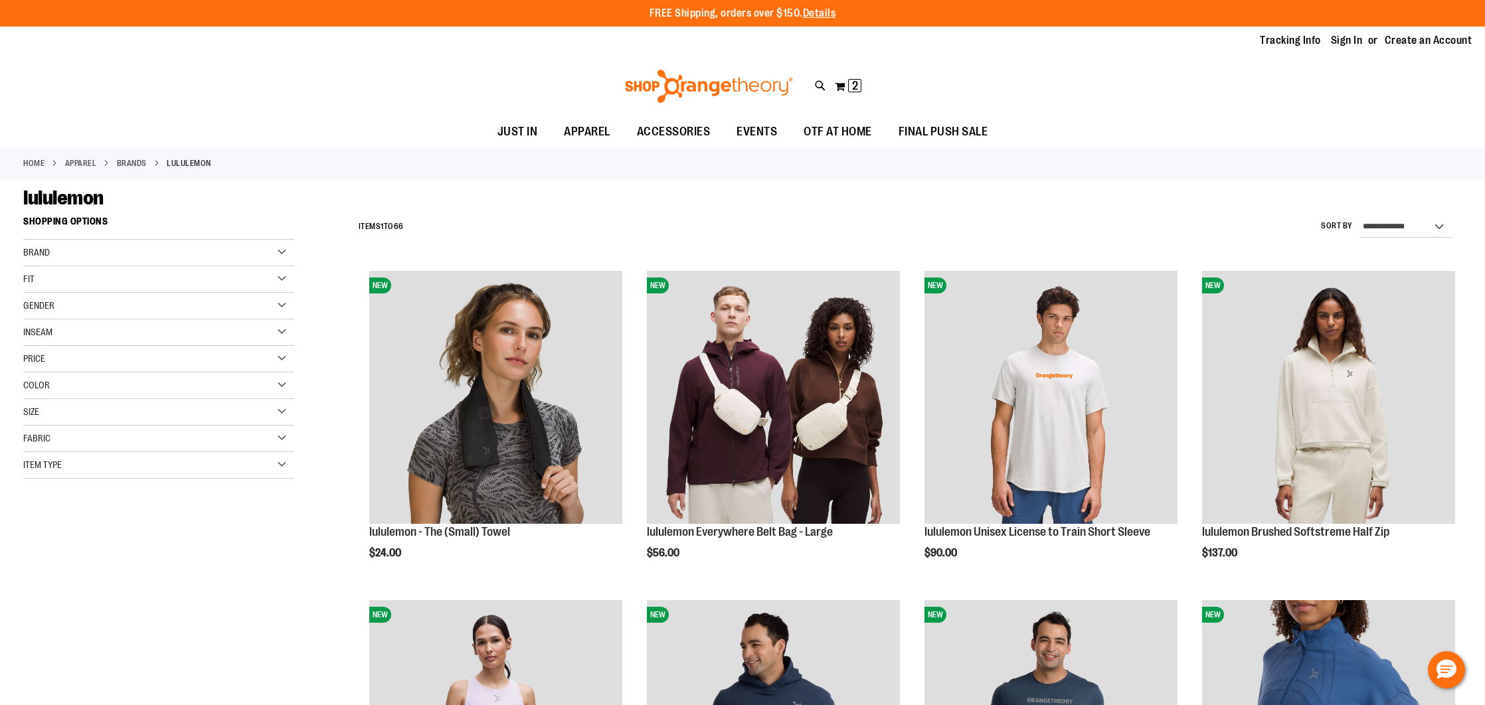
type input "**********"
click at [237, 471] on div "Item Type" at bounding box center [158, 465] width 271 height 27
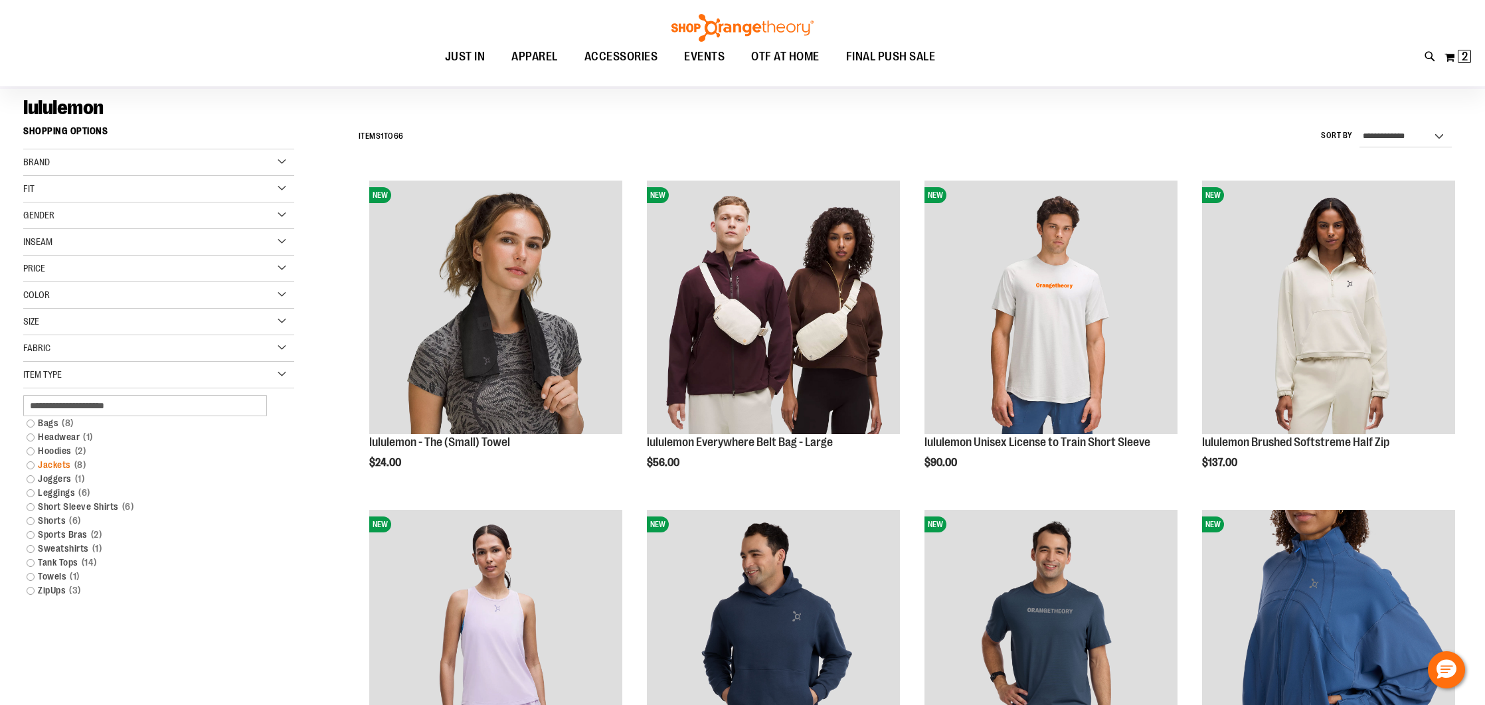
scroll to position [100, 0]
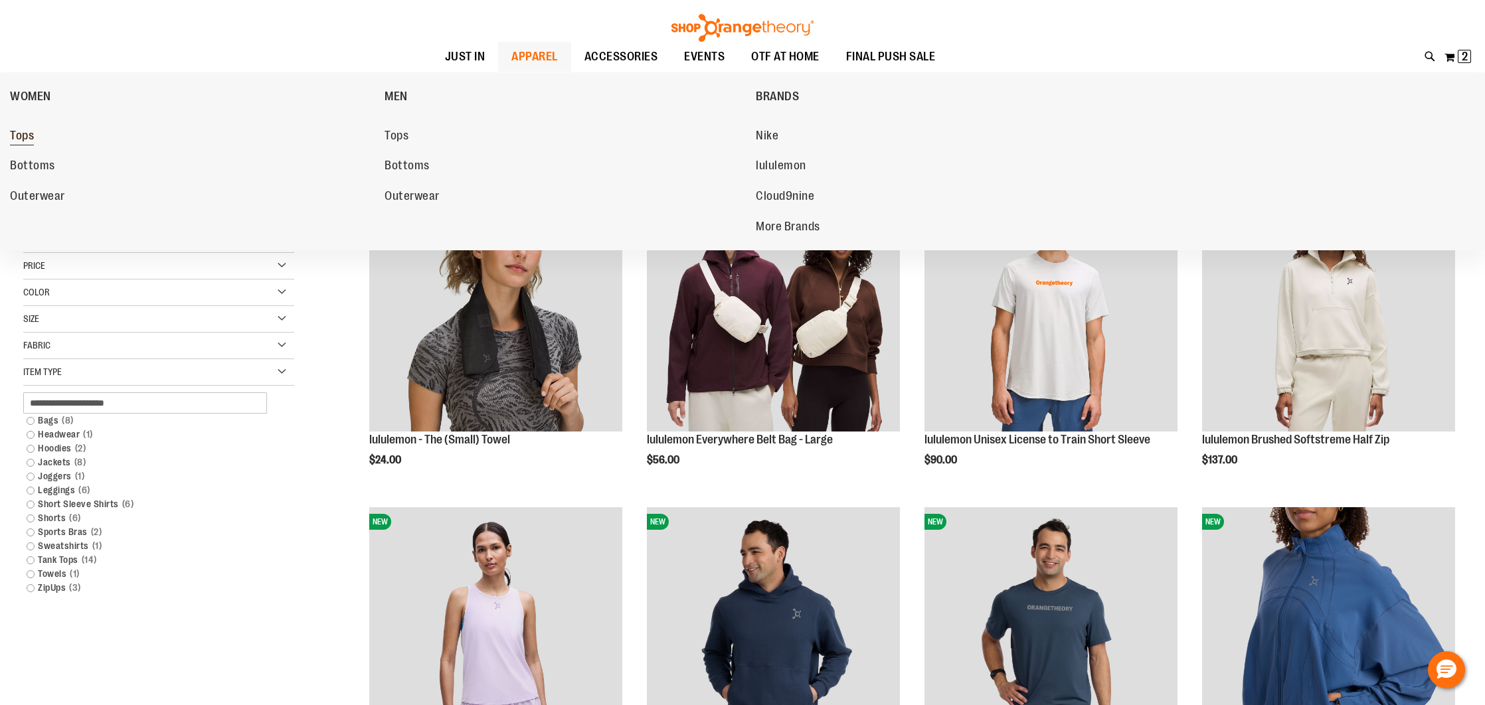
scroll to position [96, 0]
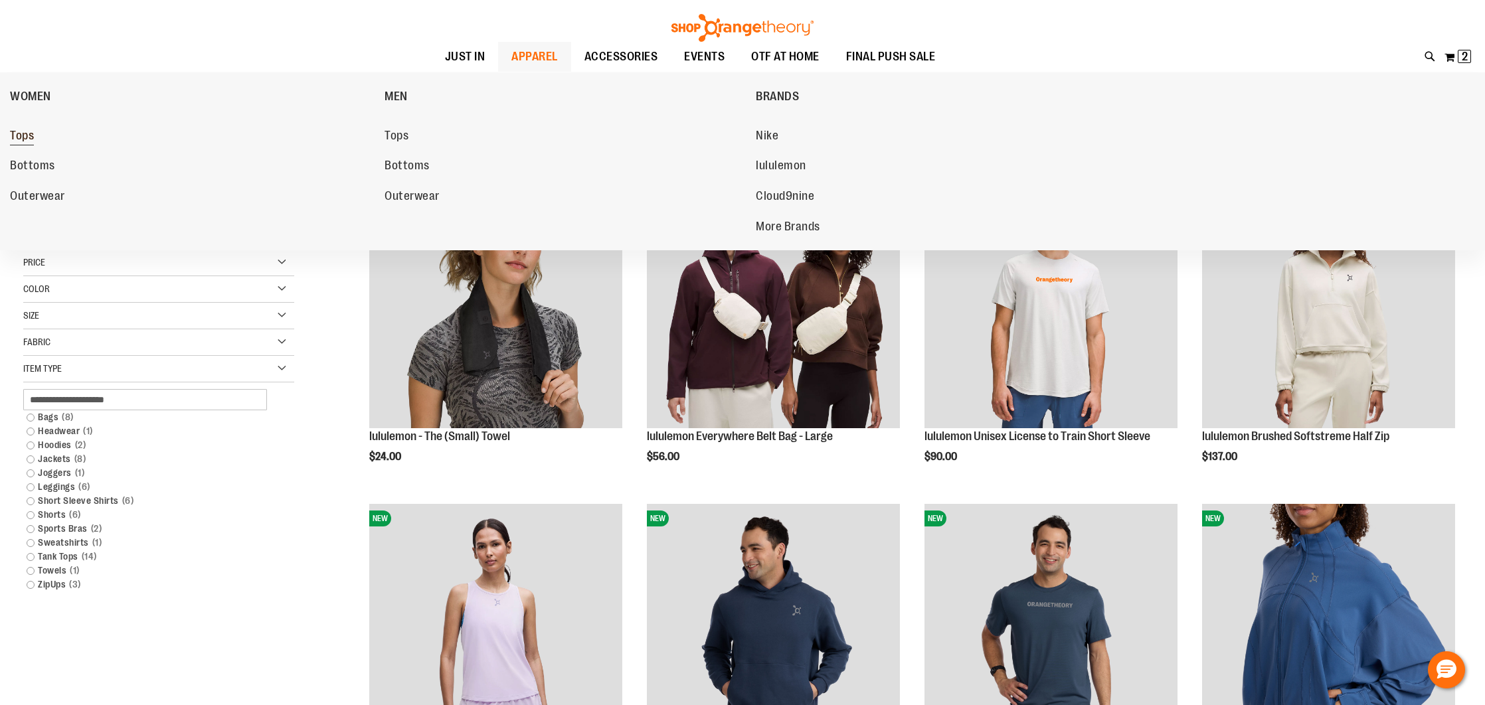
click at [37, 133] on link "Tops" at bounding box center [190, 136] width 361 height 24
click at [46, 196] on span "Outerwear" at bounding box center [37, 197] width 55 height 17
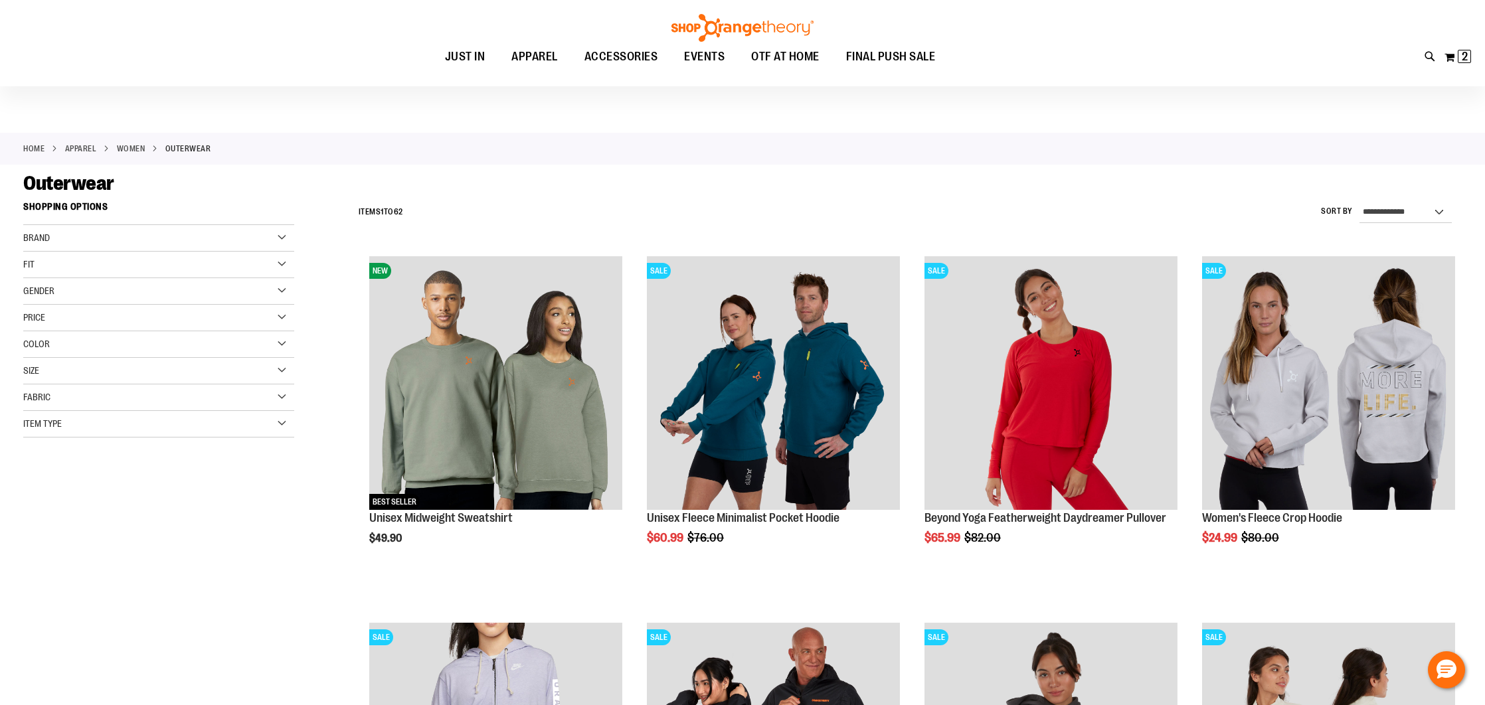
scroll to position [15, 0]
type input "**********"
click at [196, 433] on div "Item Type" at bounding box center [158, 423] width 271 height 27
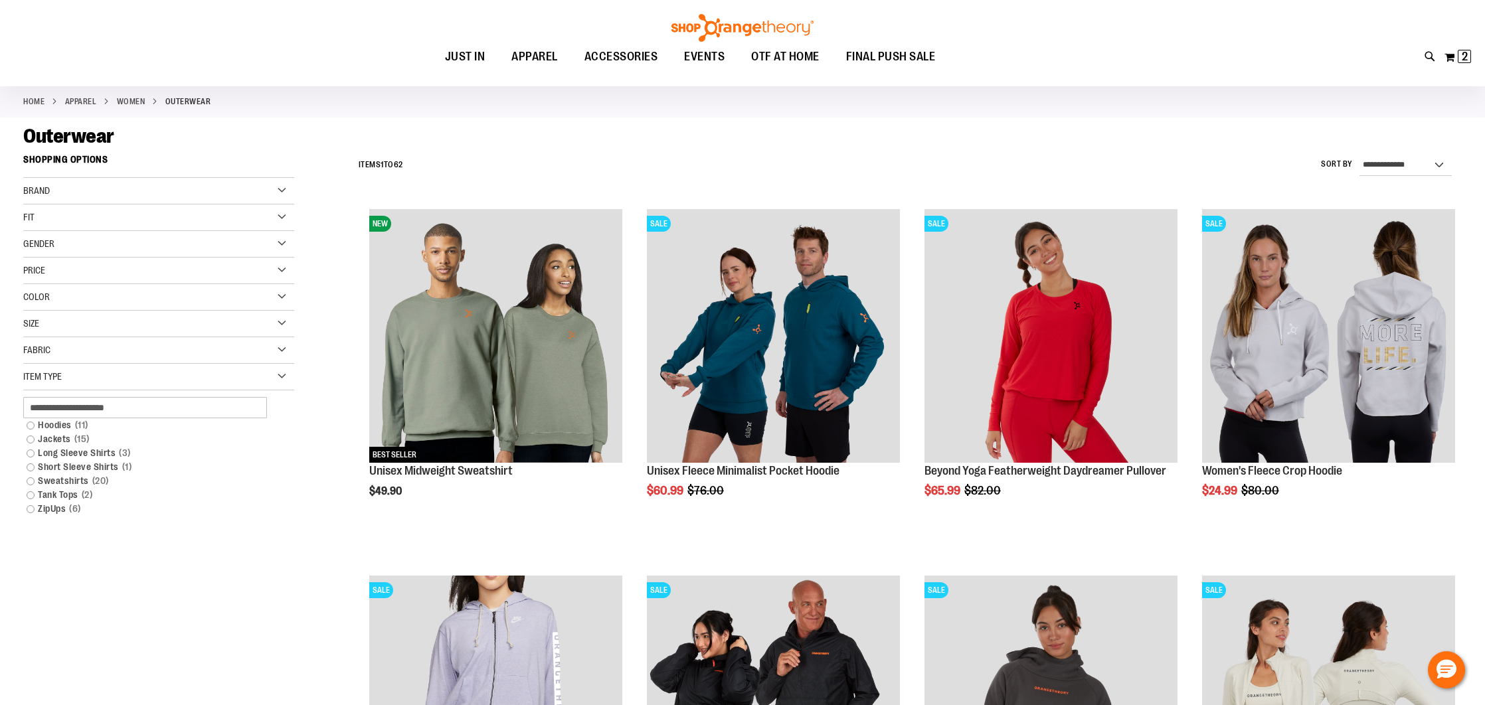
scroll to position [70, 0]
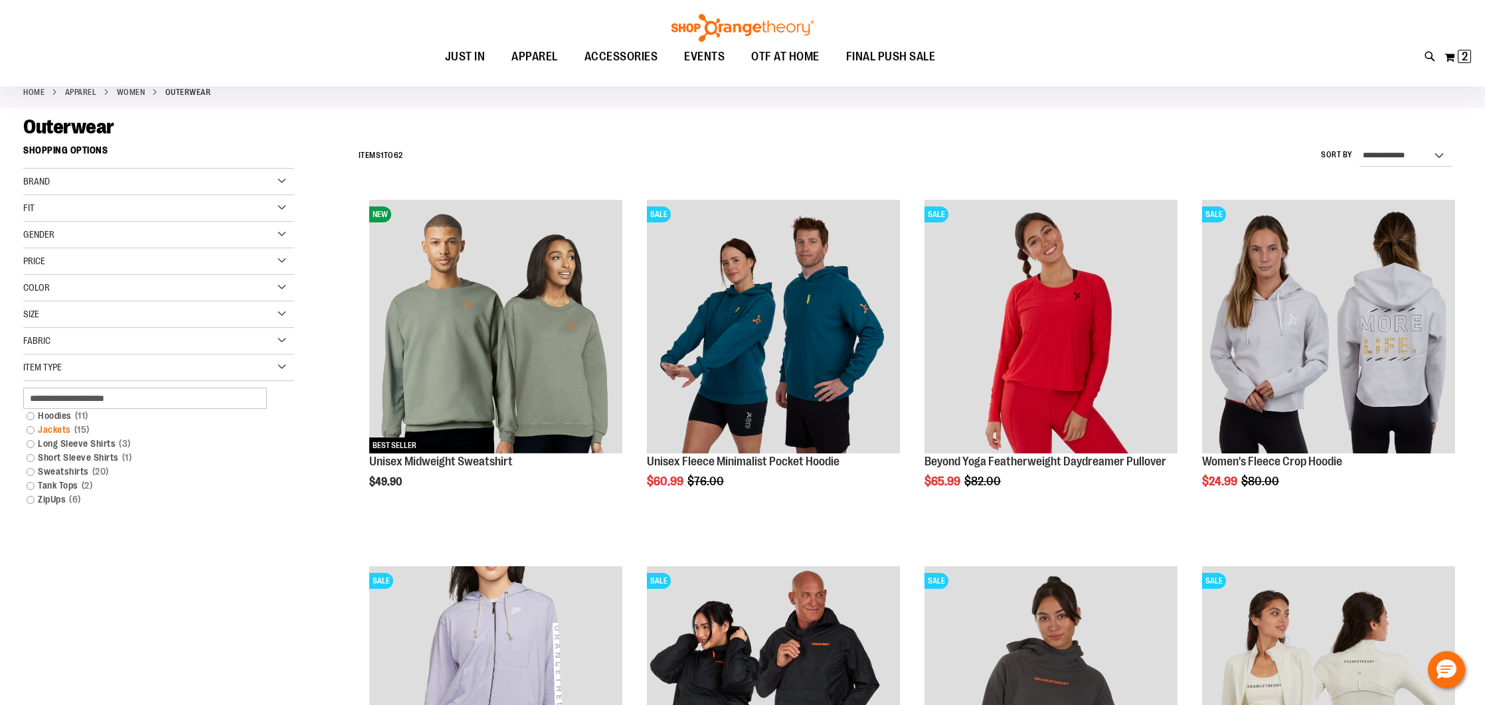
click at [31, 432] on link "Jackets 15 items" at bounding box center [150, 430] width 260 height 14
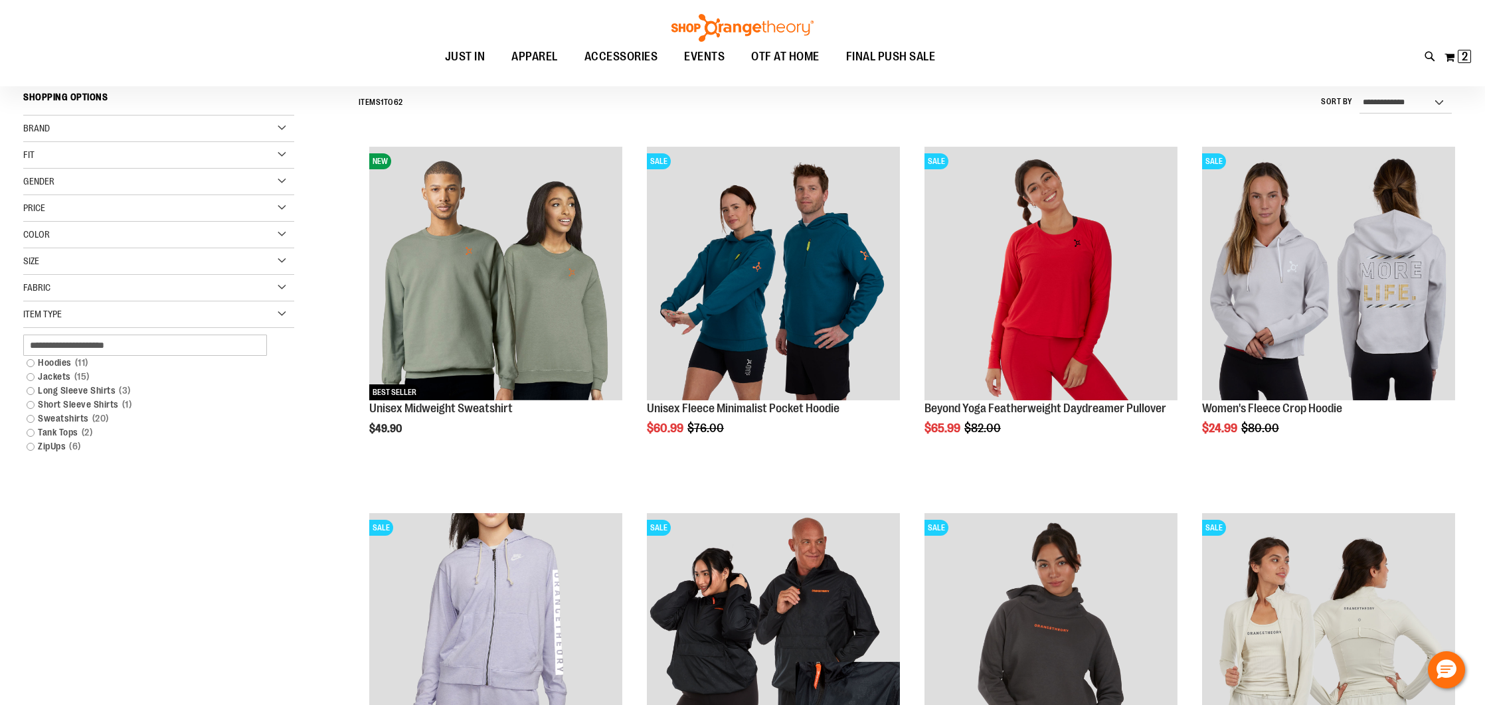
scroll to position [127, 0]
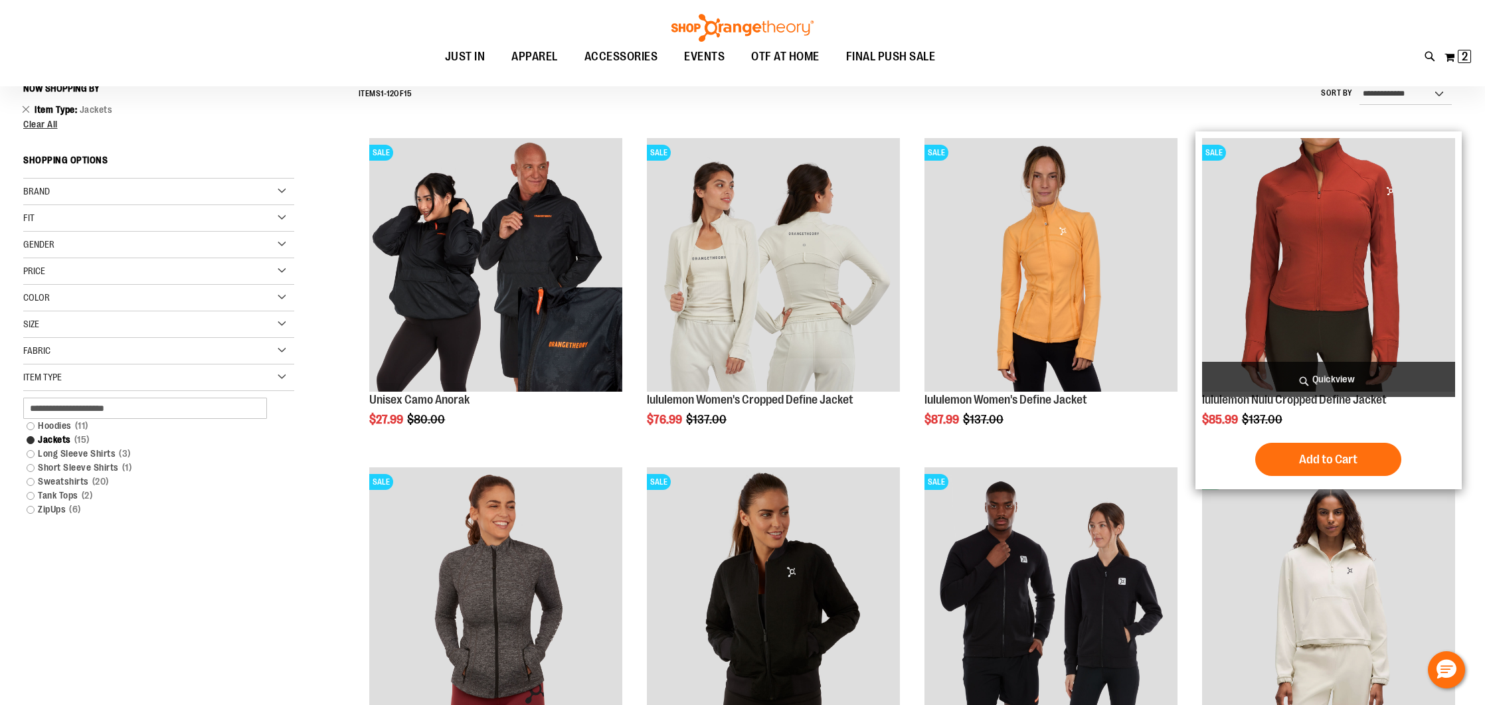
scroll to position [131, 0]
click at [1299, 452] on button "Add to Cart" at bounding box center [1328, 460] width 146 height 33
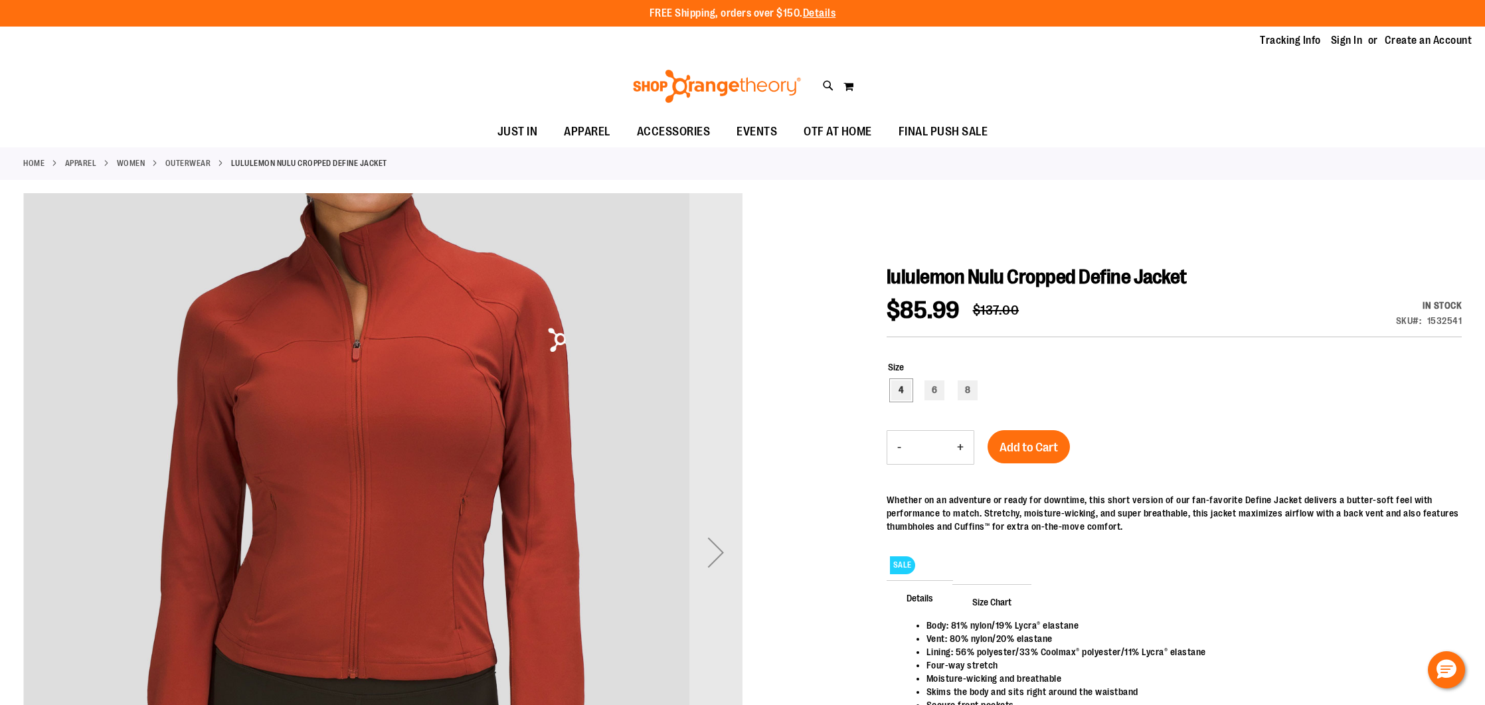
type input "**********"
click at [898, 388] on div "4" at bounding box center [901, 390] width 20 height 20
type input "***"
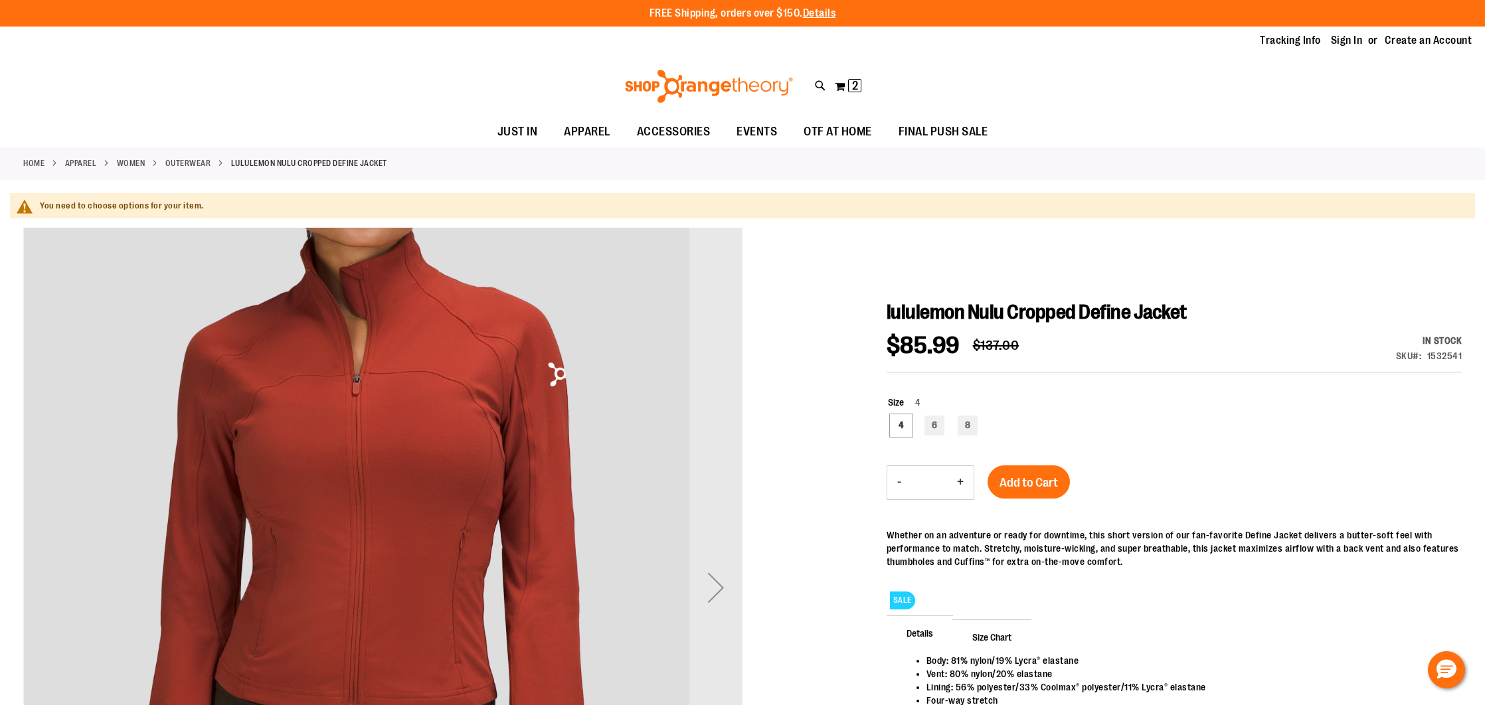
click at [1047, 445] on div "Size 4 4 6 8 ***" at bounding box center [1173, 417] width 575 height 70
click at [1045, 471] on div "lululemon Nulu Cropped Define Jacket $85.99 Regular Price $137.00 In stock Only…" at bounding box center [1173, 570] width 575 height 540
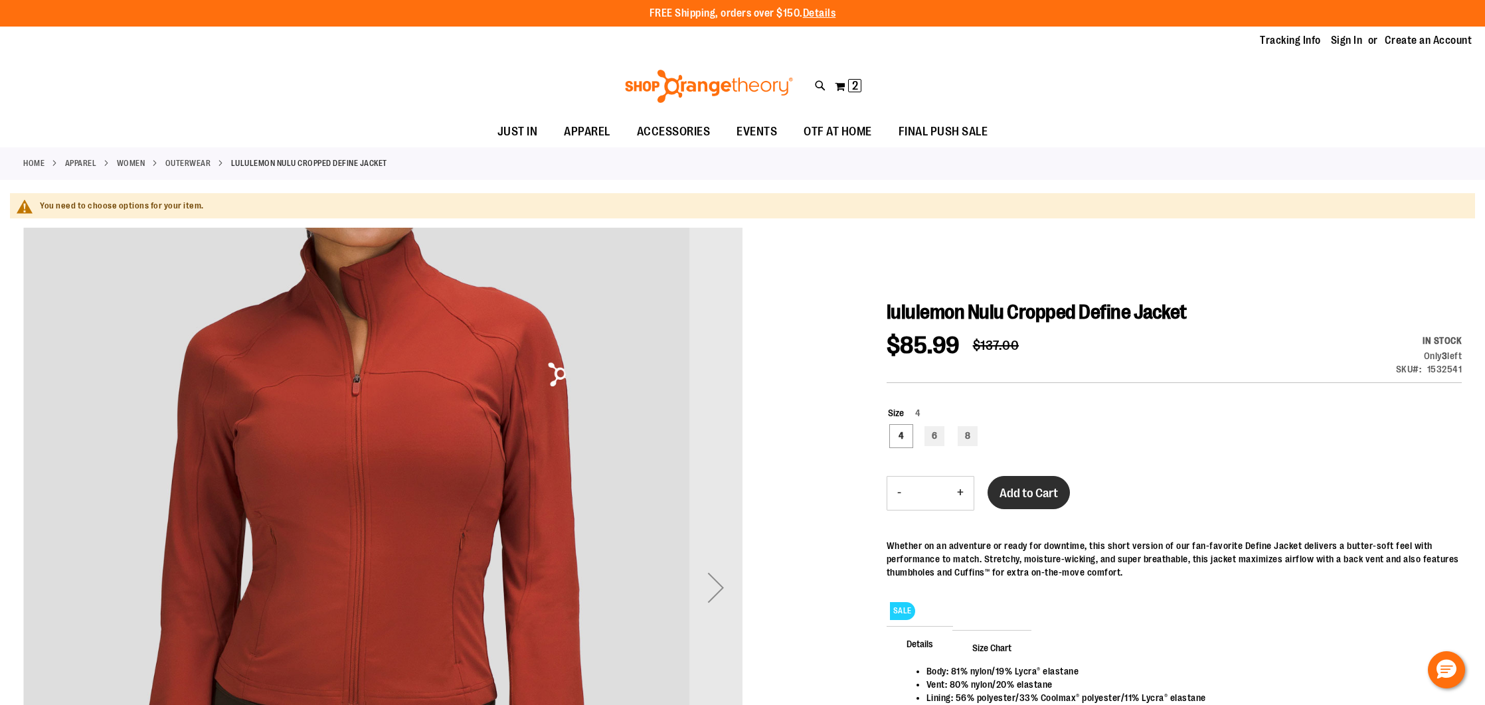
click at [1040, 486] on span "Add to Cart" at bounding box center [1028, 493] width 58 height 15
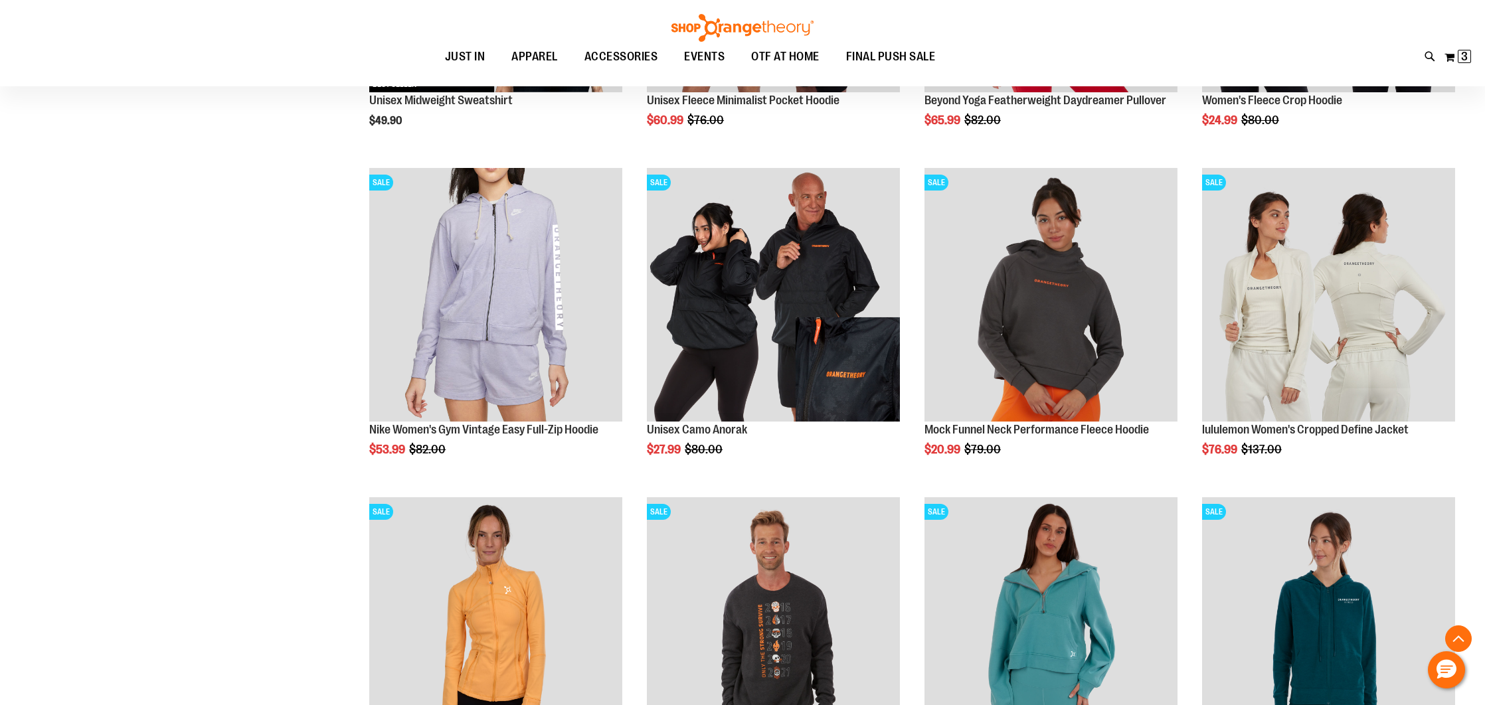
scroll to position [313, 0]
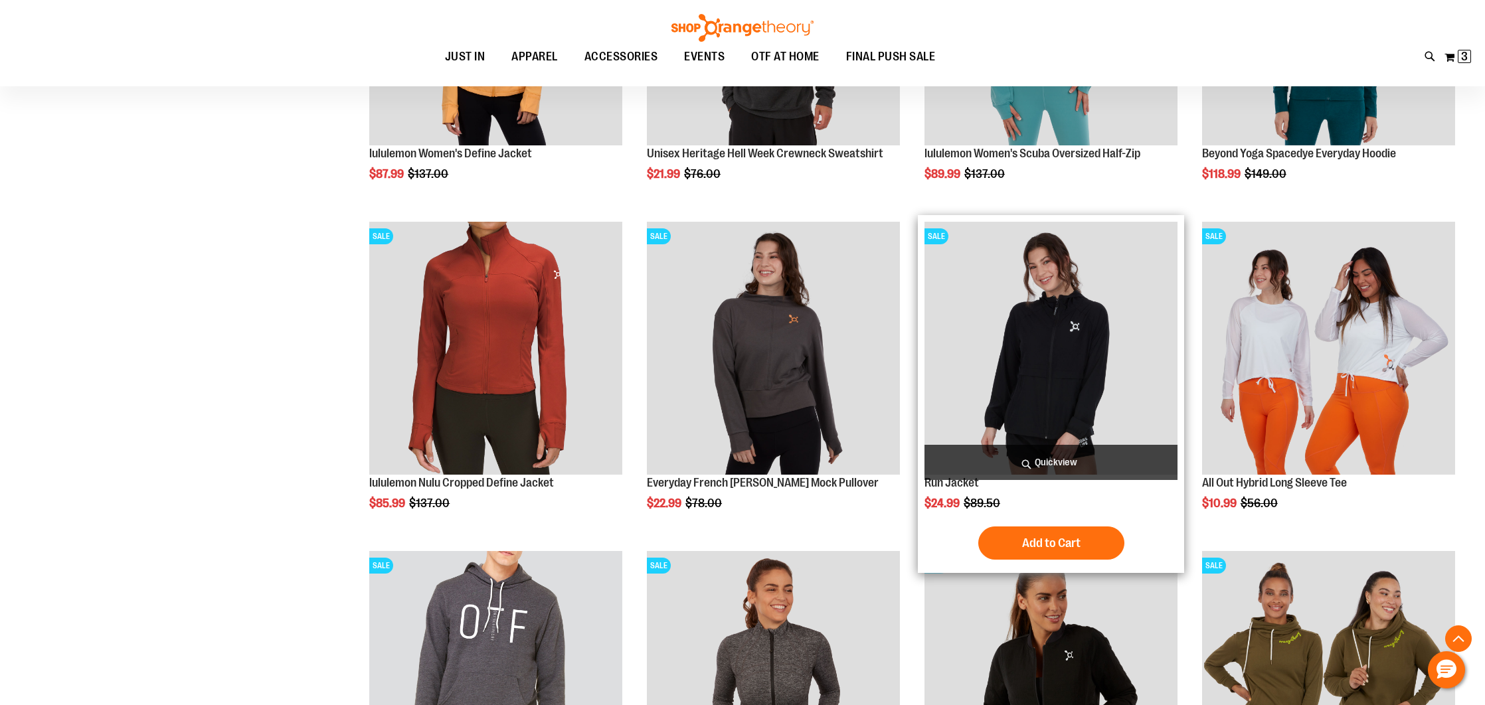
scroll to position [890, 0]
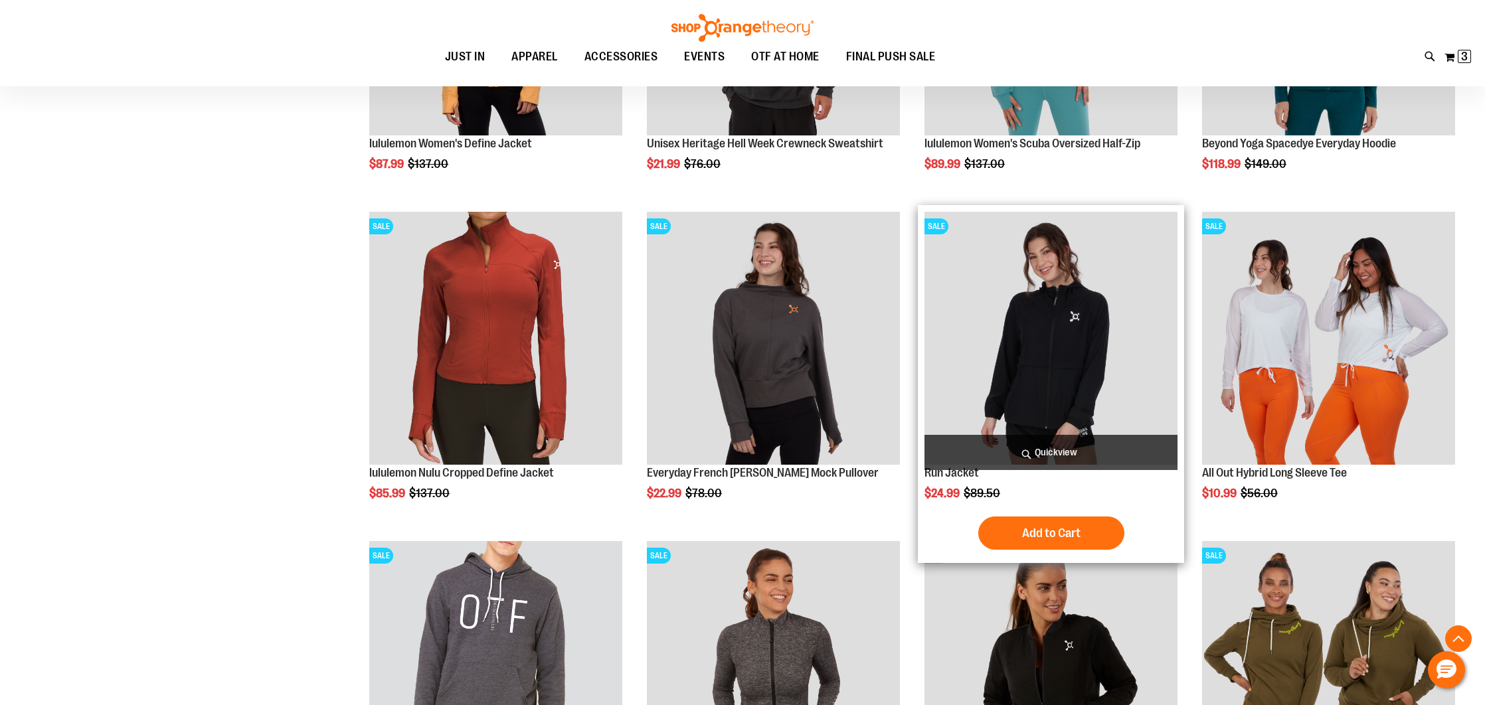
type input "**********"
click at [994, 360] on img "product" at bounding box center [1050, 338] width 253 height 253
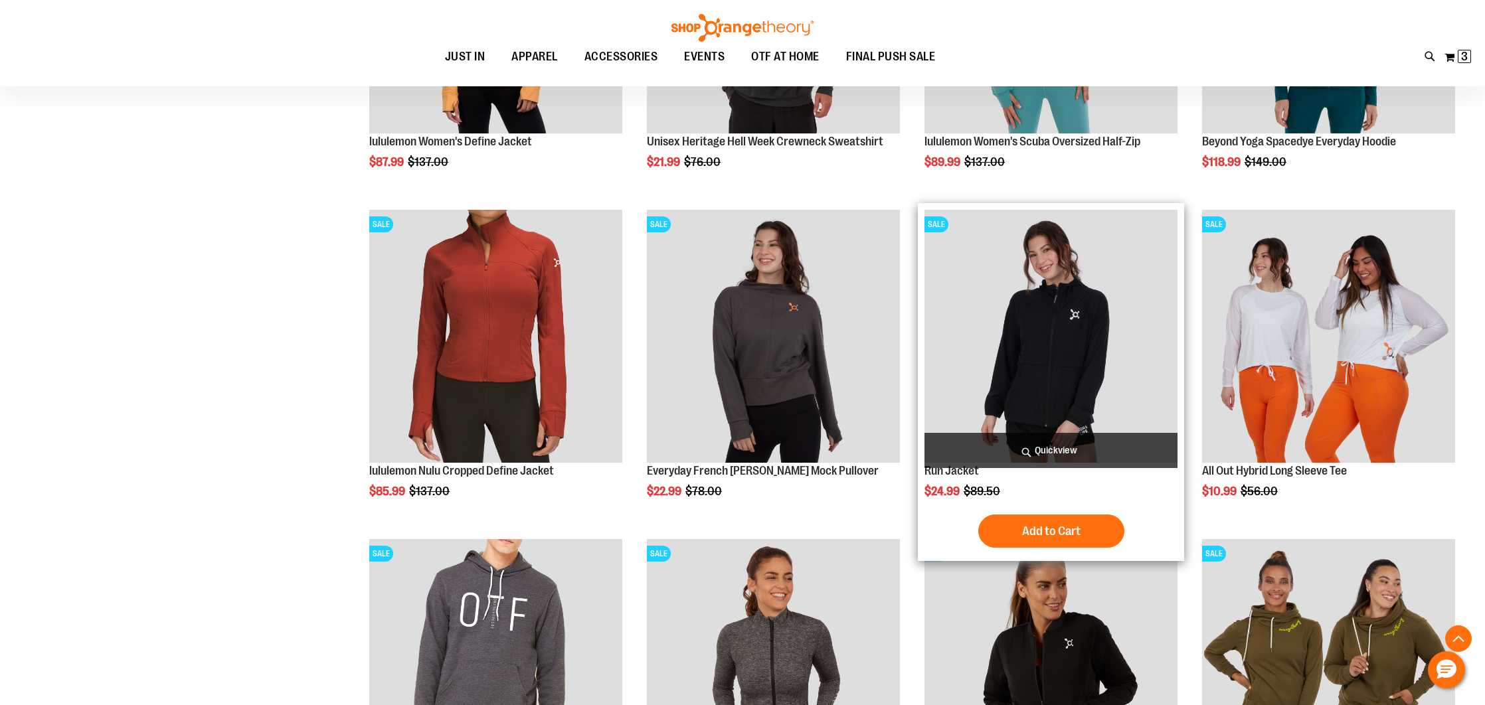
scroll to position [904, 0]
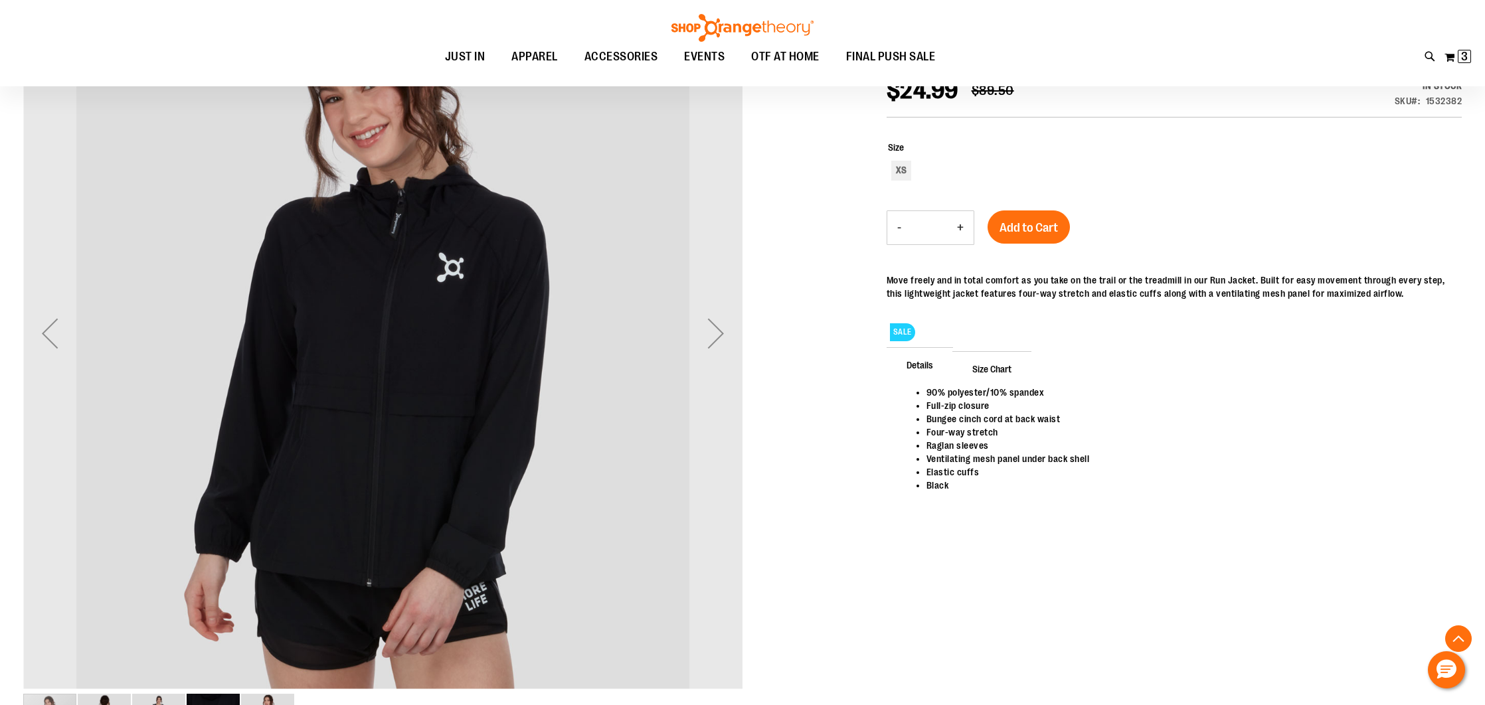
scroll to position [226, 0]
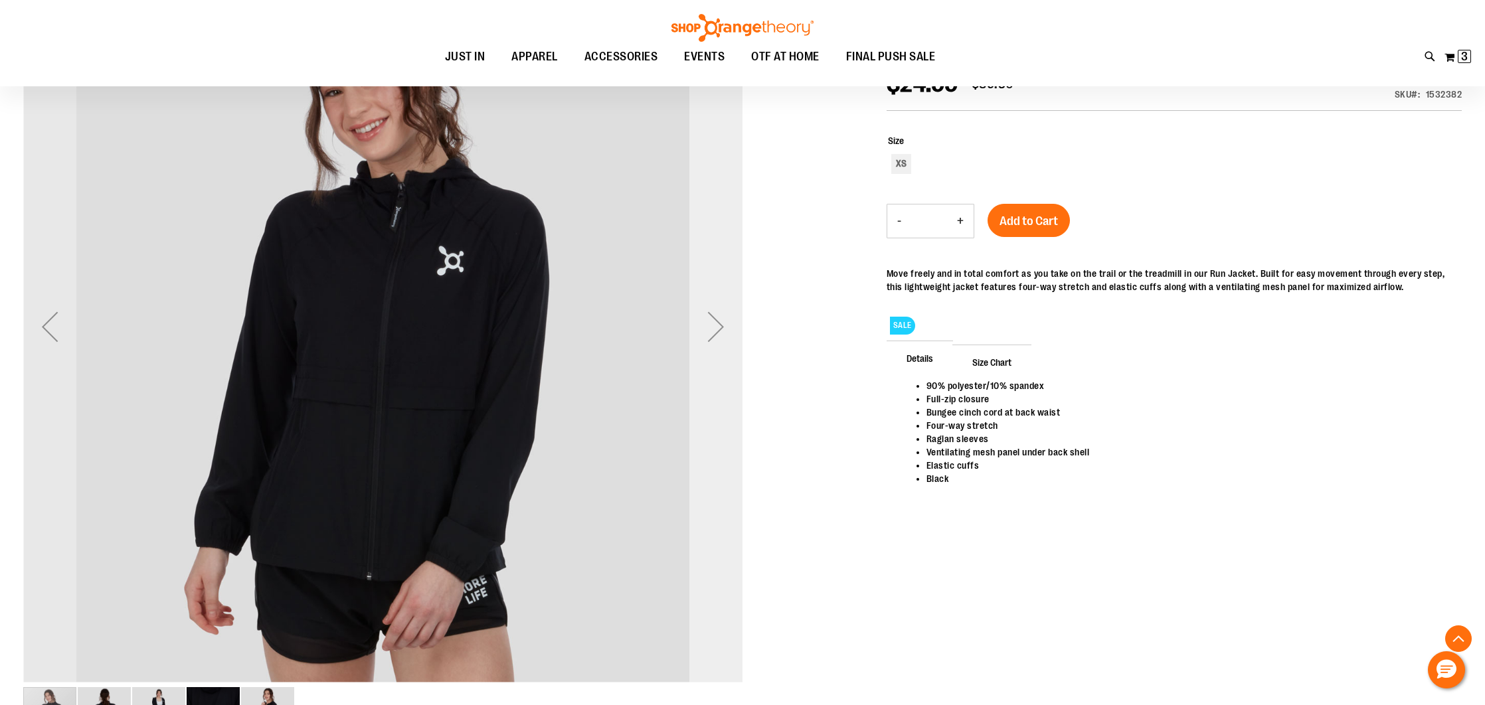
type input "**********"
click at [720, 325] on div "Next" at bounding box center [715, 326] width 53 height 53
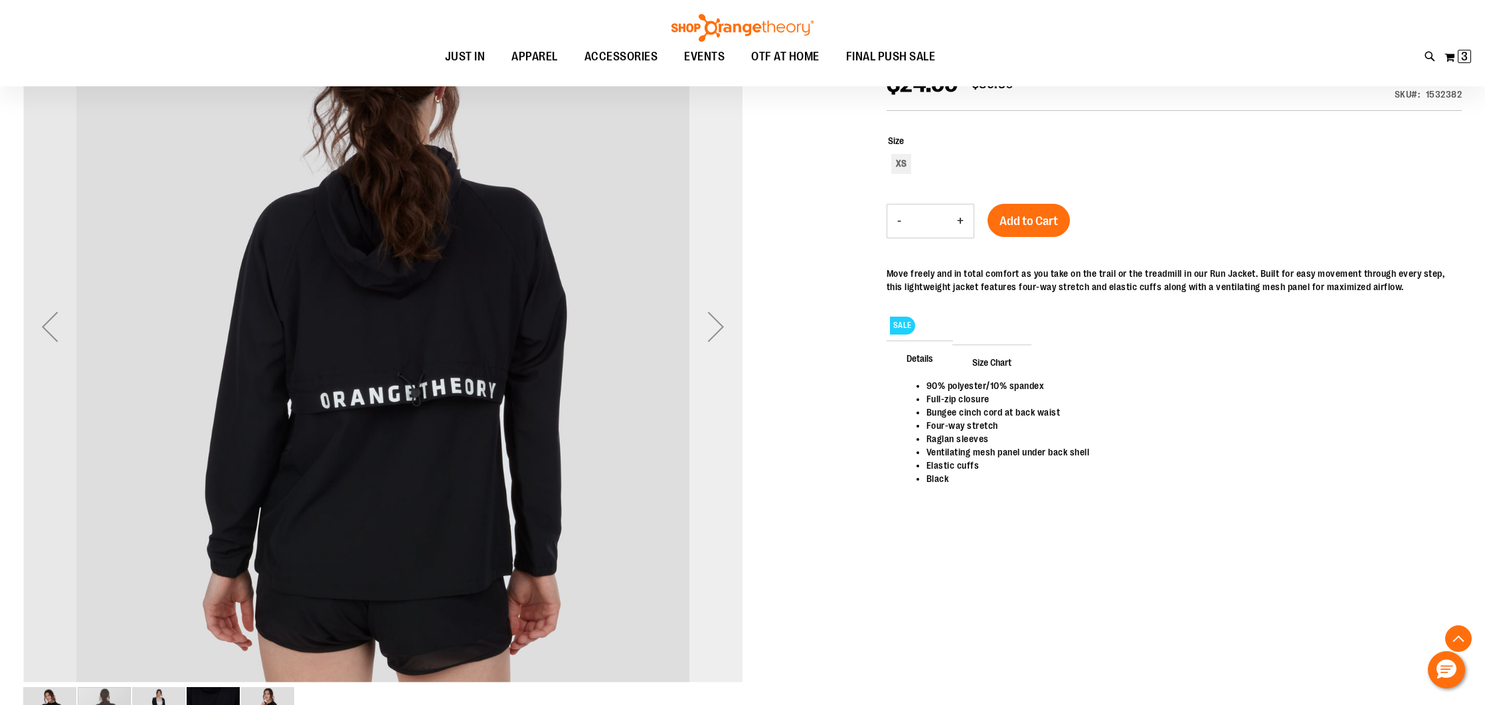
click at [720, 325] on div "Next" at bounding box center [715, 326] width 53 height 53
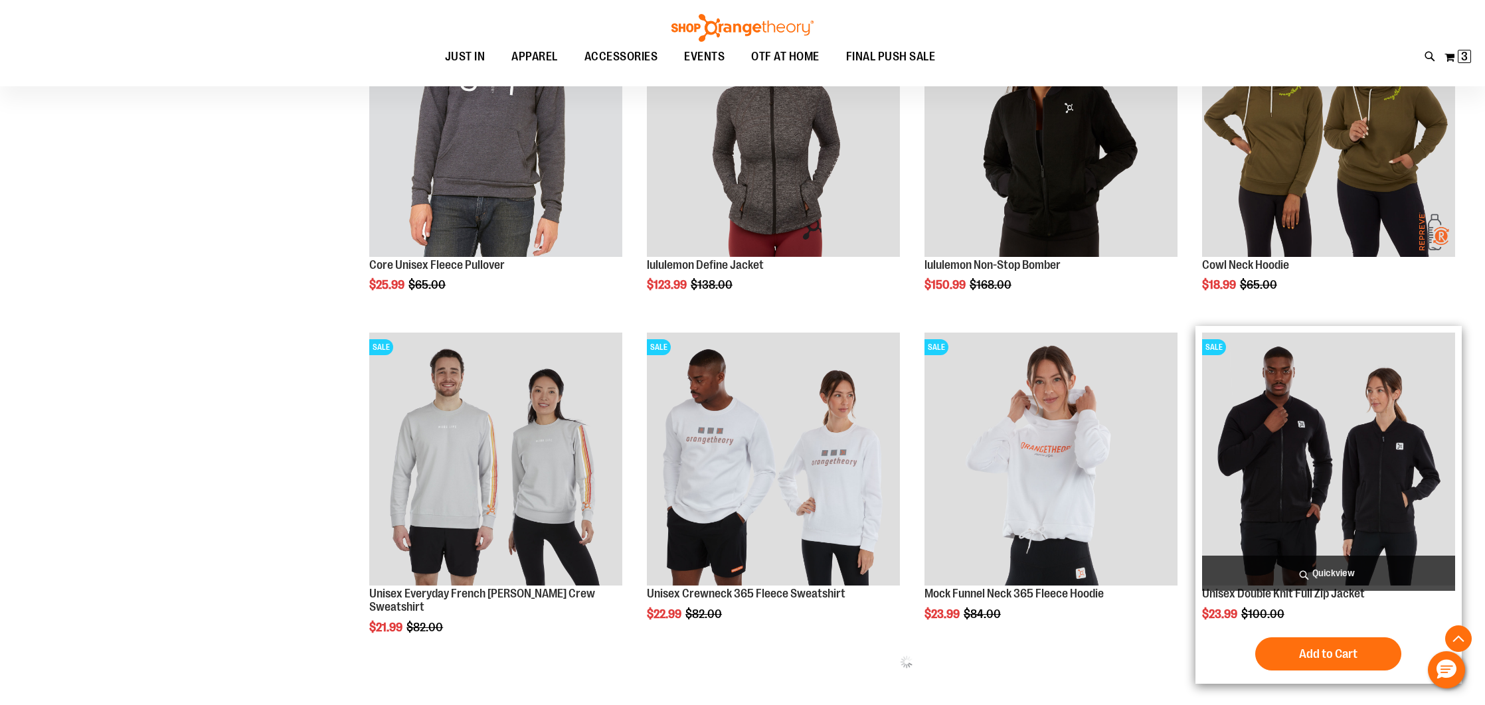
scroll to position [487, 0]
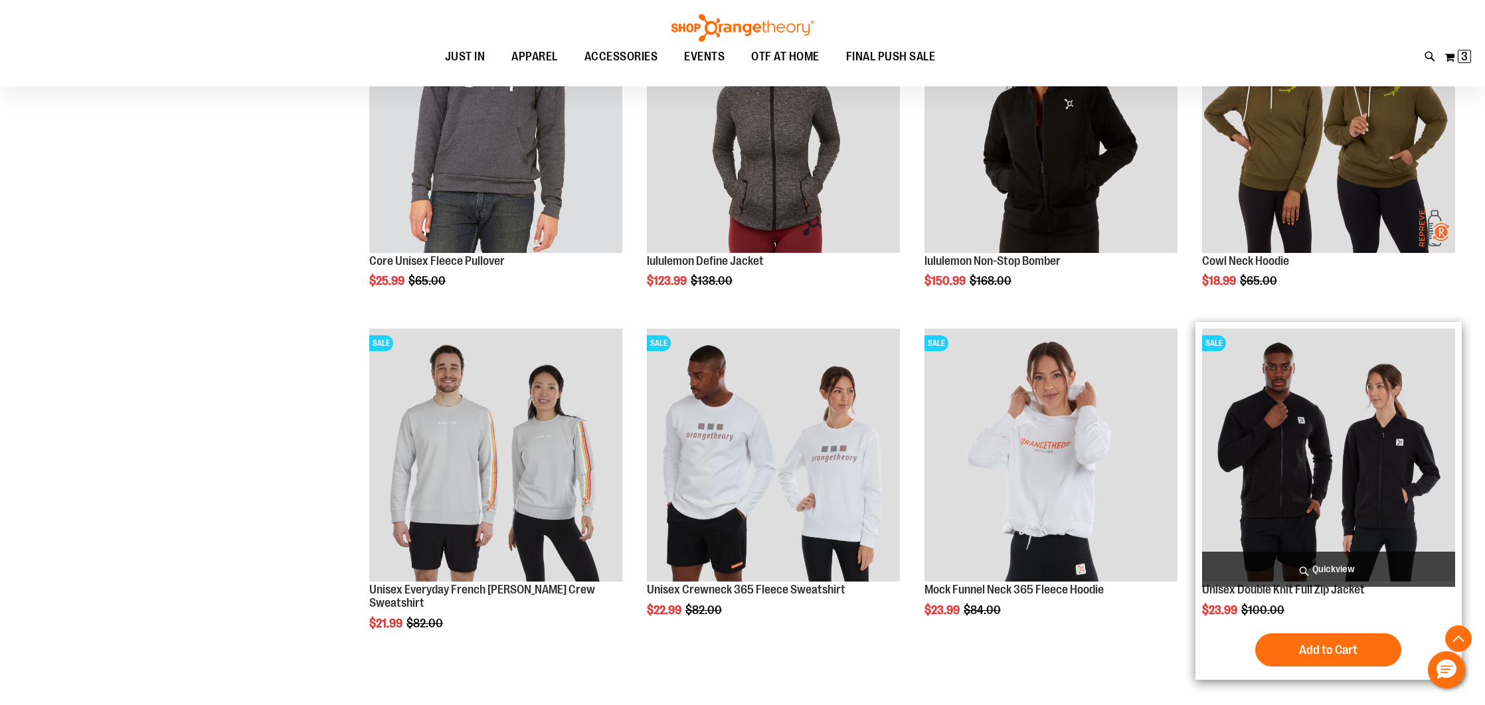
type input "**********"
click at [1295, 479] on img "product" at bounding box center [1328, 455] width 253 height 253
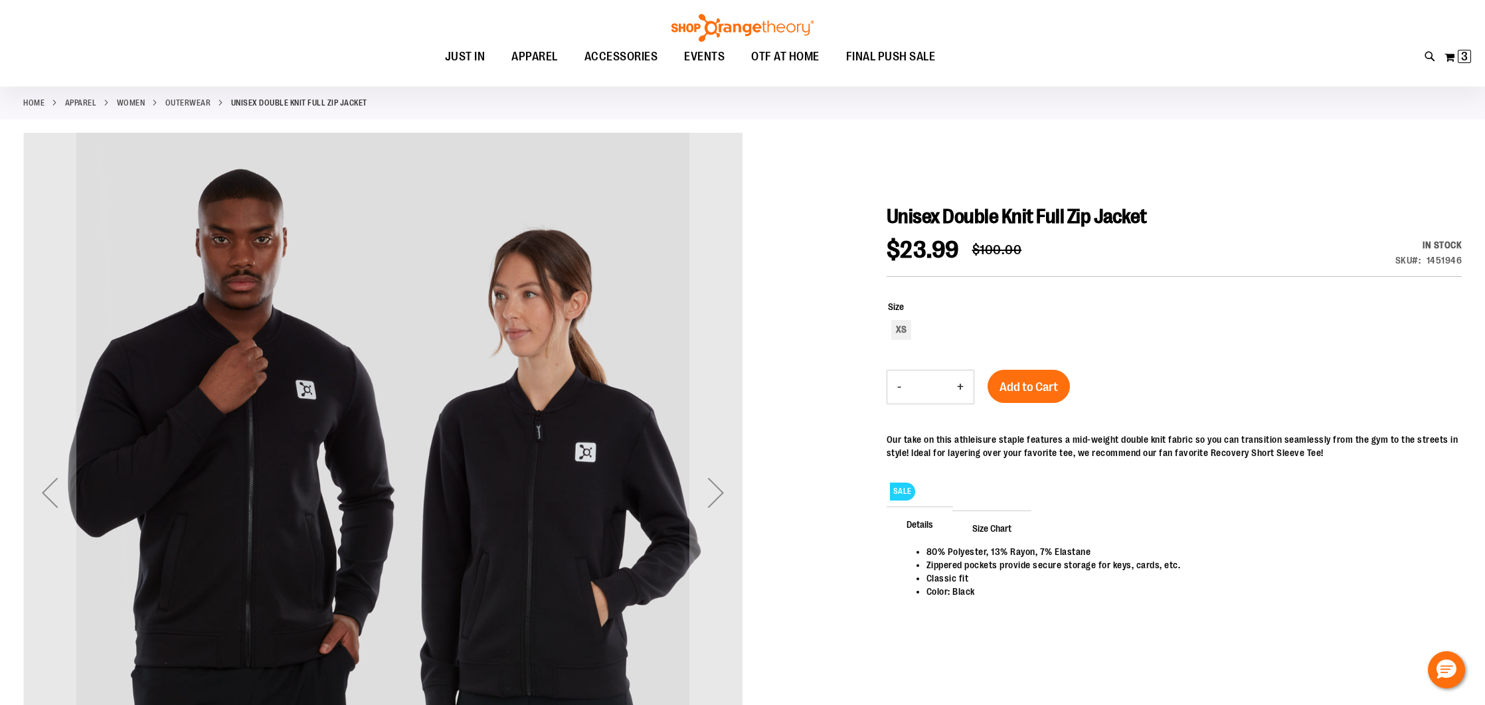
scroll to position [59, 0]
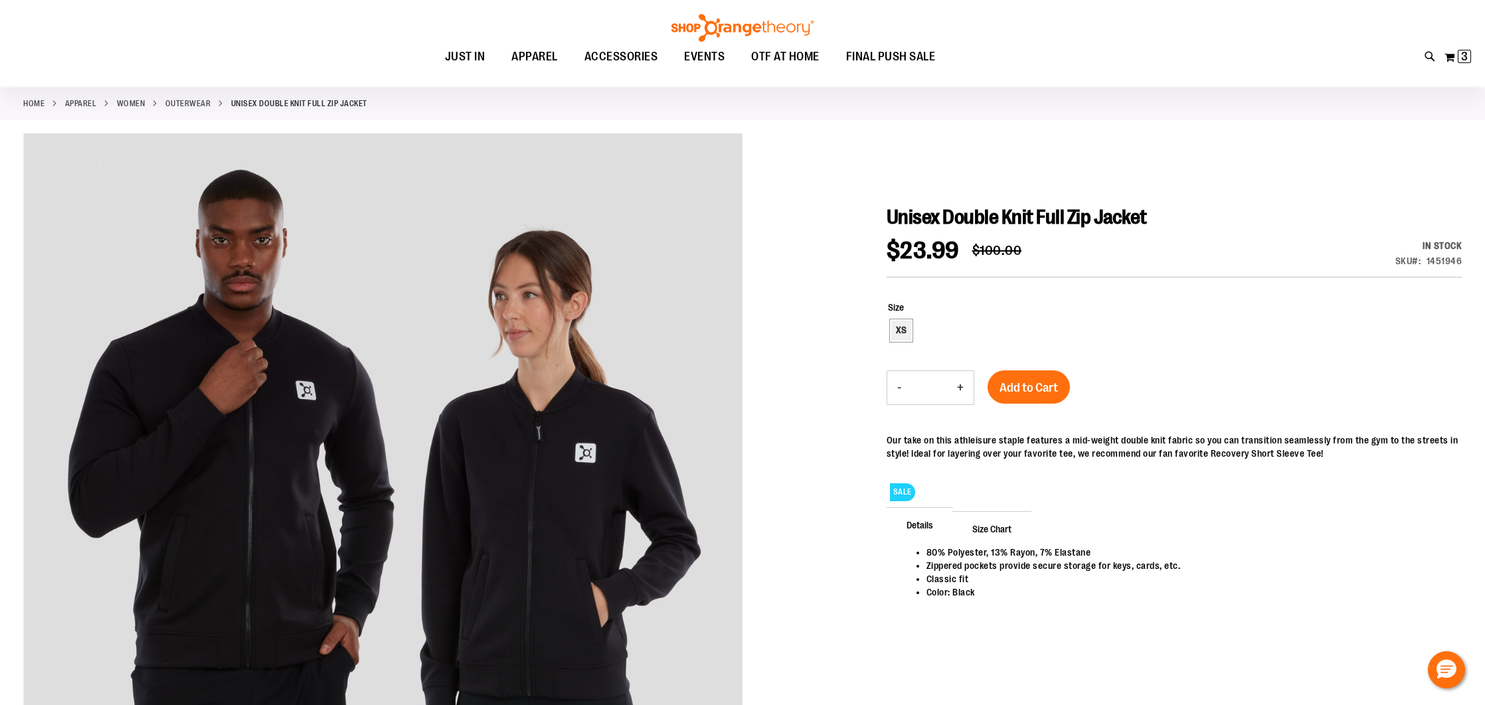
type input "**********"
click at [892, 329] on div "XS" at bounding box center [901, 331] width 20 height 20
type input "***"
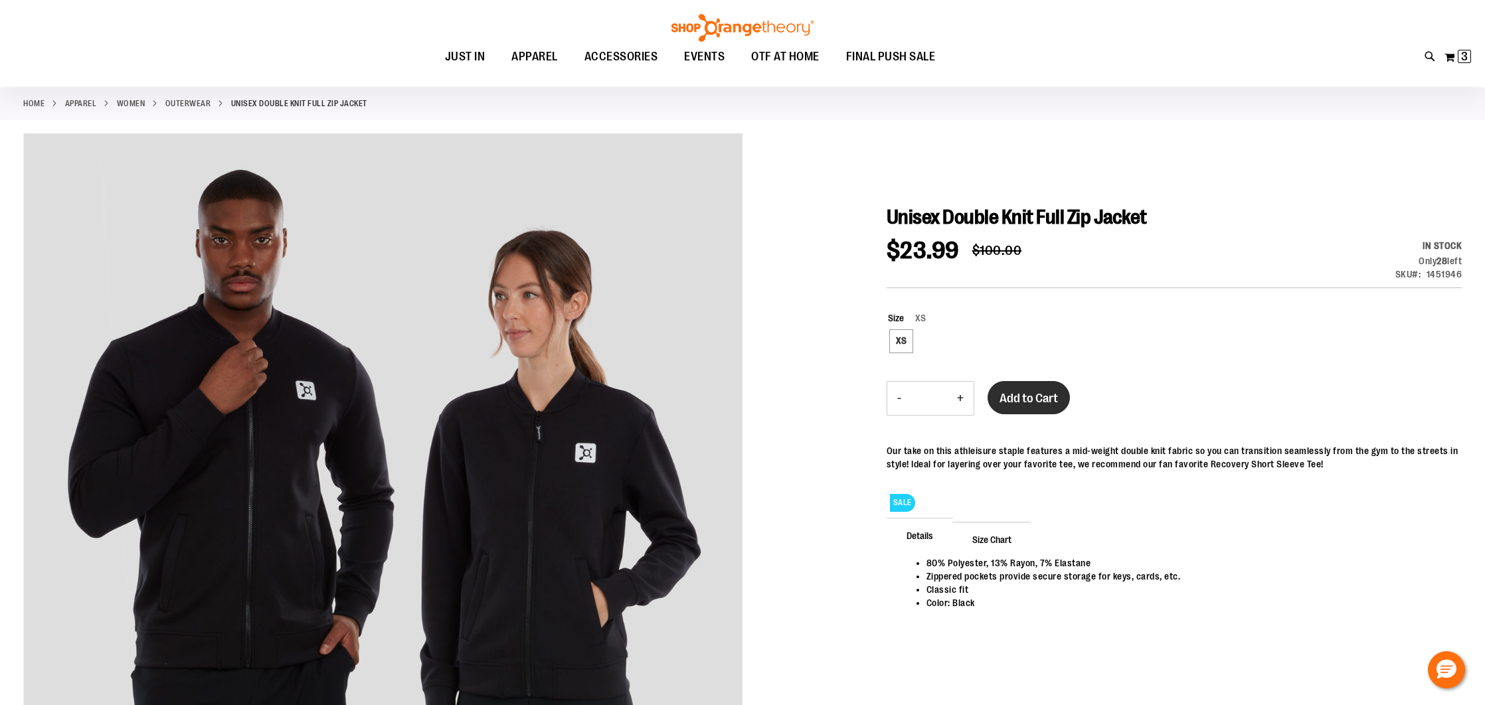
click at [1021, 394] on span "Add to Cart" at bounding box center [1028, 398] width 58 height 15
